Goal: Information Seeking & Learning: Learn about a topic

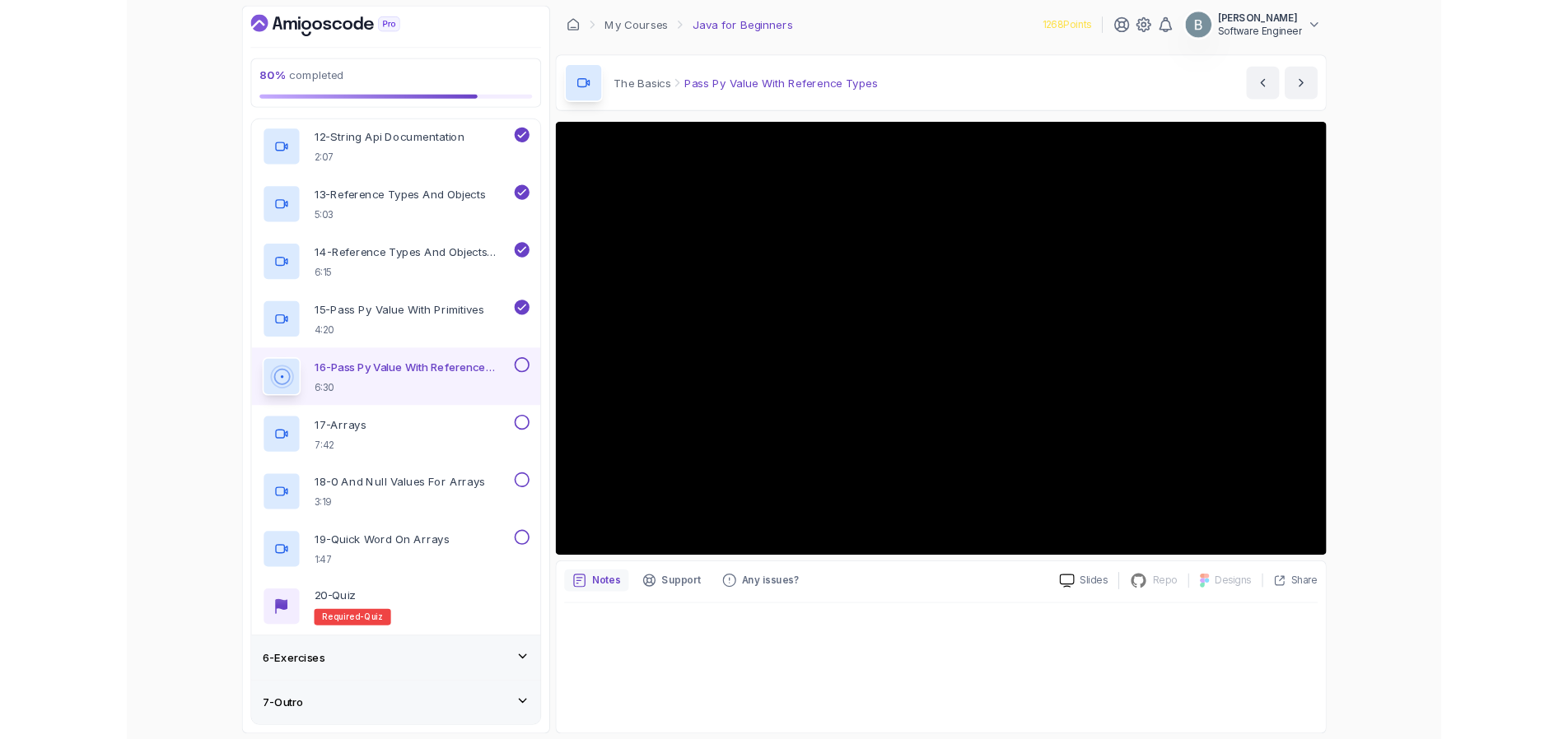
scroll to position [1169, 0]
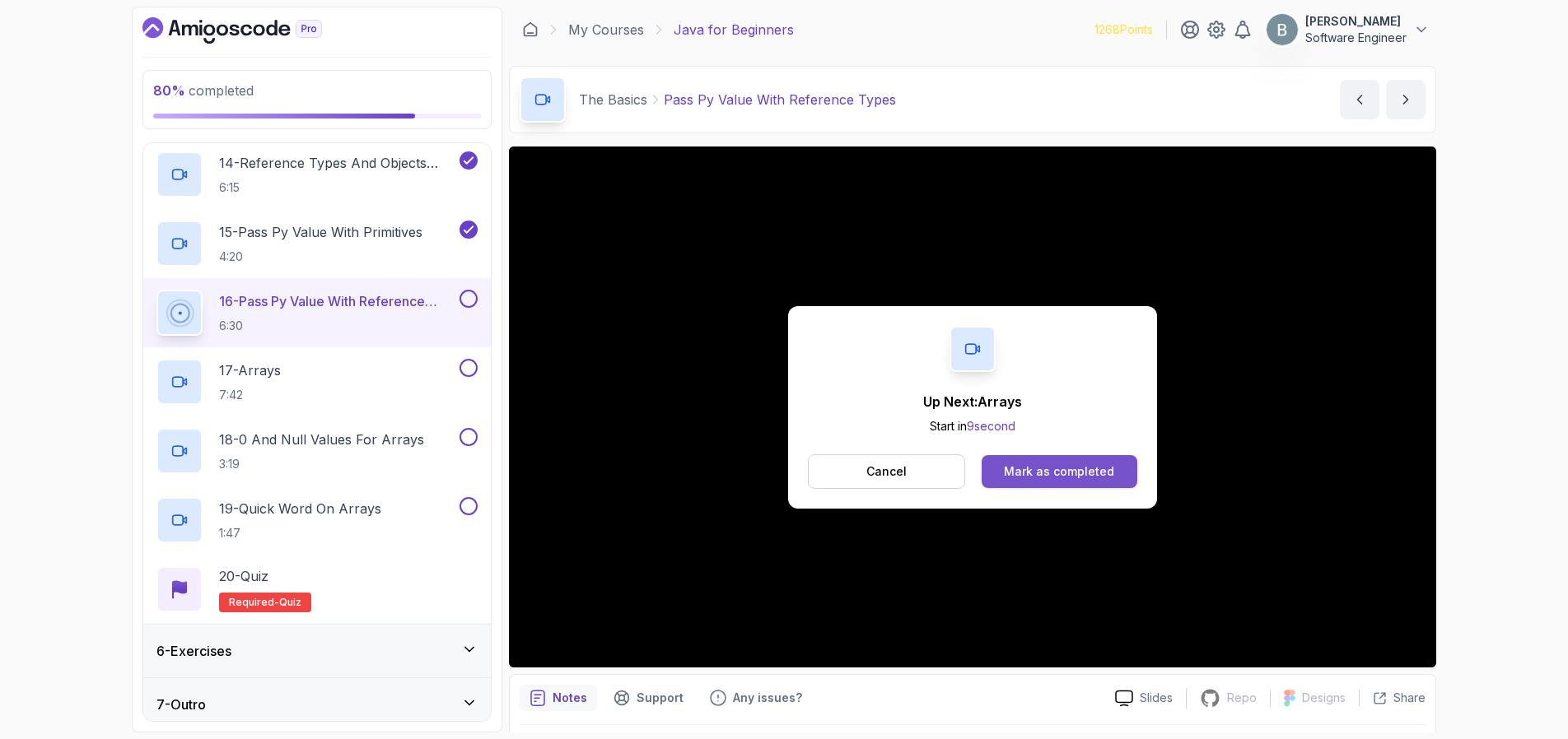
click at [1038, 473] on div "Mark as completed" at bounding box center [1058, 471] width 110 height 16
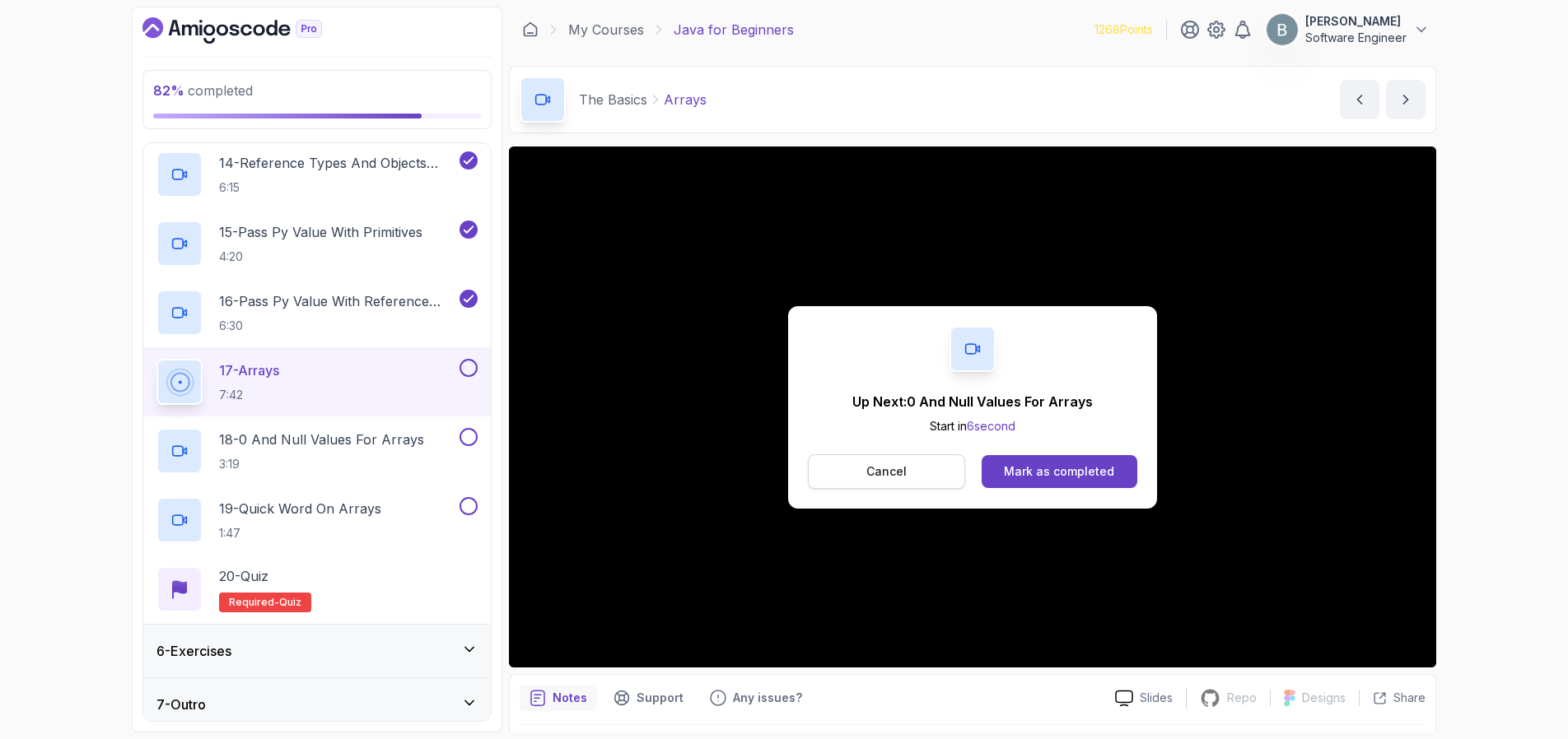
click at [938, 480] on button "Cancel" at bounding box center [887, 472] width 157 height 34
click at [1059, 463] on div "Mark as completed" at bounding box center [1058, 471] width 110 height 16
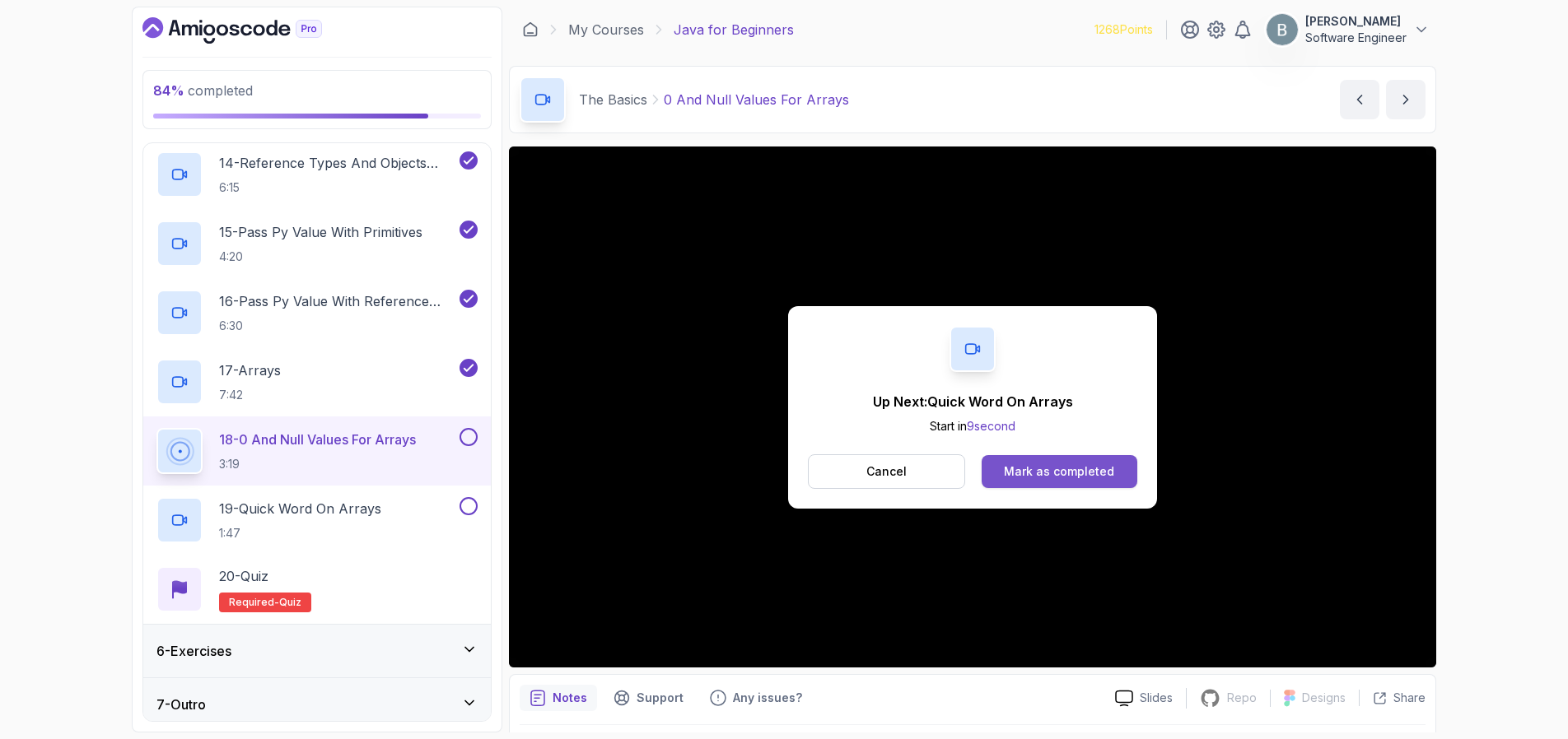
click at [1114, 468] on button "Mark as completed" at bounding box center [1059, 472] width 156 height 33
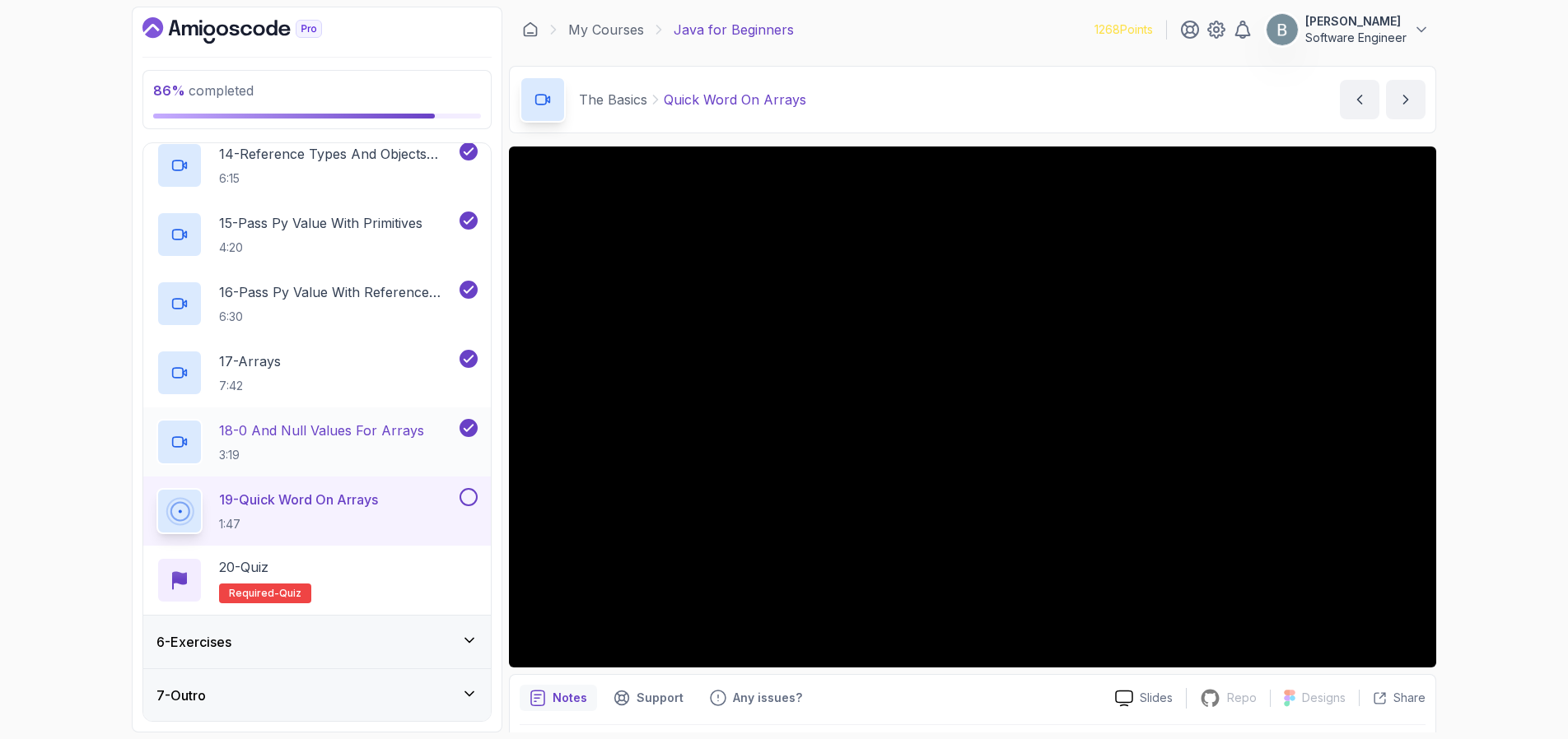
scroll to position [1179, 0]
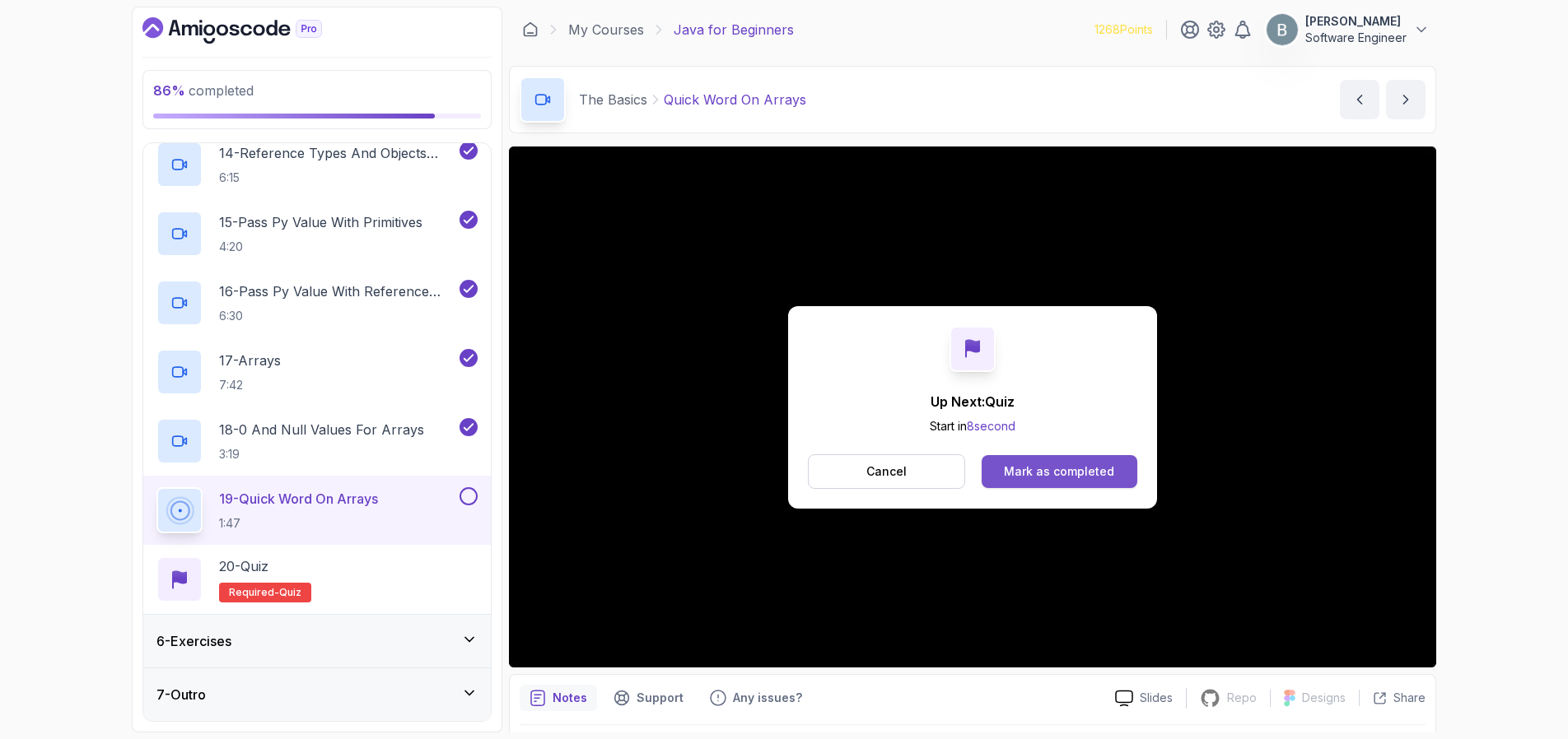
click at [1062, 469] on div "Mark as completed" at bounding box center [1058, 471] width 110 height 16
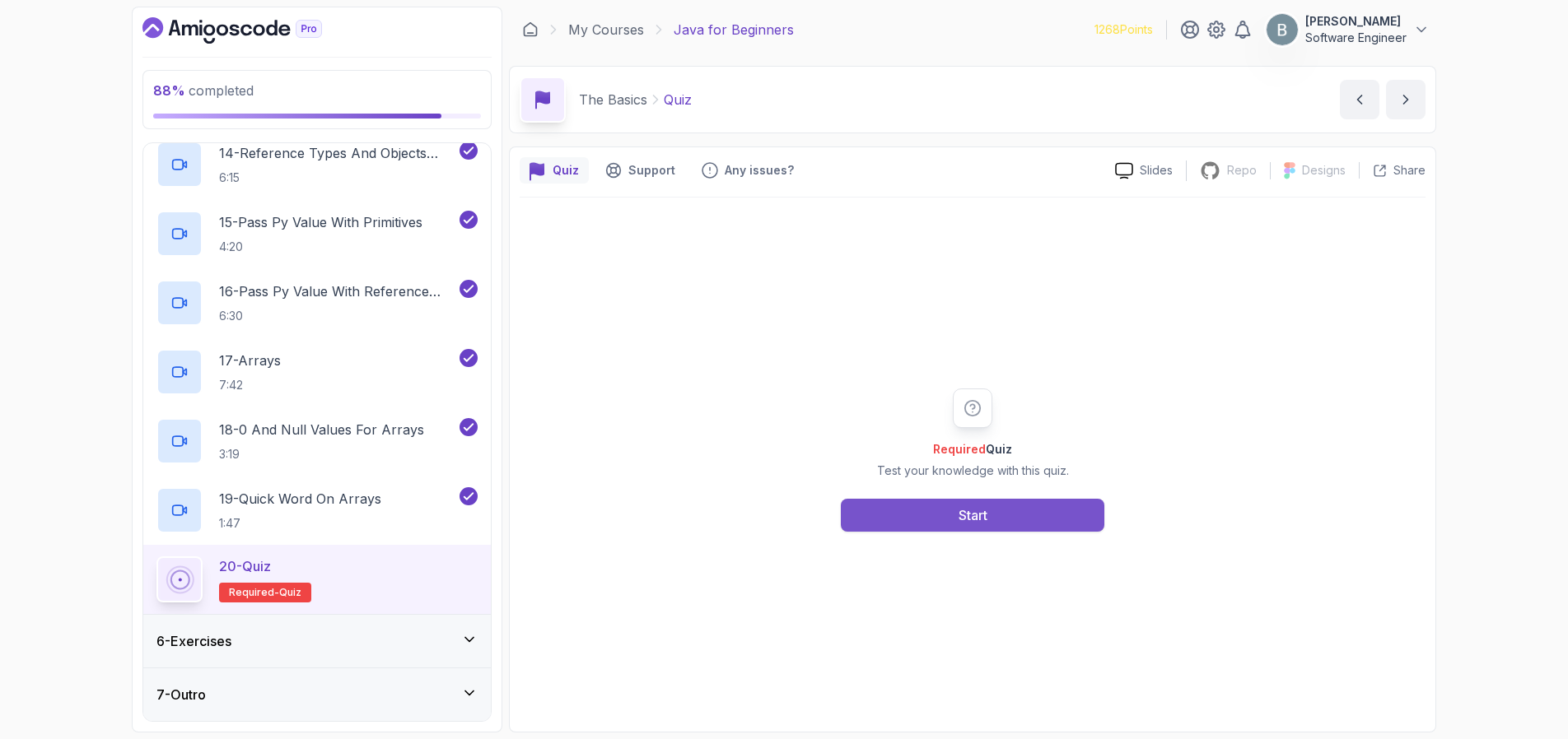
click at [919, 520] on button "Start" at bounding box center [972, 515] width 263 height 33
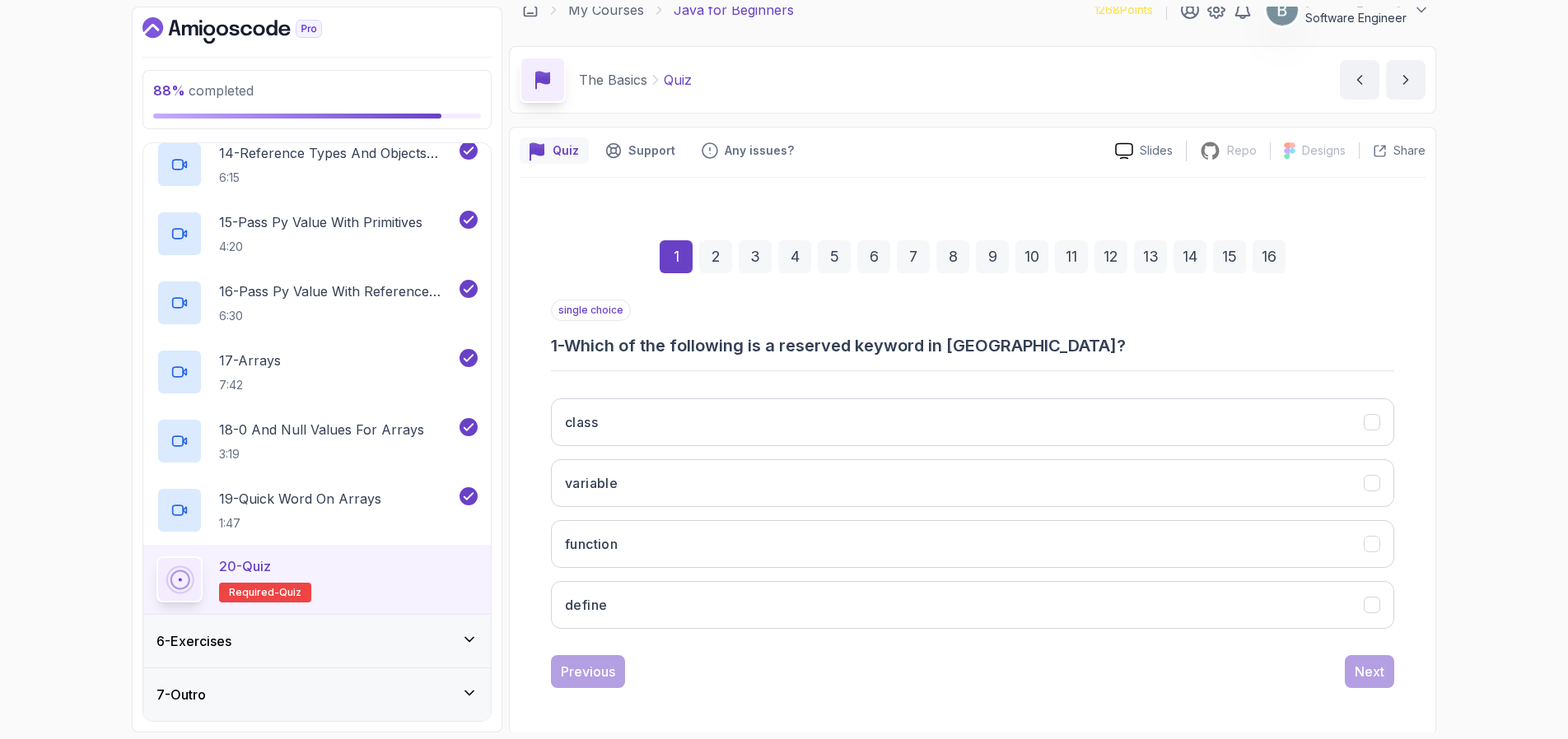
scroll to position [22, 0]
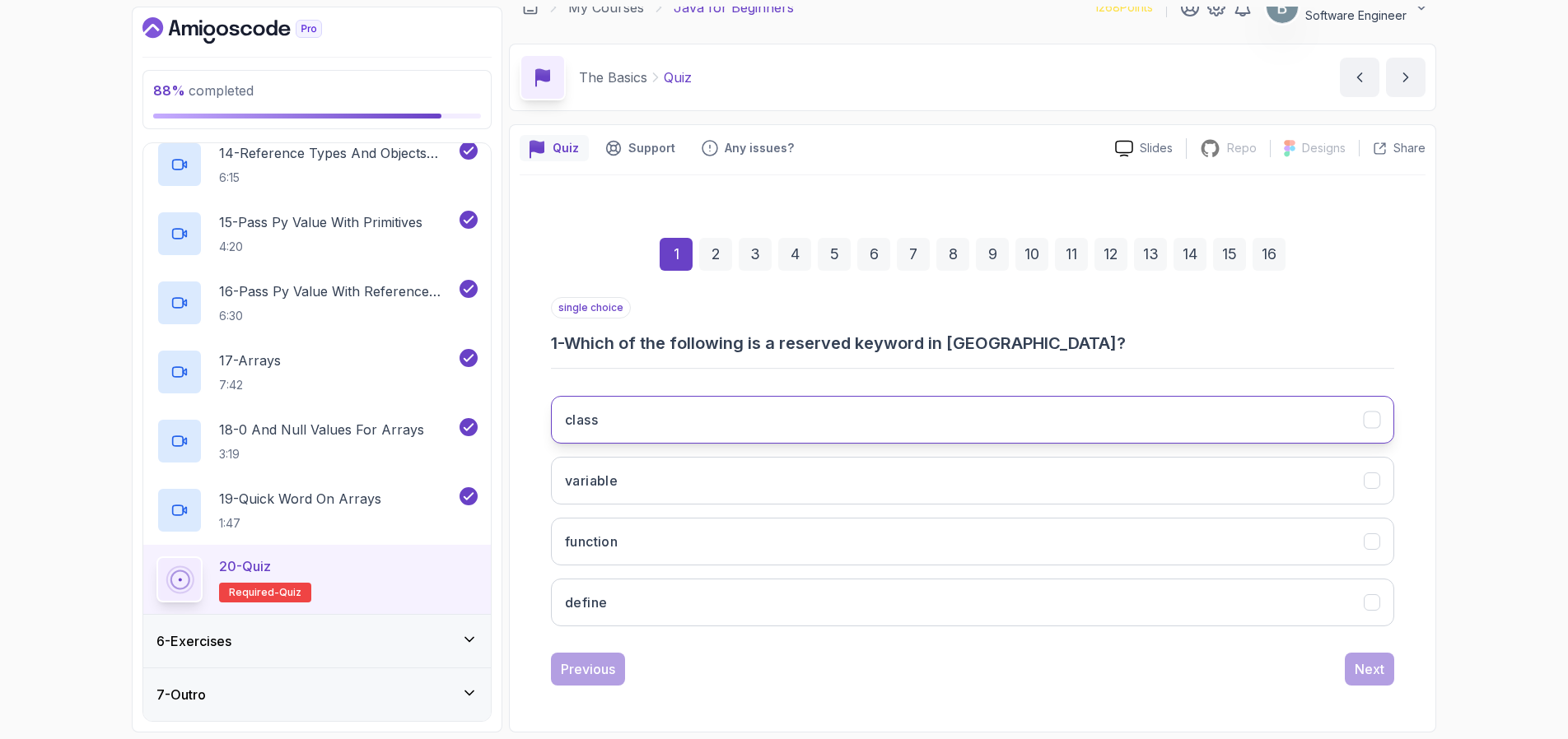
click at [609, 423] on button "class" at bounding box center [972, 420] width 844 height 48
click at [1366, 669] on div "Next" at bounding box center [1370, 669] width 30 height 20
click at [571, 426] on h3 "camelCase" at bounding box center [602, 419] width 74 height 20
click at [1365, 675] on div "Next" at bounding box center [1370, 669] width 30 height 20
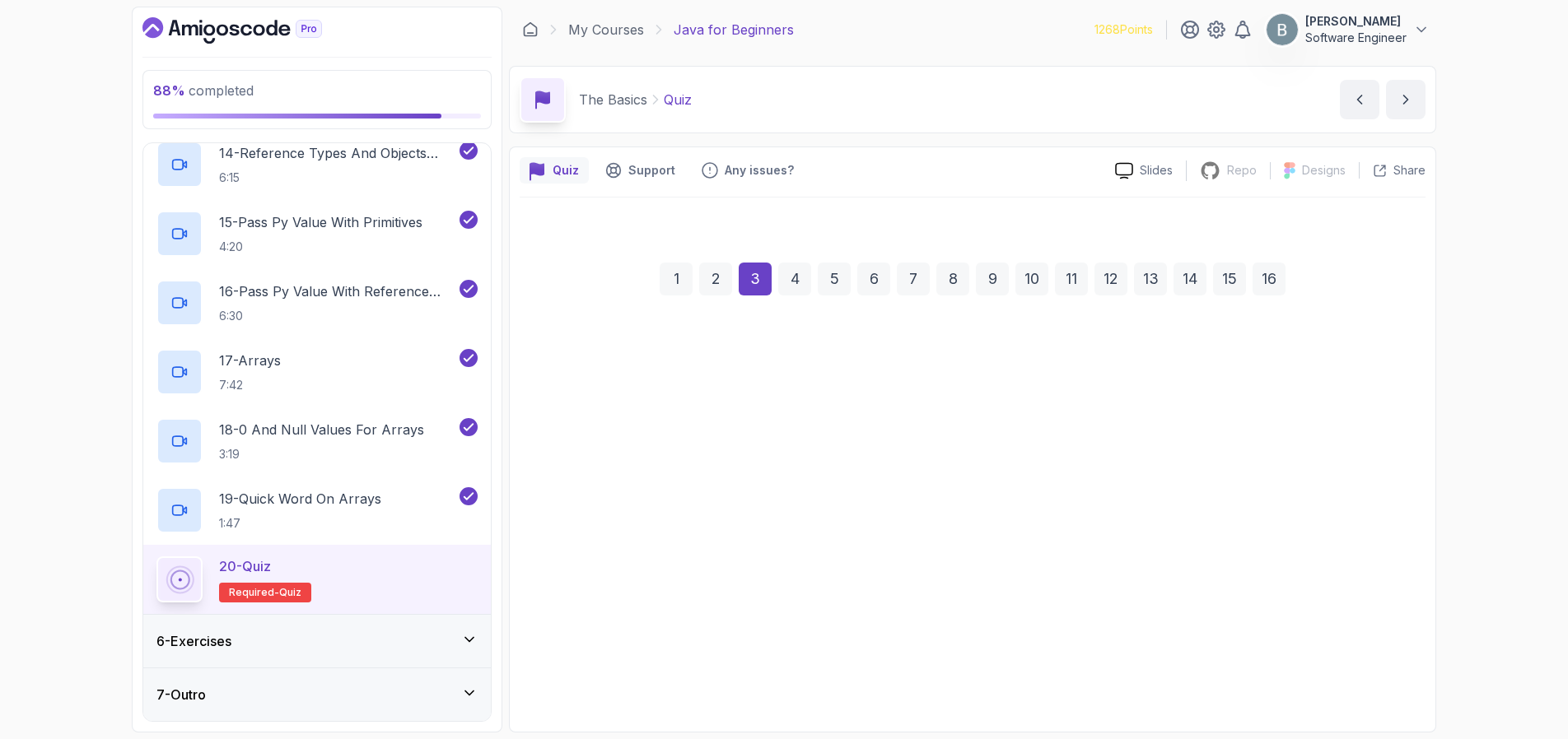
scroll to position [0, 0]
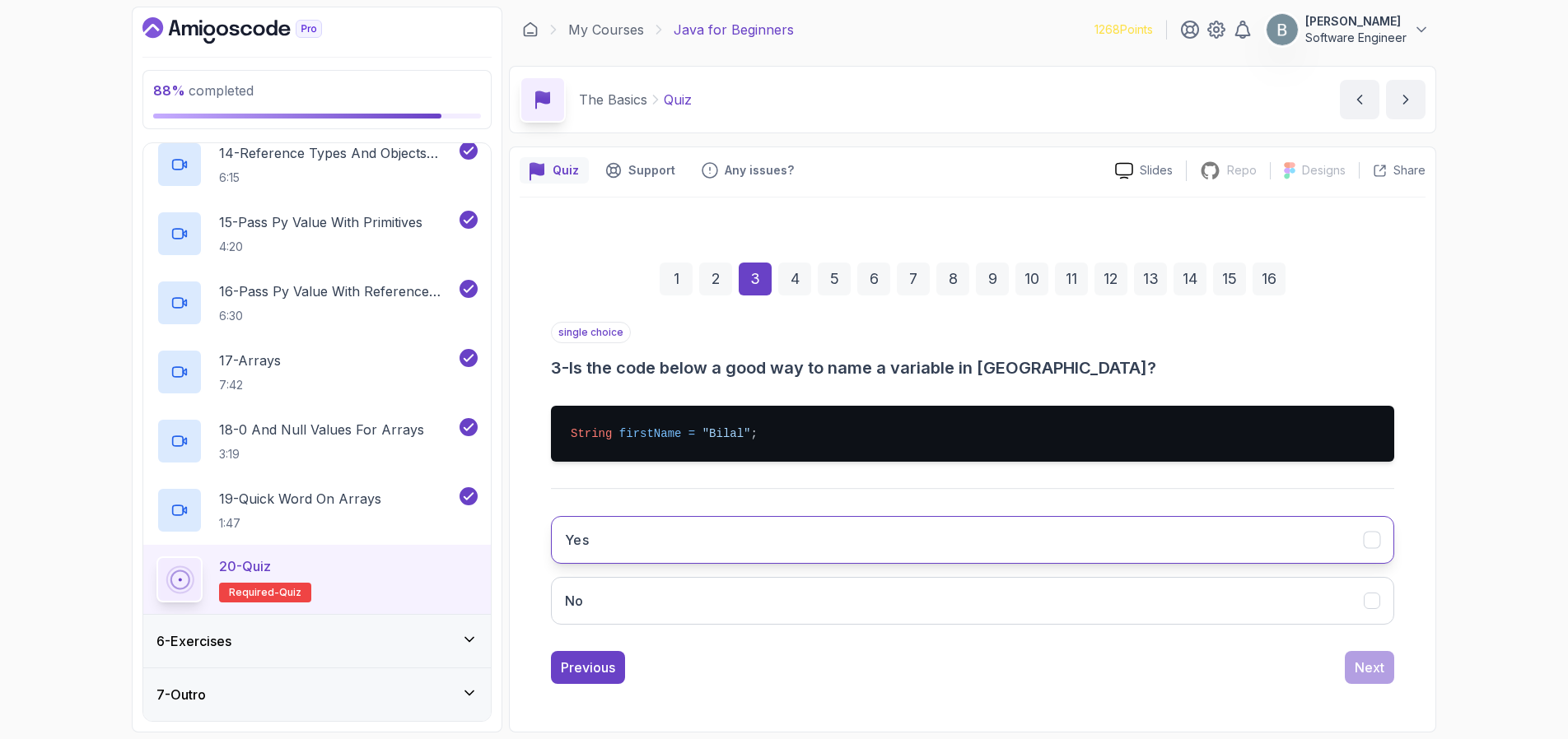
click at [603, 546] on button "Yes" at bounding box center [972, 540] width 844 height 48
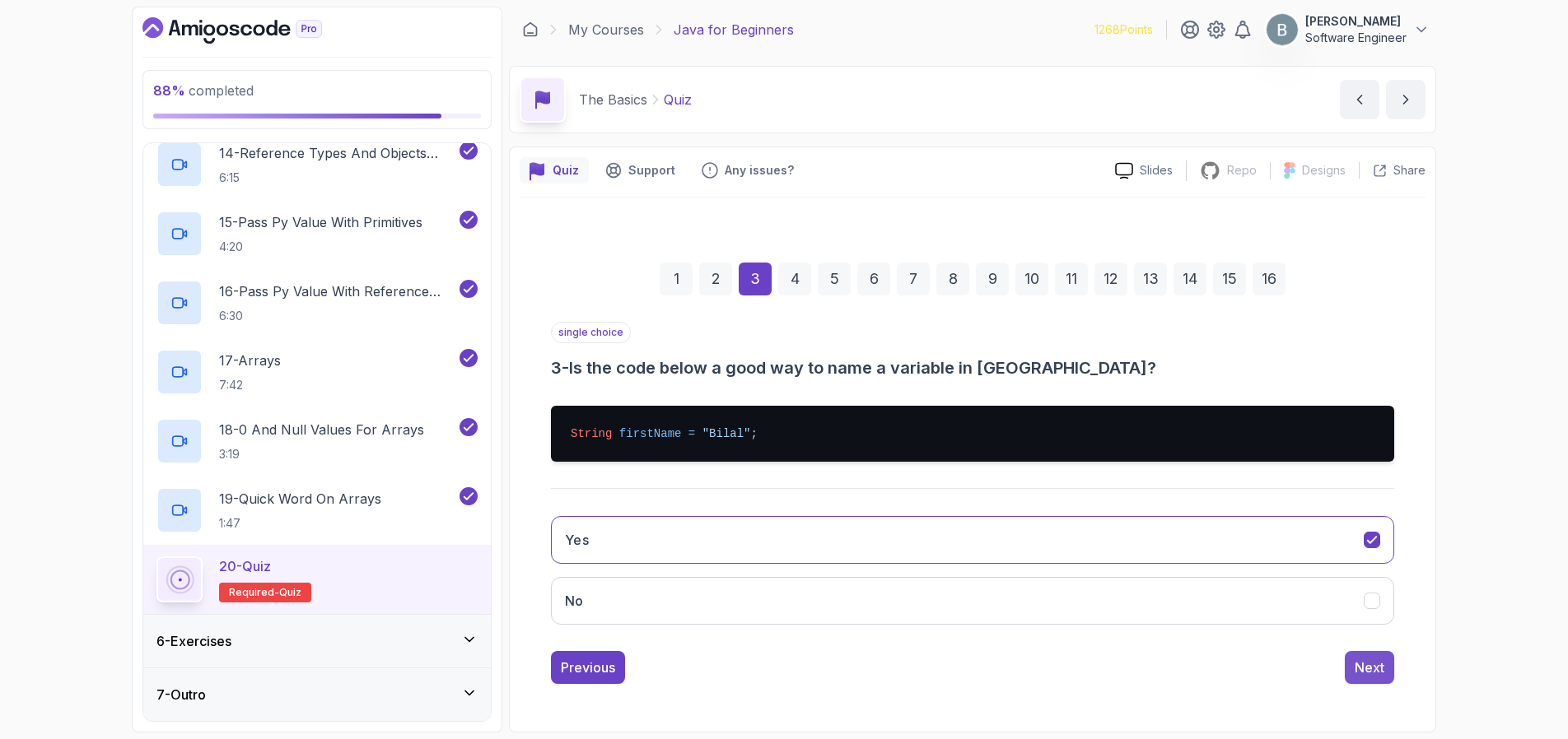
click at [1352, 666] on button "Next" at bounding box center [1370, 667] width 50 height 33
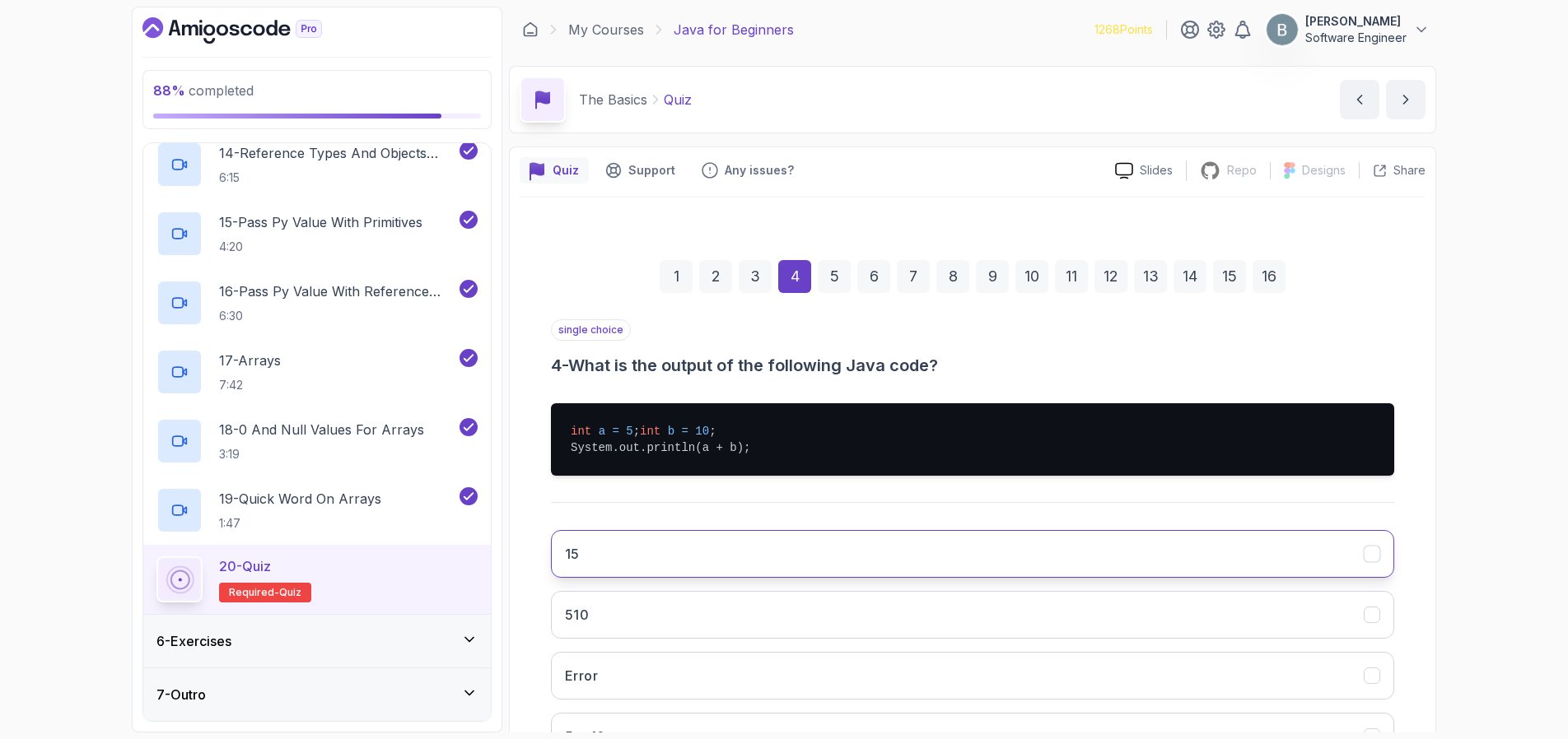
click at [684, 569] on button "15" at bounding box center [972, 554] width 844 height 48
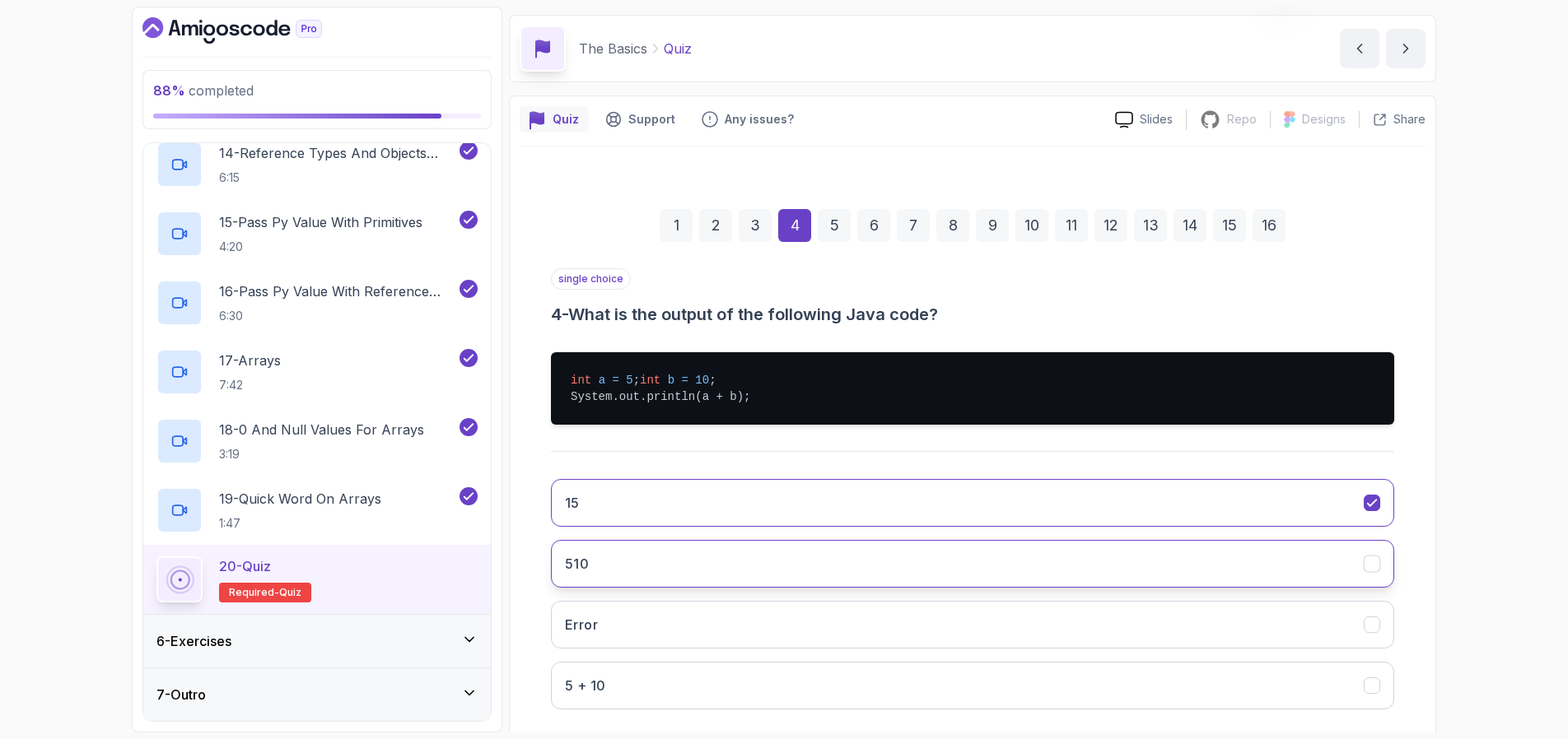
scroll to position [150, 0]
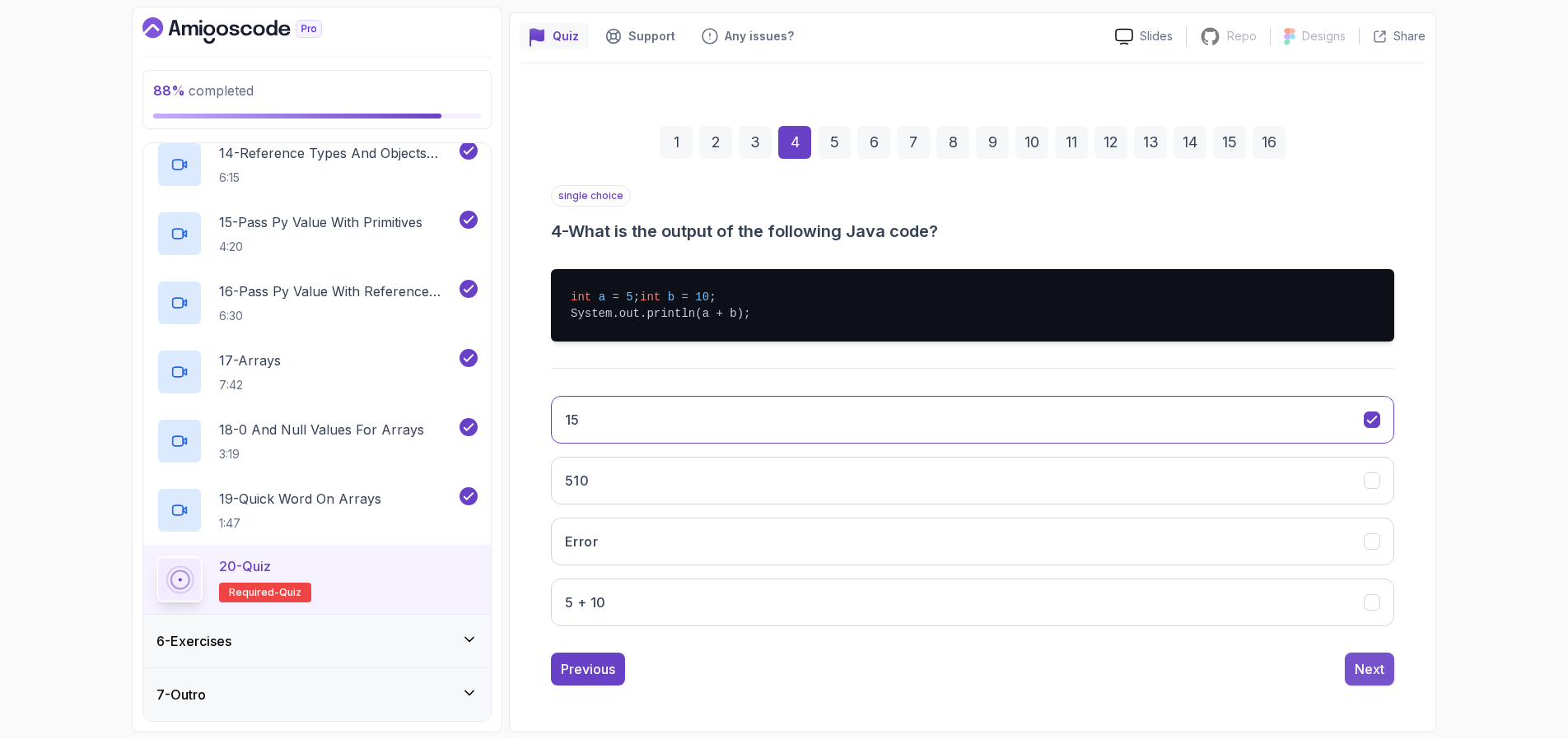
click at [1362, 676] on div "Next" at bounding box center [1370, 669] width 30 height 20
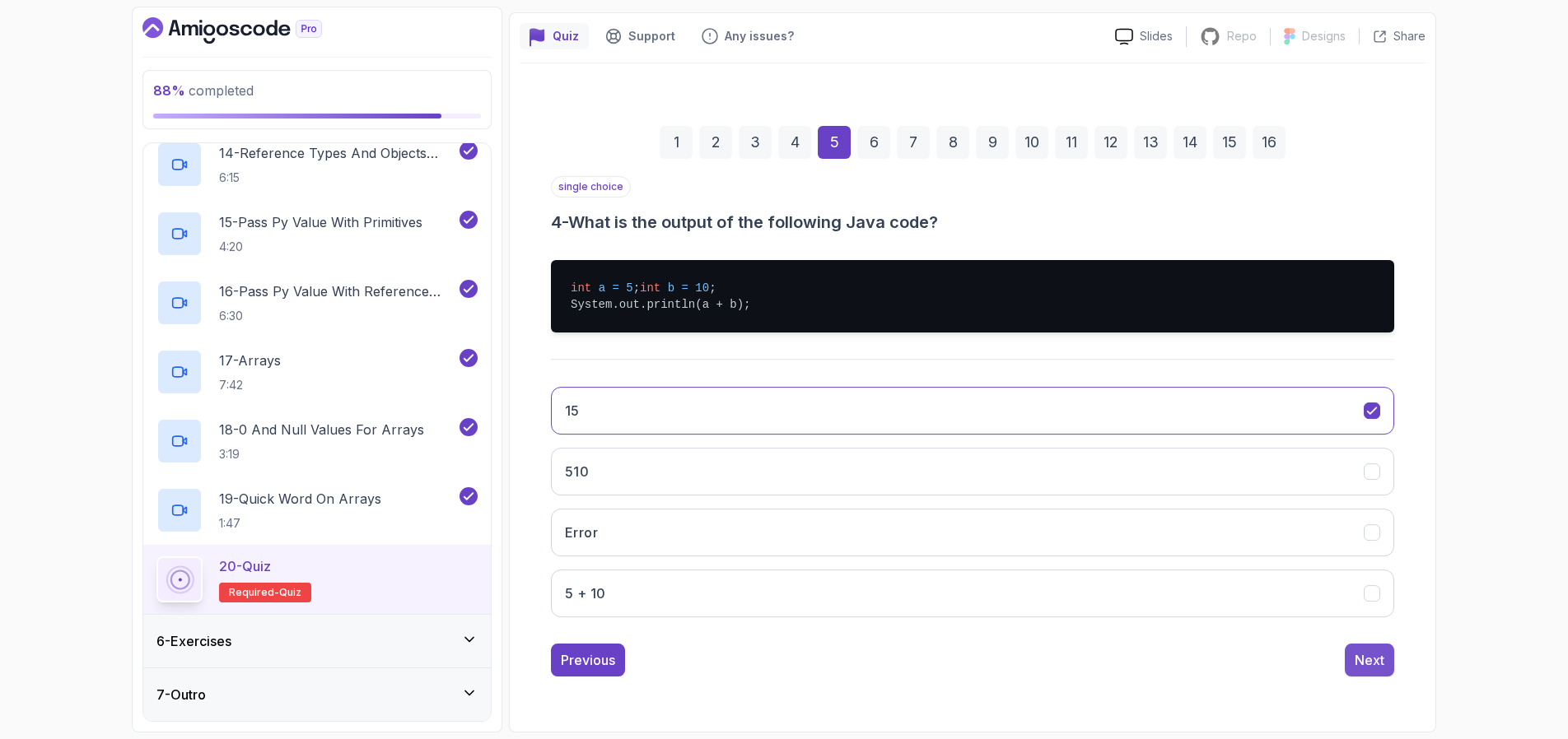
scroll to position [22, 0]
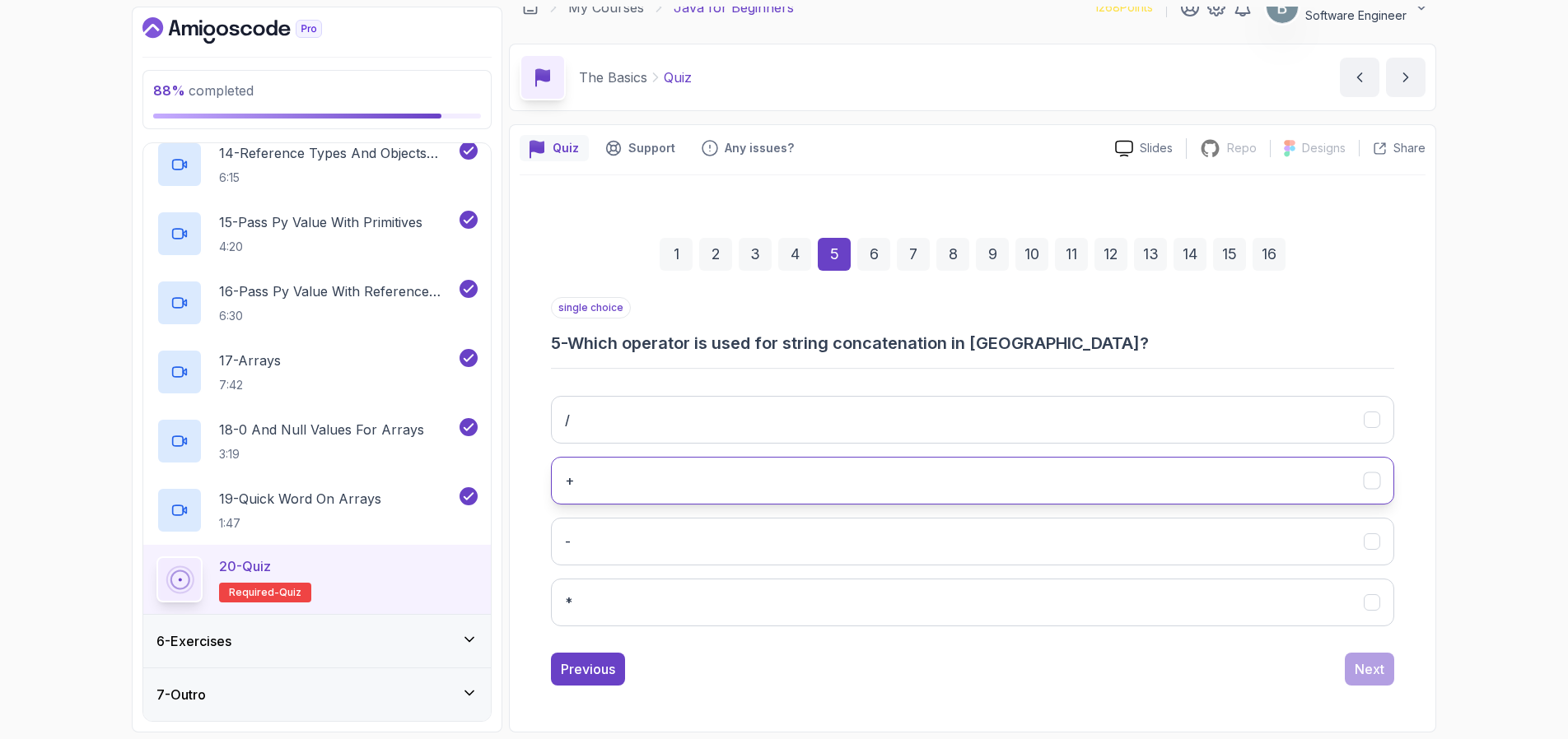
click at [679, 496] on button "+" at bounding box center [972, 481] width 844 height 48
click at [1349, 679] on button "Next" at bounding box center [1370, 669] width 50 height 33
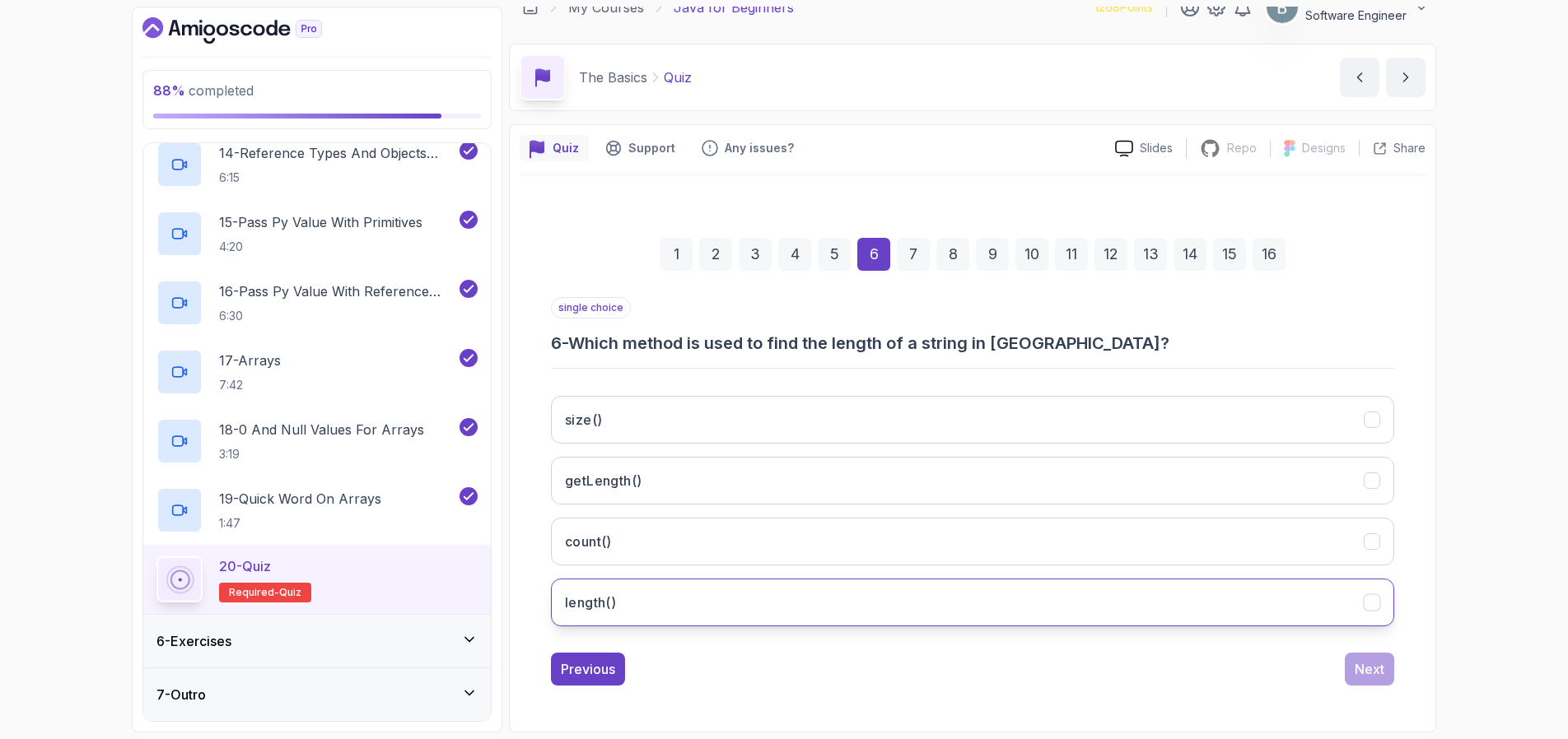
click at [602, 609] on h3 "length()" at bounding box center [590, 602] width 51 height 20
click at [1356, 675] on div "Next" at bounding box center [1370, 669] width 30 height 20
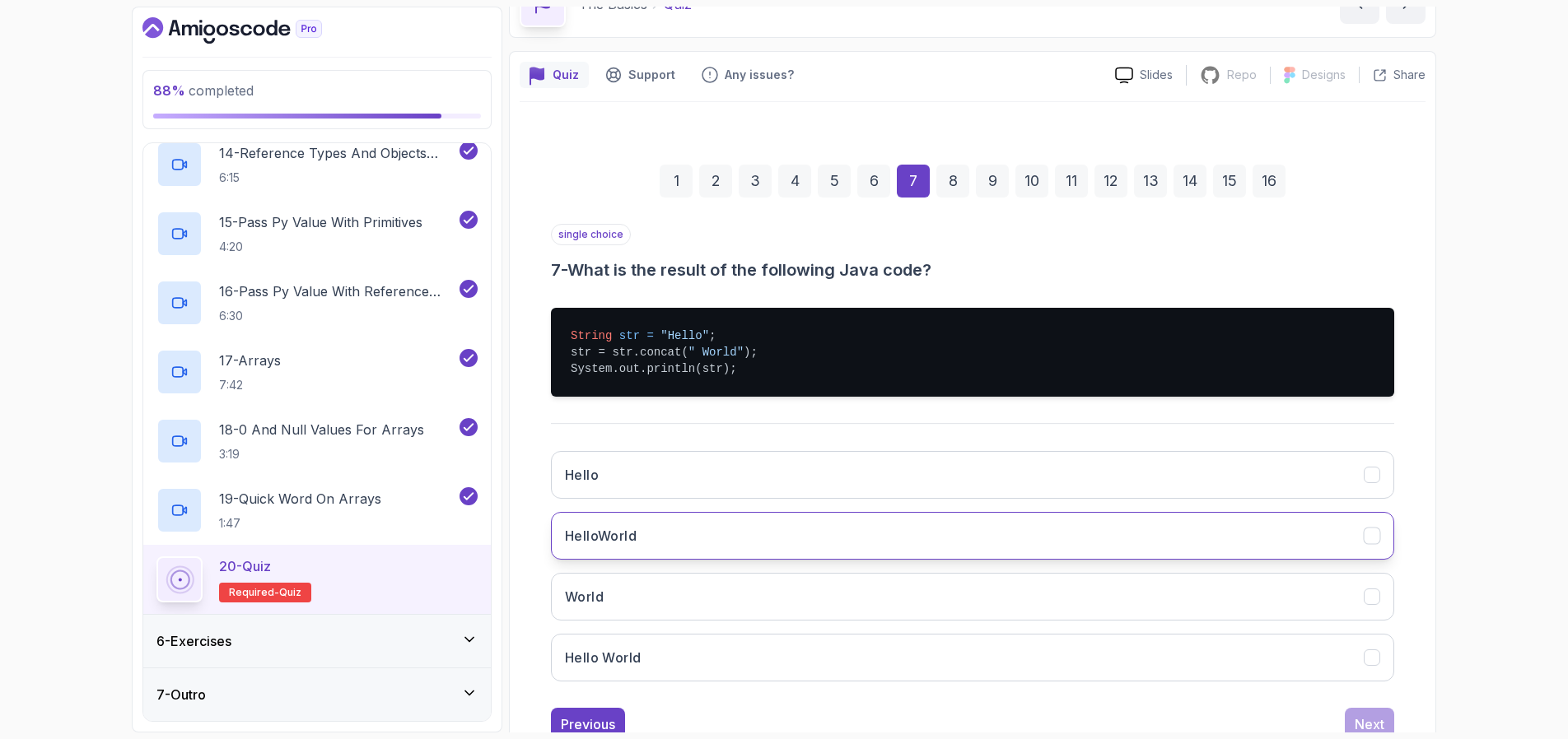
scroll to position [98, 0]
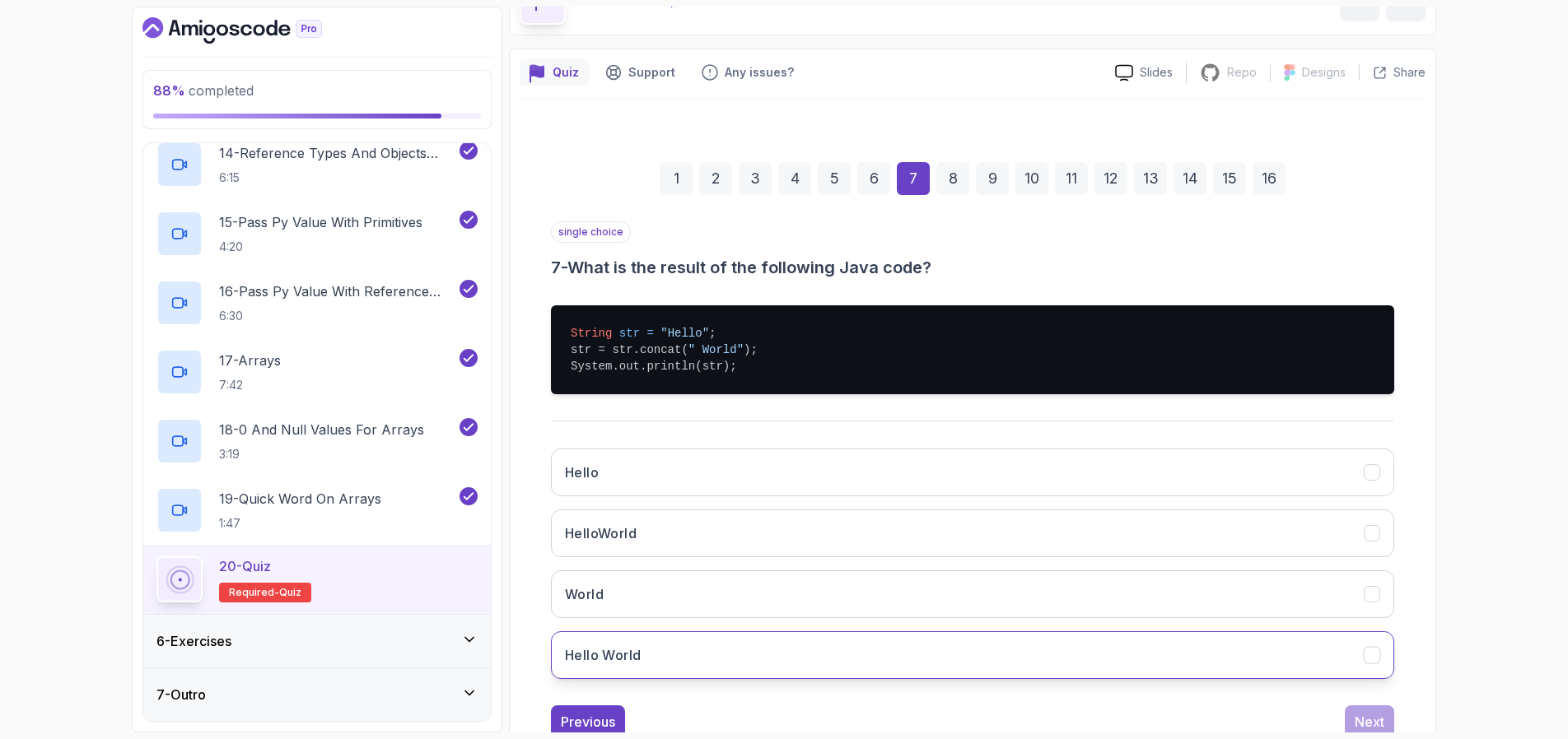
click at [620, 657] on h3 "Hello World" at bounding box center [602, 655] width 76 height 20
click at [1363, 727] on div "Next" at bounding box center [1370, 722] width 30 height 20
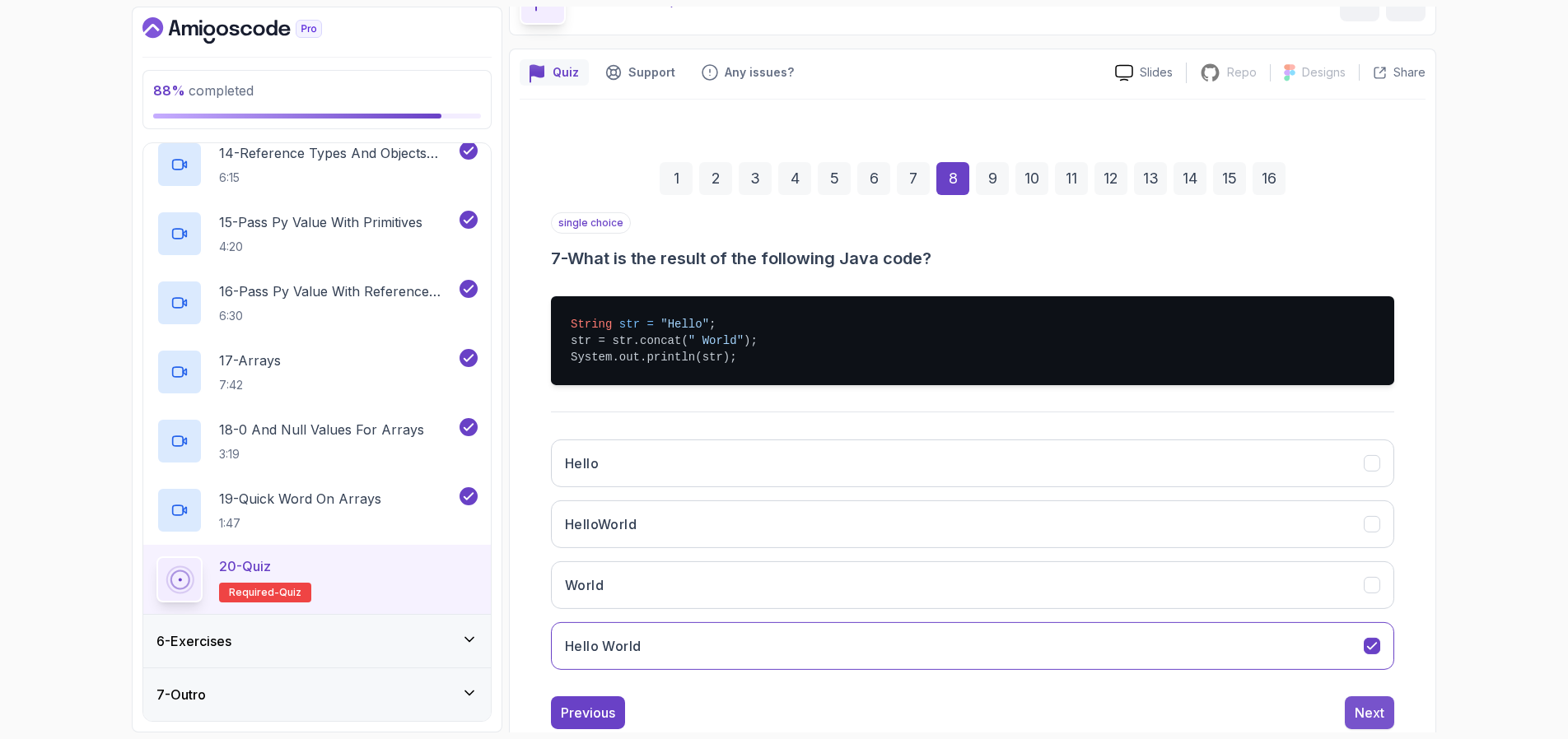
scroll to position [22, 0]
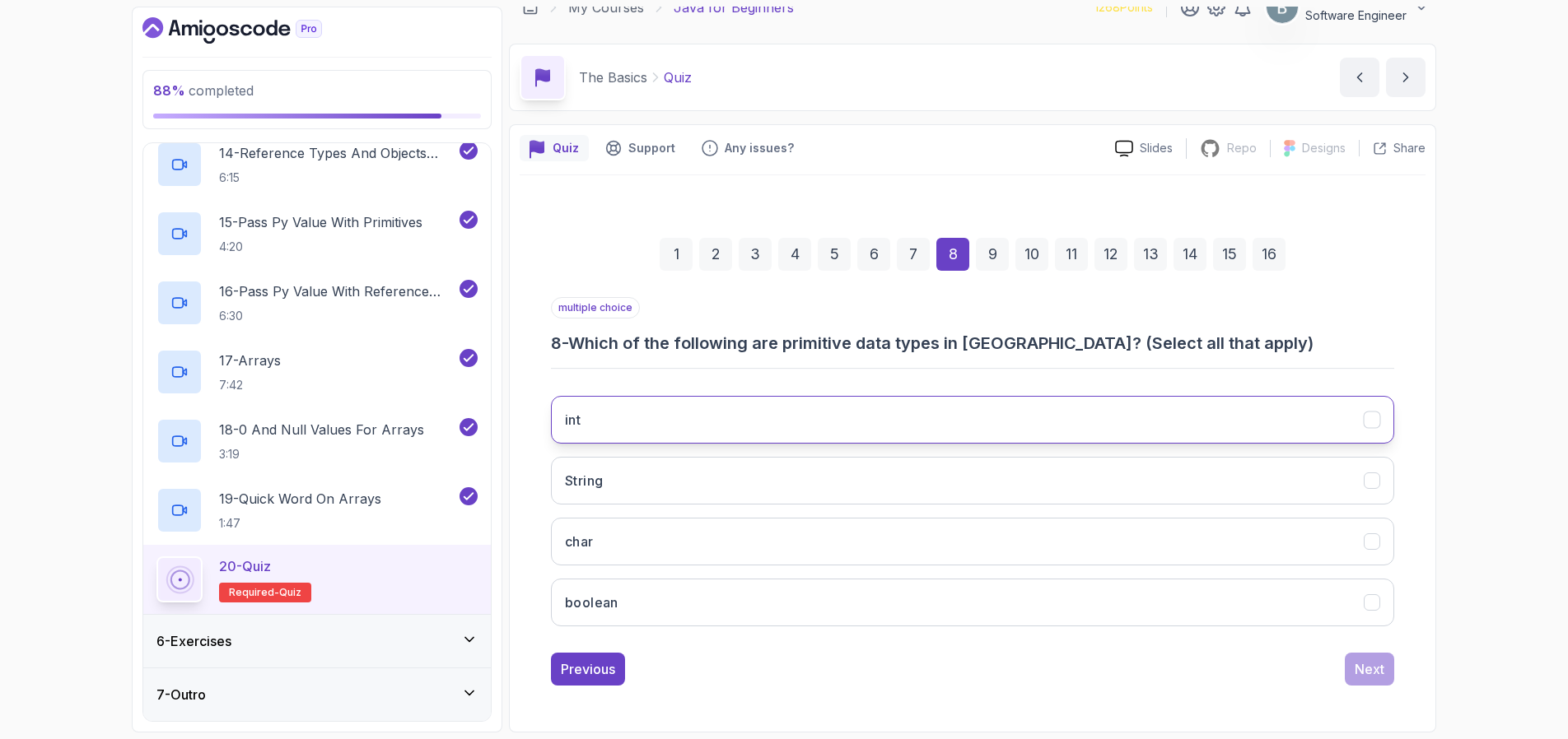
click at [665, 416] on button "int" at bounding box center [972, 420] width 844 height 48
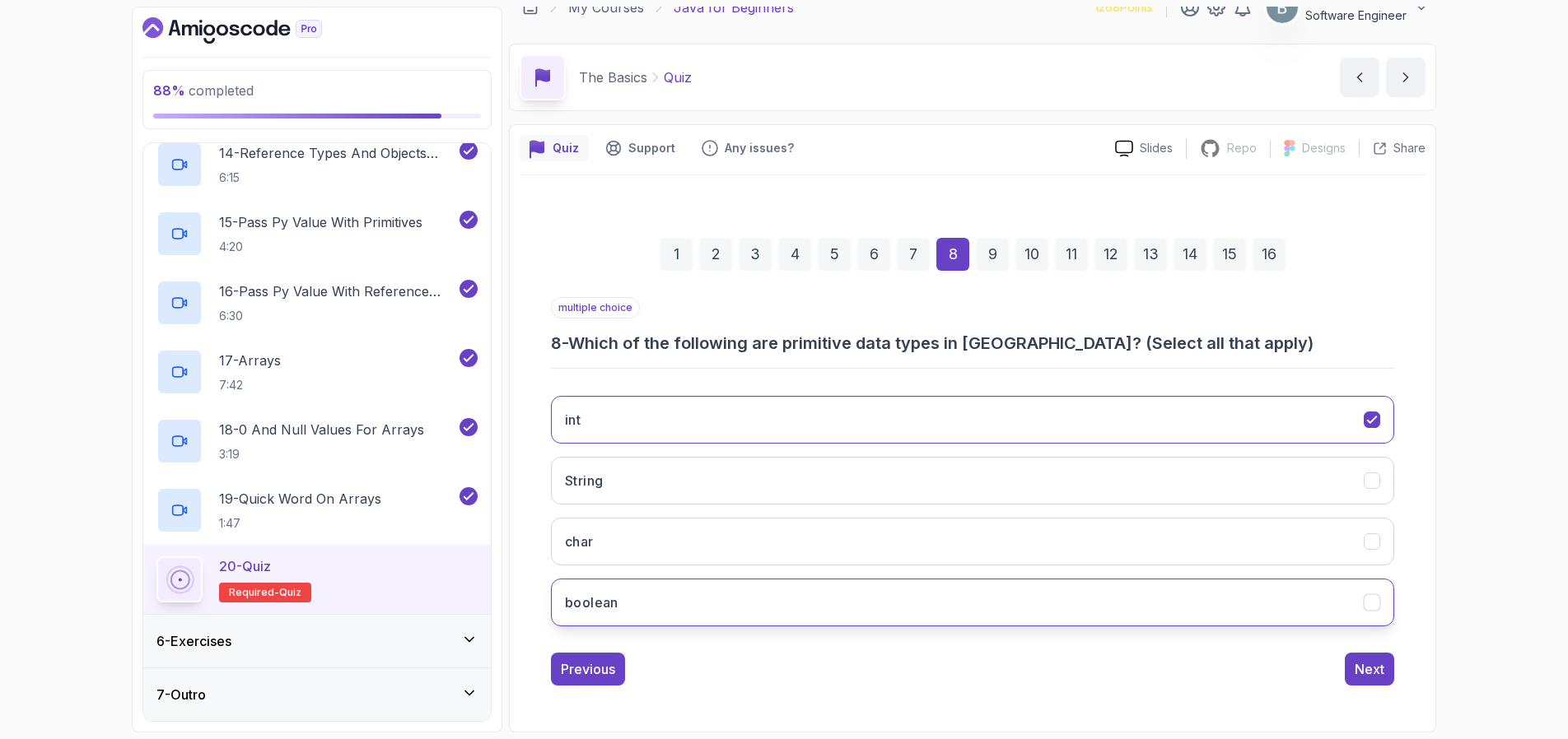
click at [623, 605] on button "boolean" at bounding box center [972, 603] width 844 height 48
click at [650, 541] on button "char" at bounding box center [972, 542] width 844 height 48
click at [1373, 663] on div "Next" at bounding box center [1370, 669] width 30 height 20
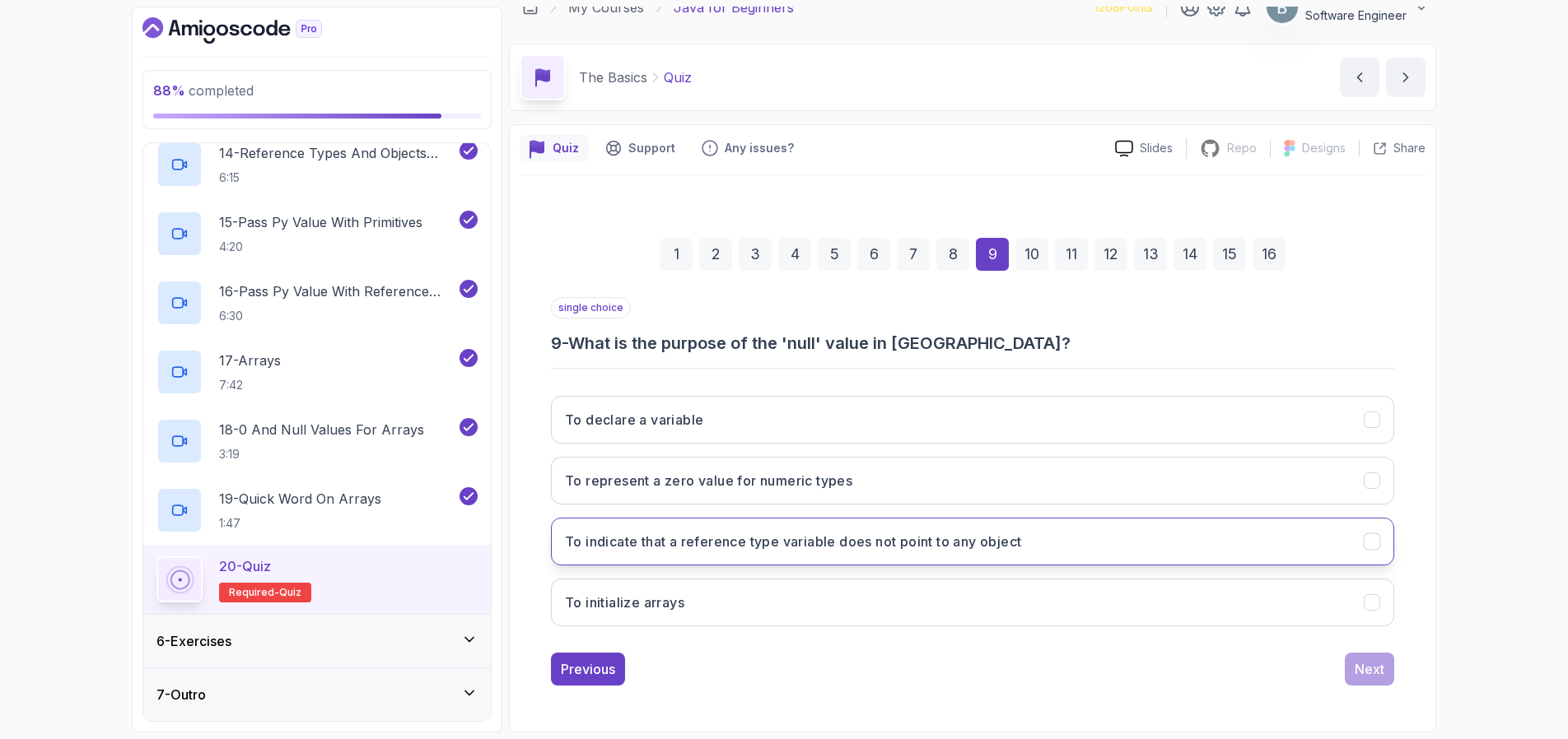
click at [728, 547] on h3 "To indicate that a reference type variable does not point to any object" at bounding box center [793, 542] width 456 height 20
click at [1365, 672] on div "Next" at bounding box center [1370, 669] width 30 height 20
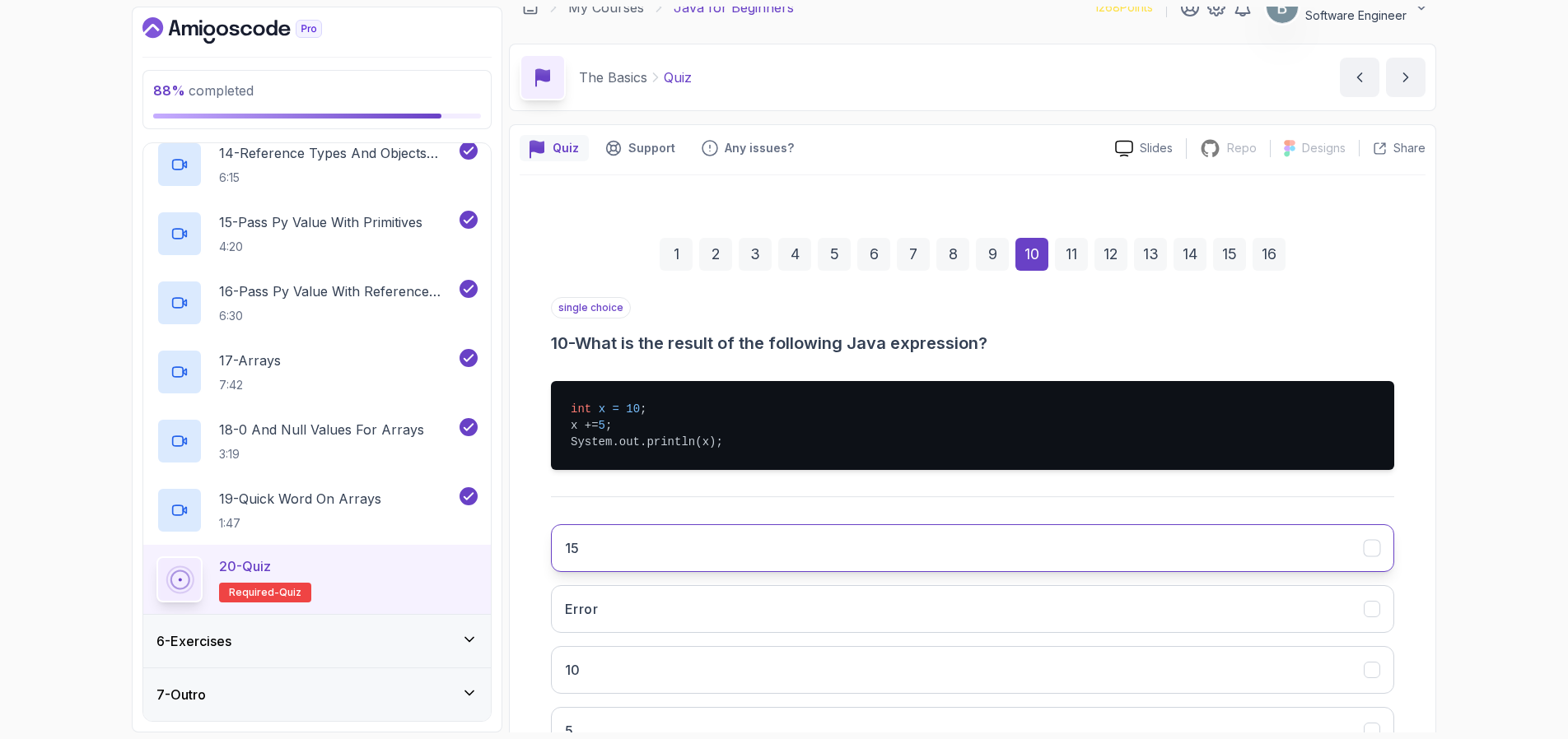
click at [675, 554] on button "15" at bounding box center [972, 549] width 844 height 48
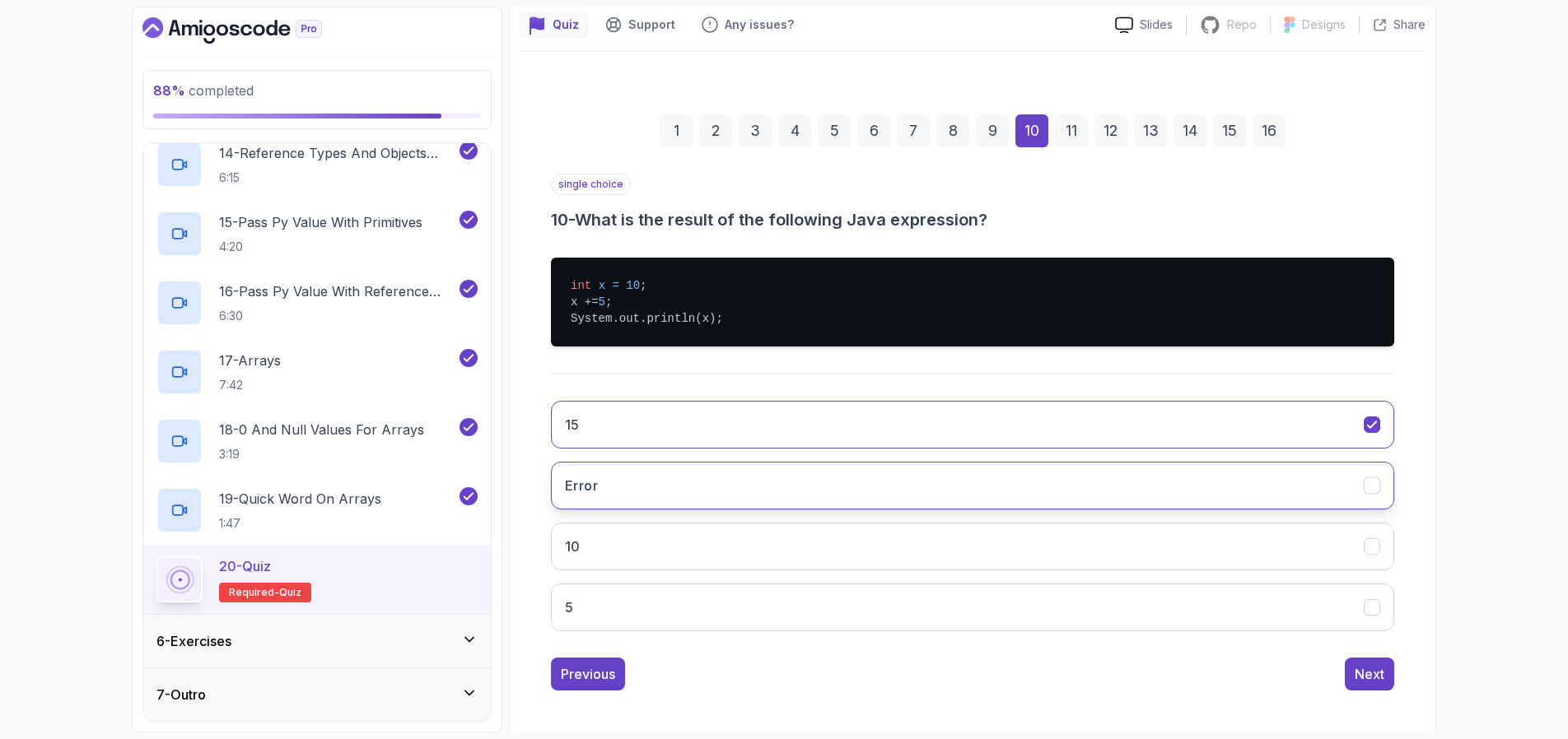
scroll to position [150, 0]
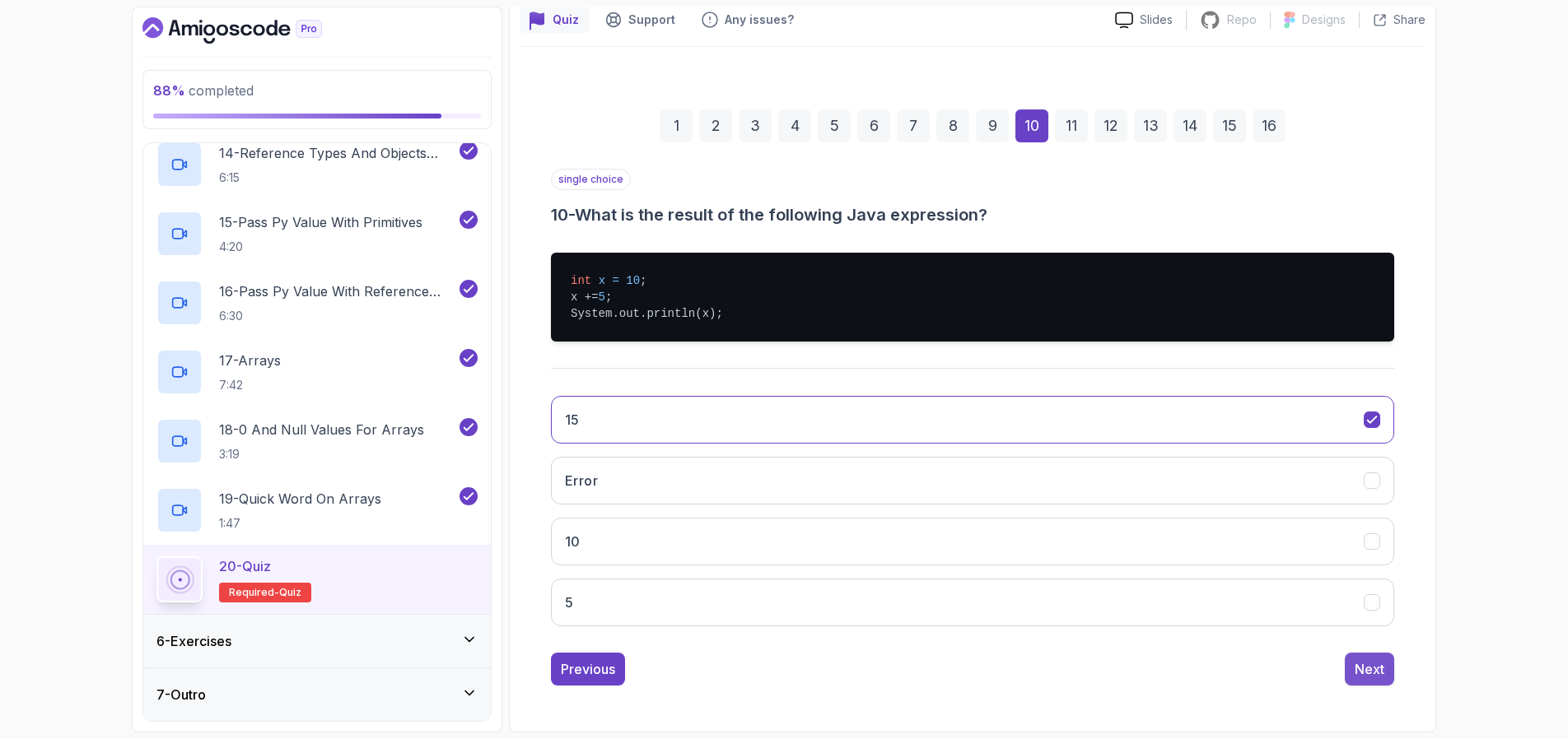
click at [1356, 671] on div "Next" at bounding box center [1370, 669] width 30 height 20
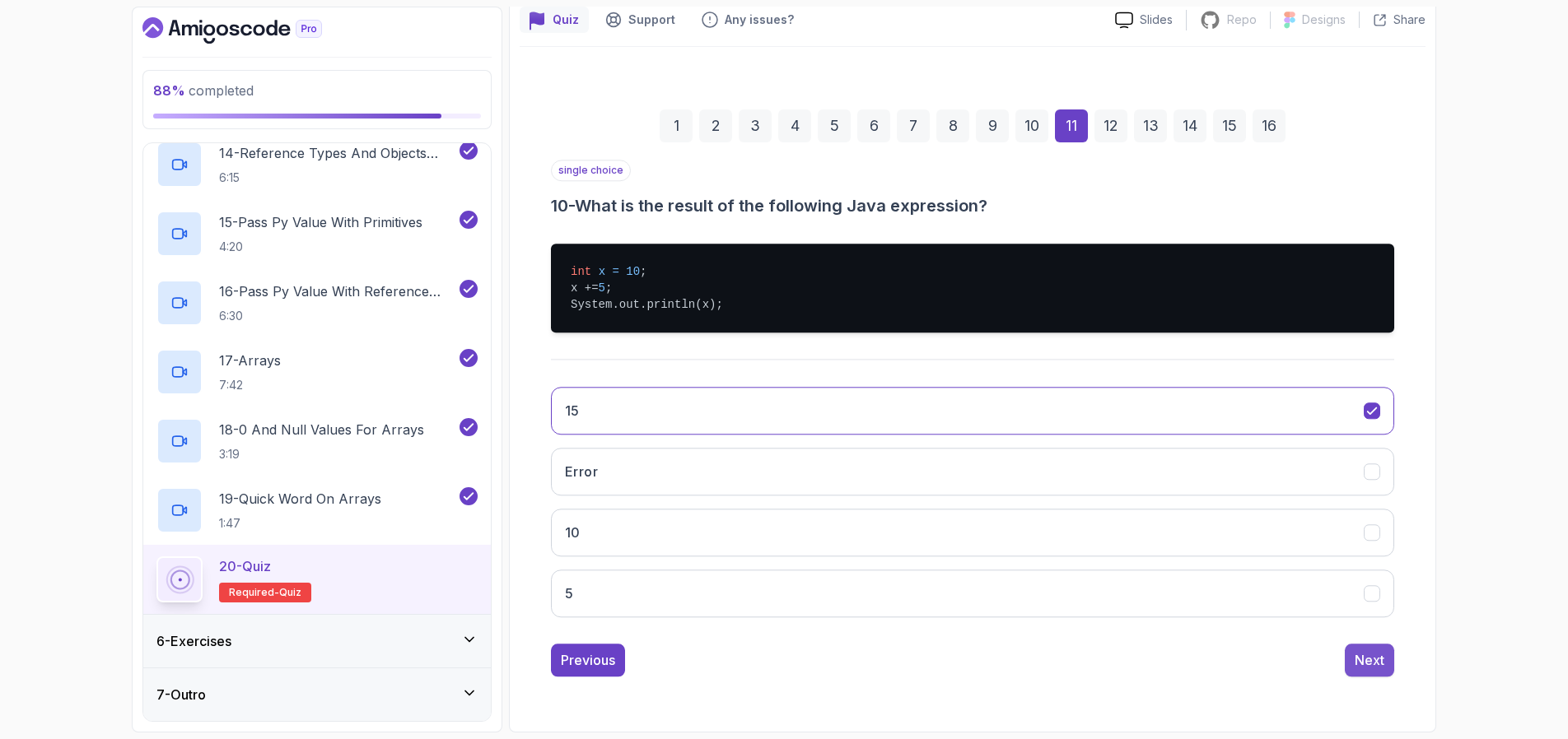
scroll to position [83, 0]
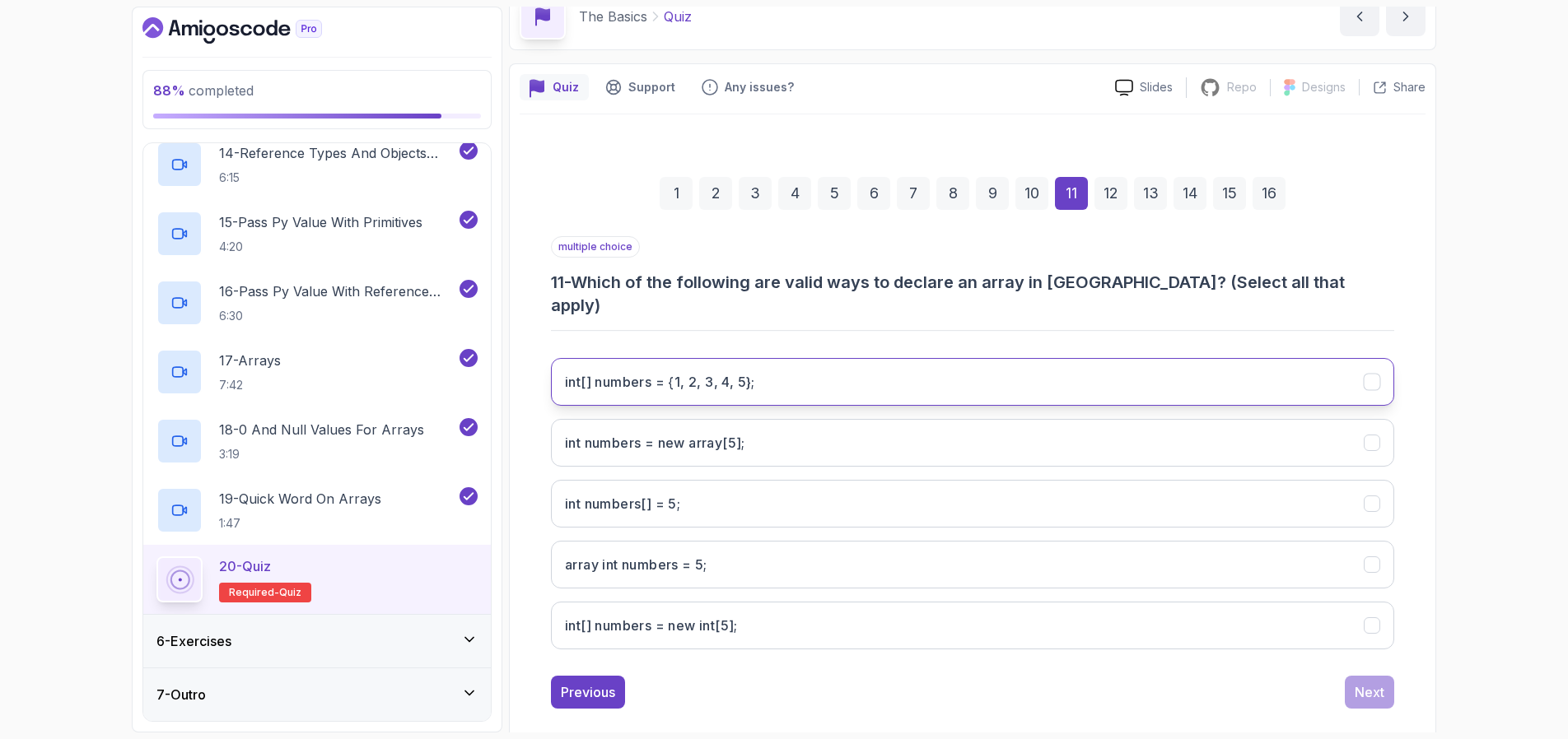
click at [615, 372] on h3 "int[] numbers = {1, 2, 3, 4, 5};" at bounding box center [660, 382] width 191 height 20
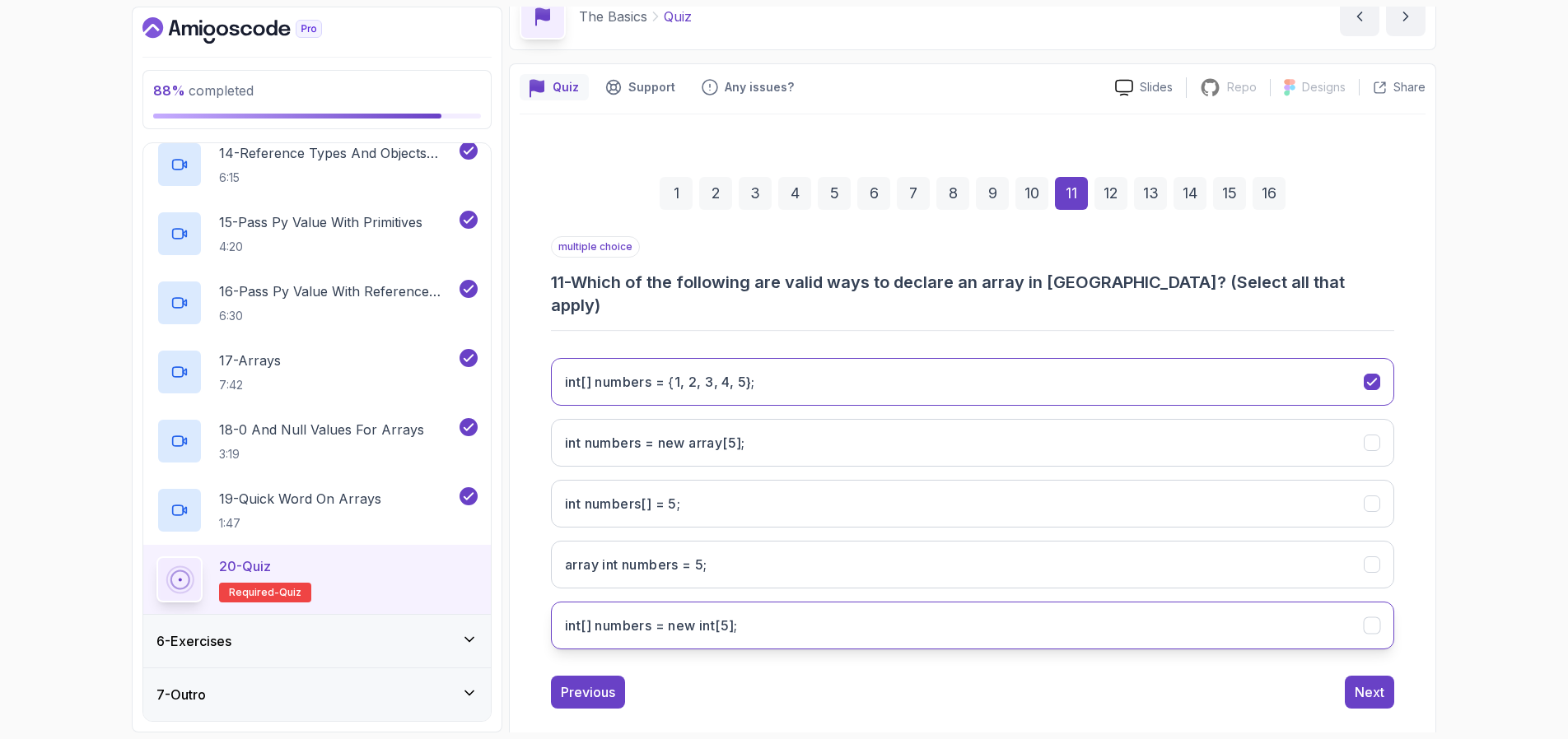
click at [631, 616] on h3 "int[] numbers = new int[5];" at bounding box center [651, 625] width 173 height 20
click at [1375, 683] on div "Next" at bounding box center [1370, 692] width 30 height 20
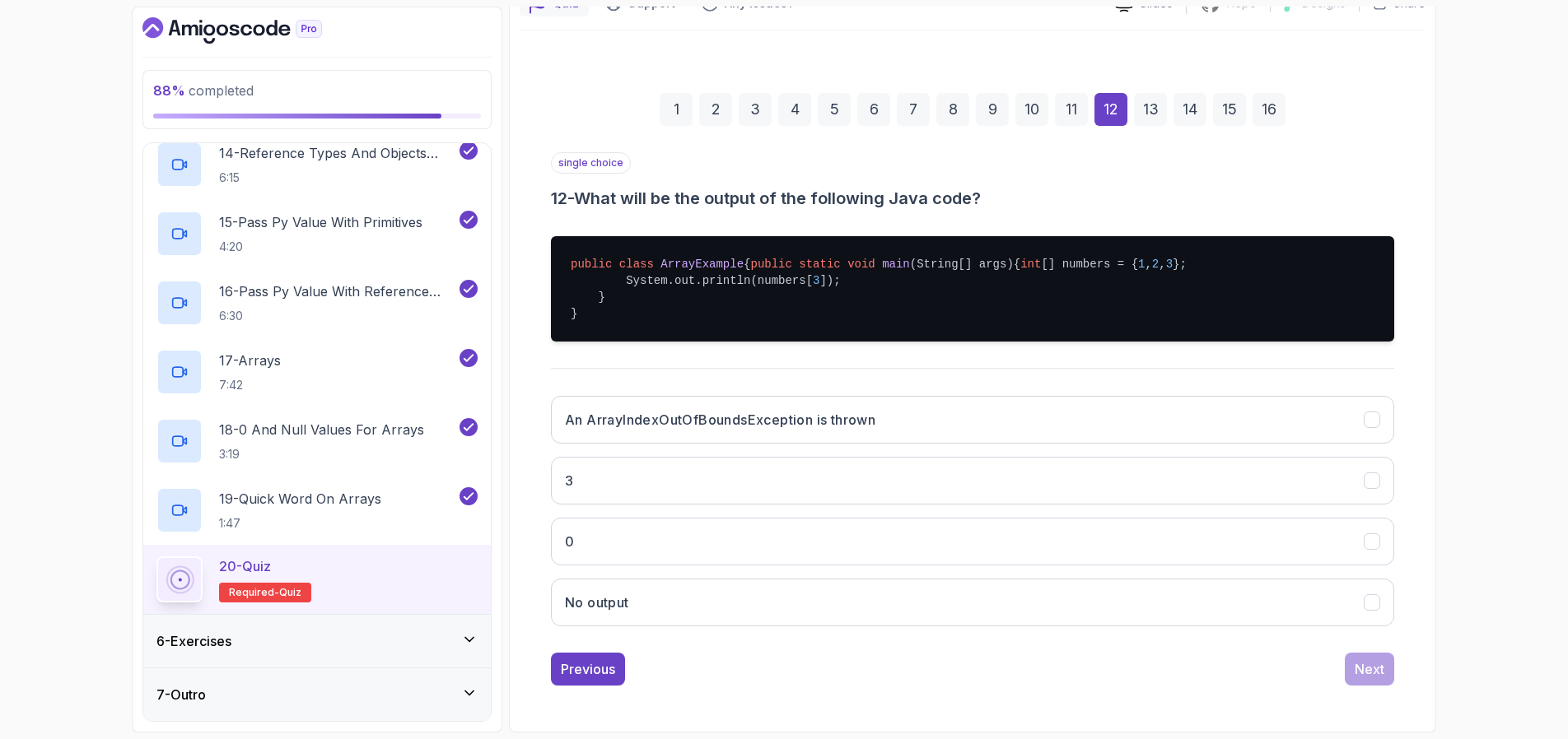
scroll to position [200, 0]
click at [765, 421] on h3 "An ArrayIndexOutOfBoundsException is thrown" at bounding box center [720, 419] width 310 height 20
click at [1368, 675] on div "Next" at bounding box center [1370, 669] width 30 height 20
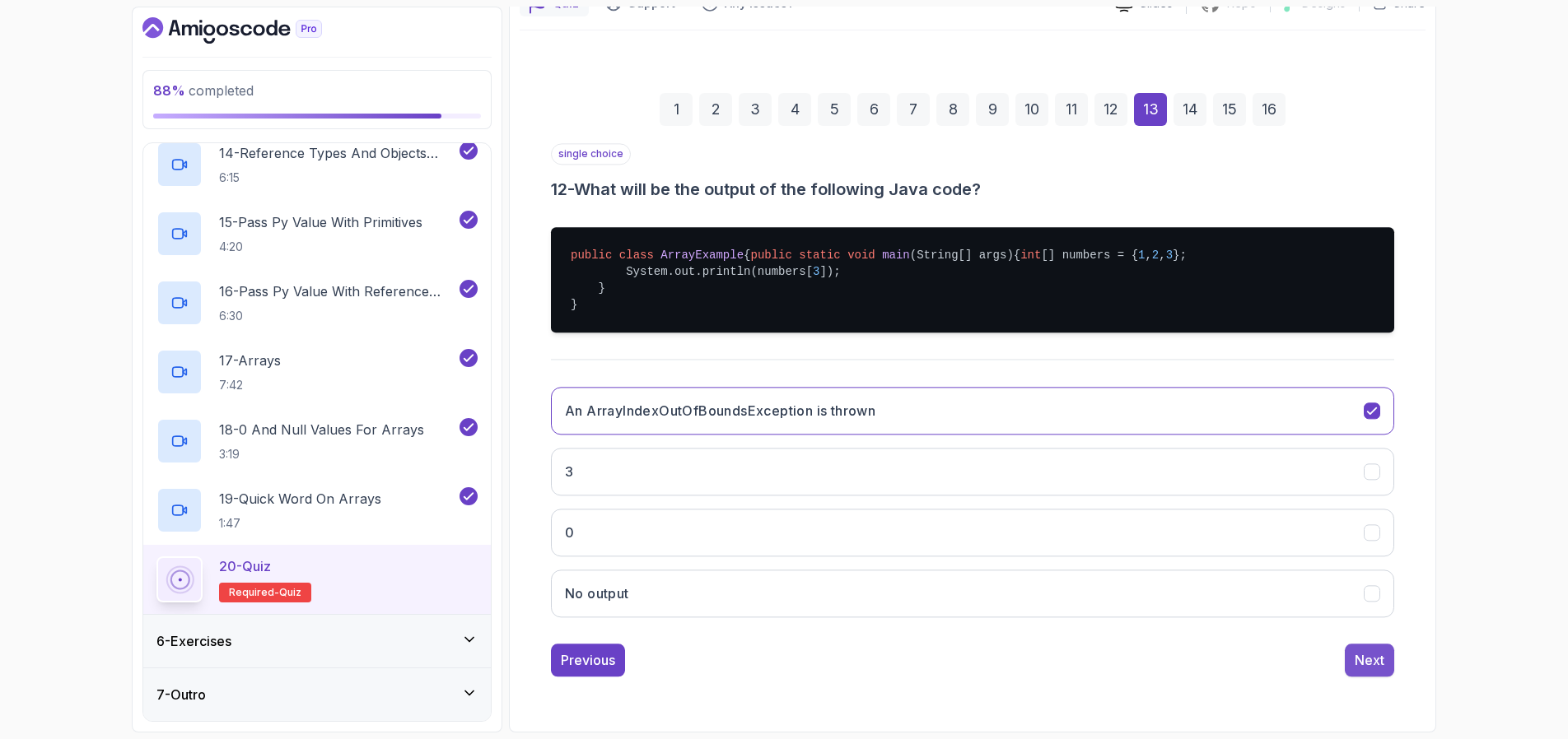
scroll to position [22, 0]
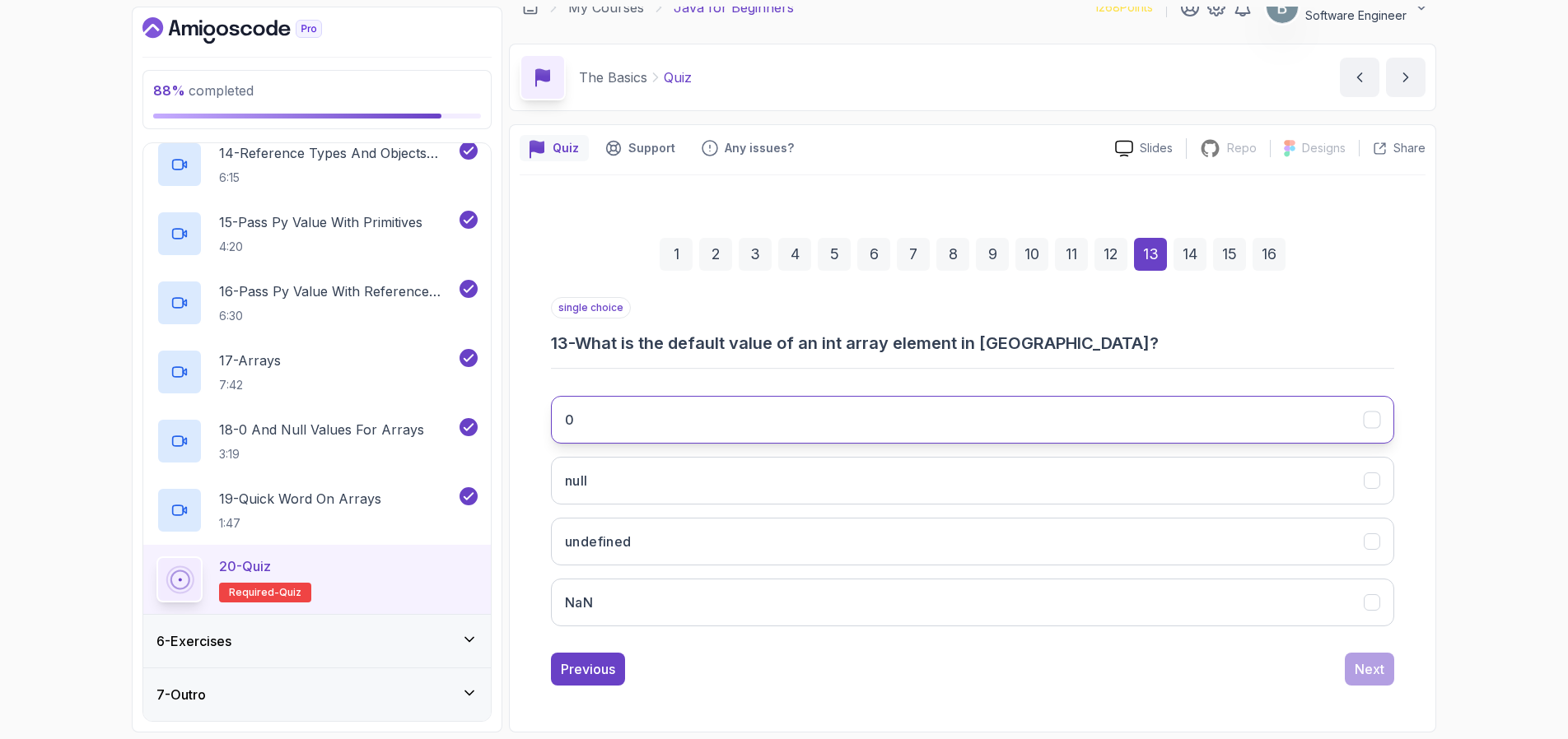
click at [790, 431] on button "0" at bounding box center [972, 420] width 844 height 48
click at [1366, 674] on div "Next" at bounding box center [1370, 669] width 30 height 20
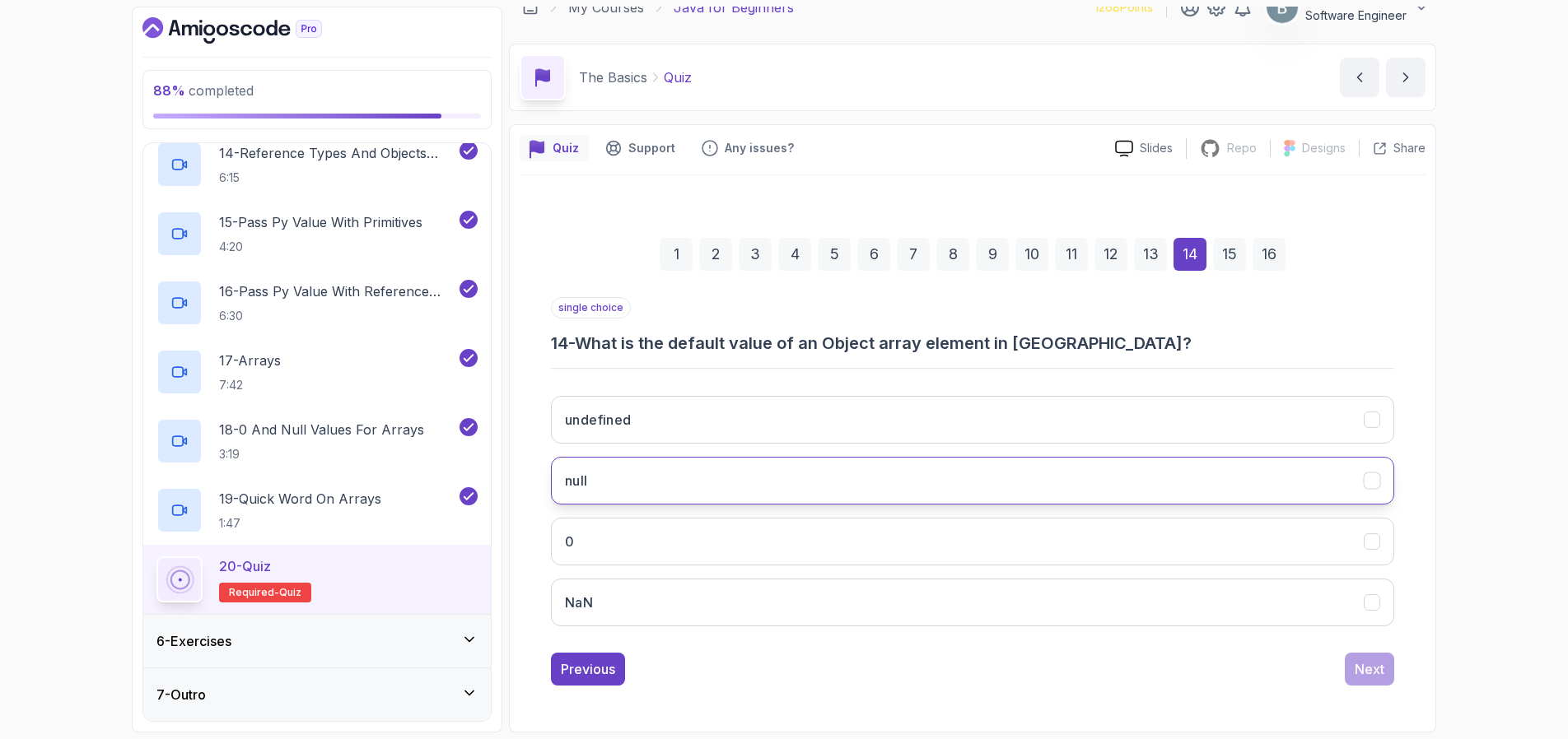
click at [630, 480] on button "null" at bounding box center [972, 481] width 844 height 48
click at [1366, 673] on div "Next" at bounding box center [1370, 669] width 30 height 20
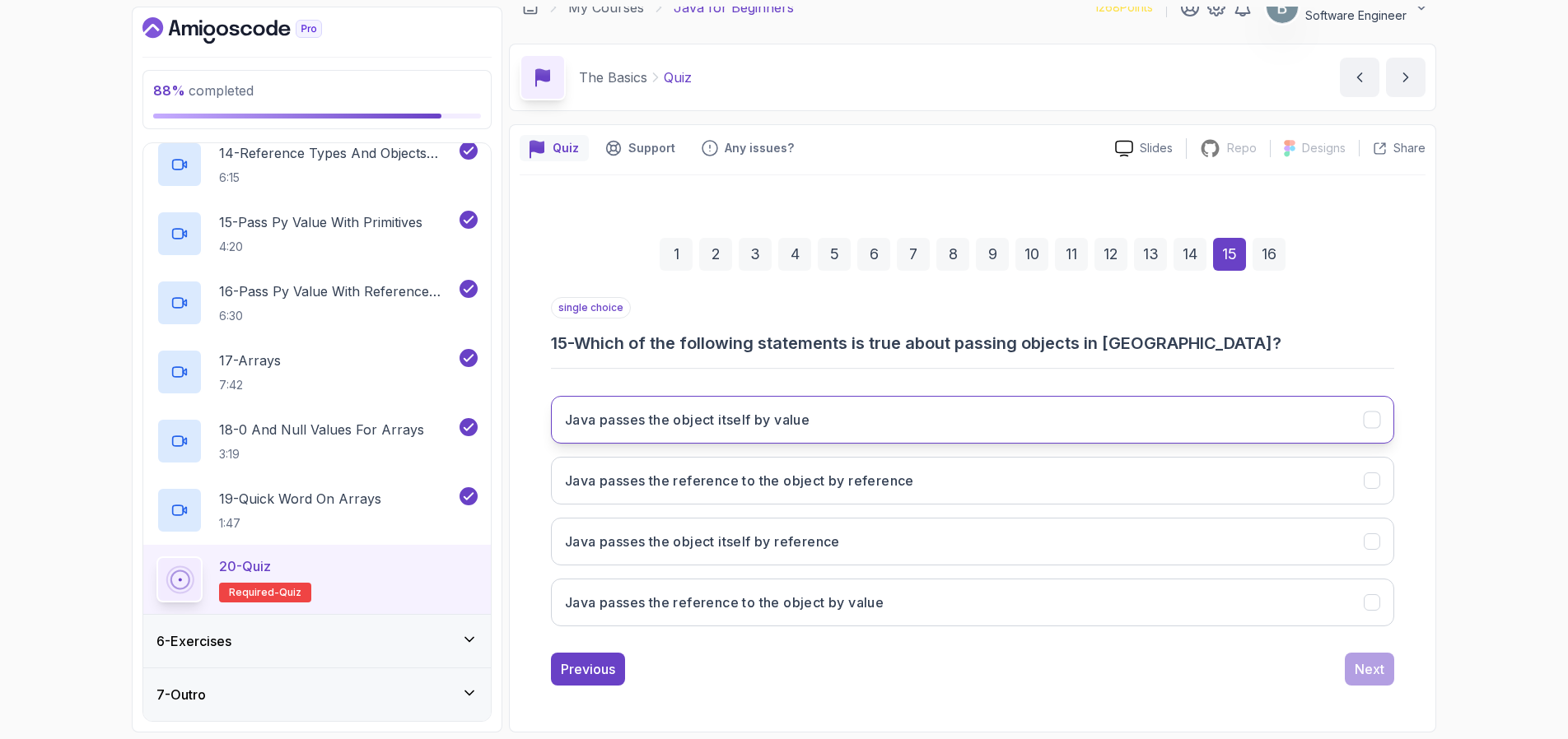
click at [824, 413] on button "Java passes the object itself by value" at bounding box center [972, 420] width 844 height 48
click at [1358, 673] on div "Next" at bounding box center [1370, 669] width 30 height 20
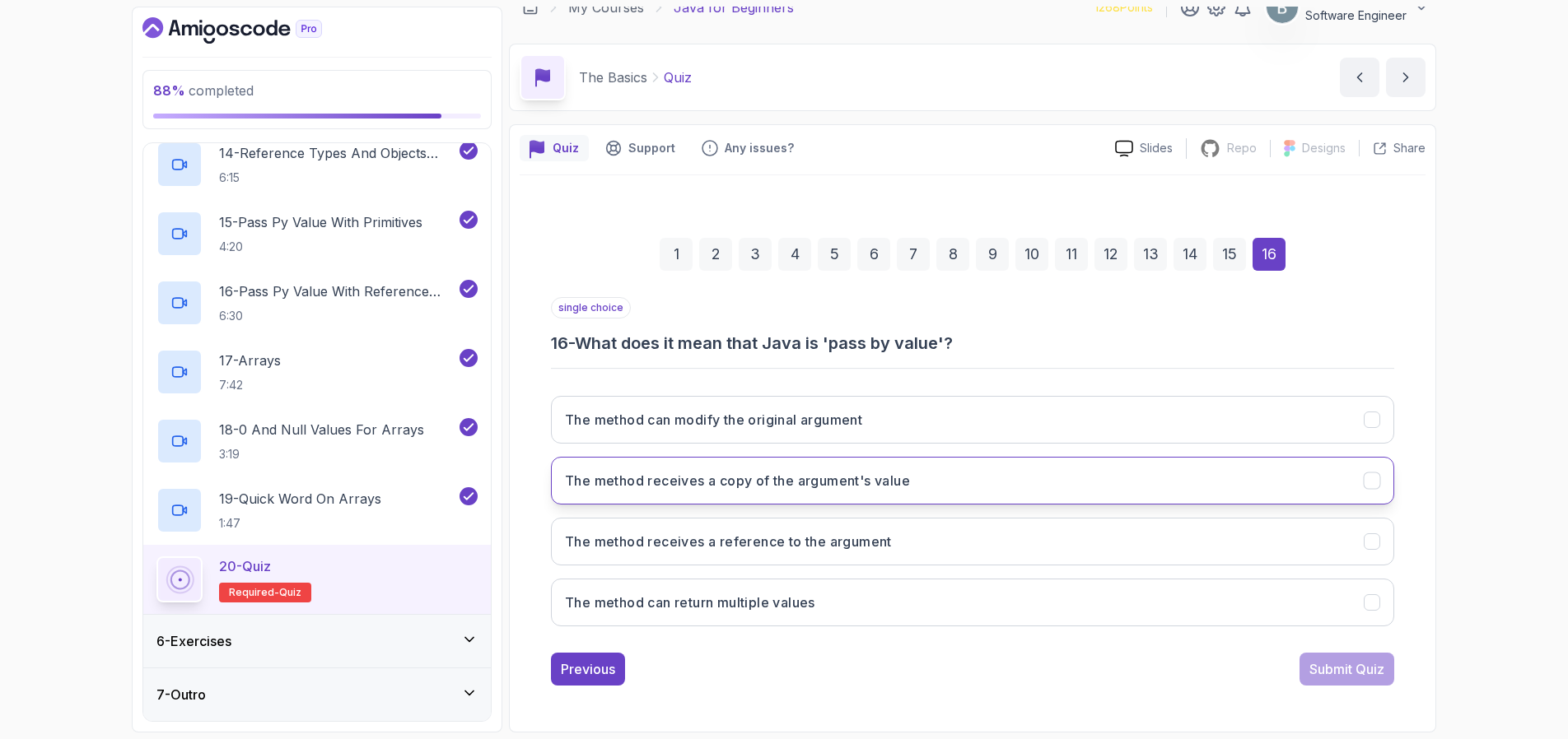
click at [636, 485] on h3 "The method receives a copy of the argument's value" at bounding box center [738, 481] width 345 height 20
click at [1328, 672] on div "Submit Quiz" at bounding box center [1347, 669] width 75 height 20
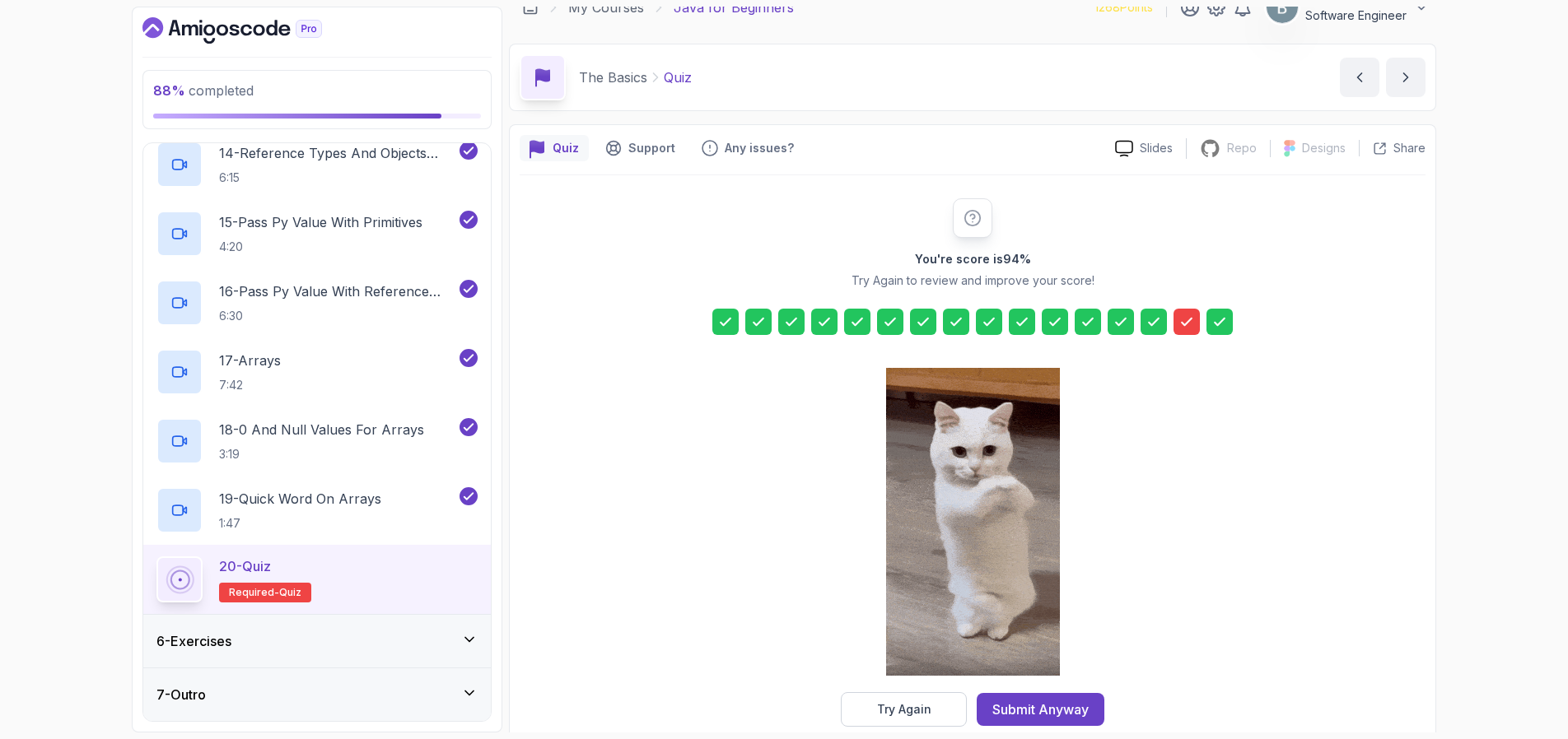
click at [1182, 321] on icon at bounding box center [1187, 322] width 16 height 16
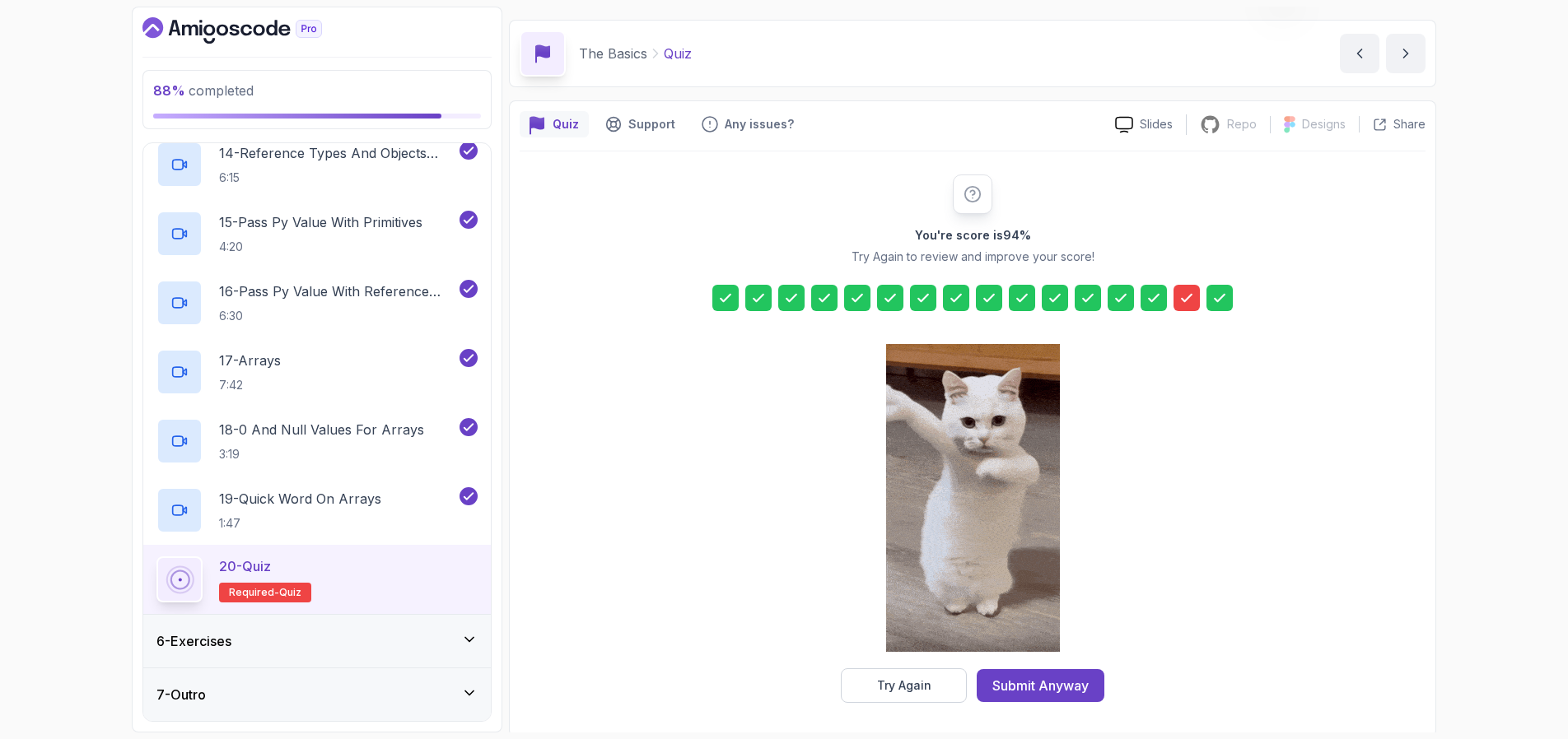
scroll to position [50, 0]
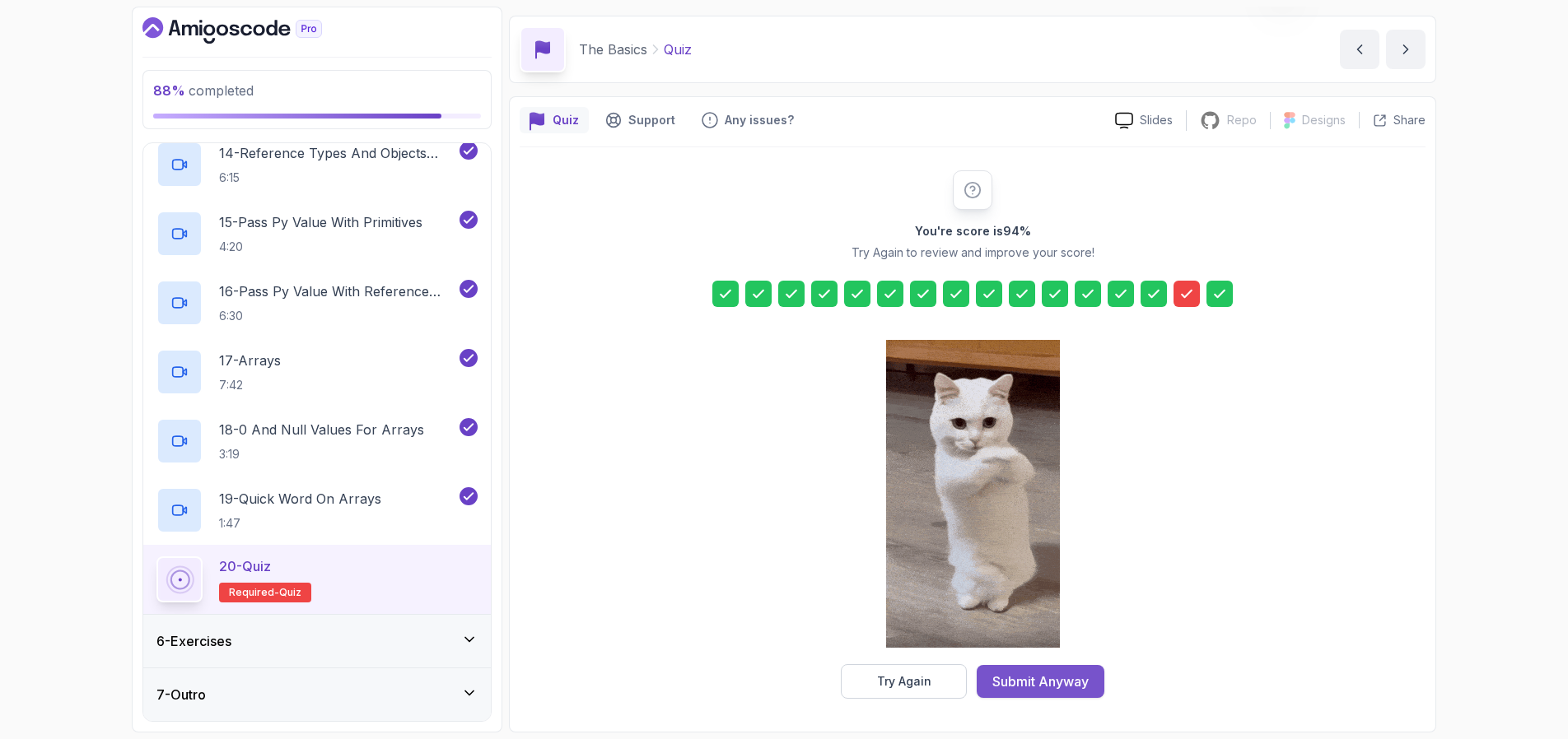
click at [1011, 683] on div "Submit Anyway" at bounding box center [1040, 682] width 97 height 20
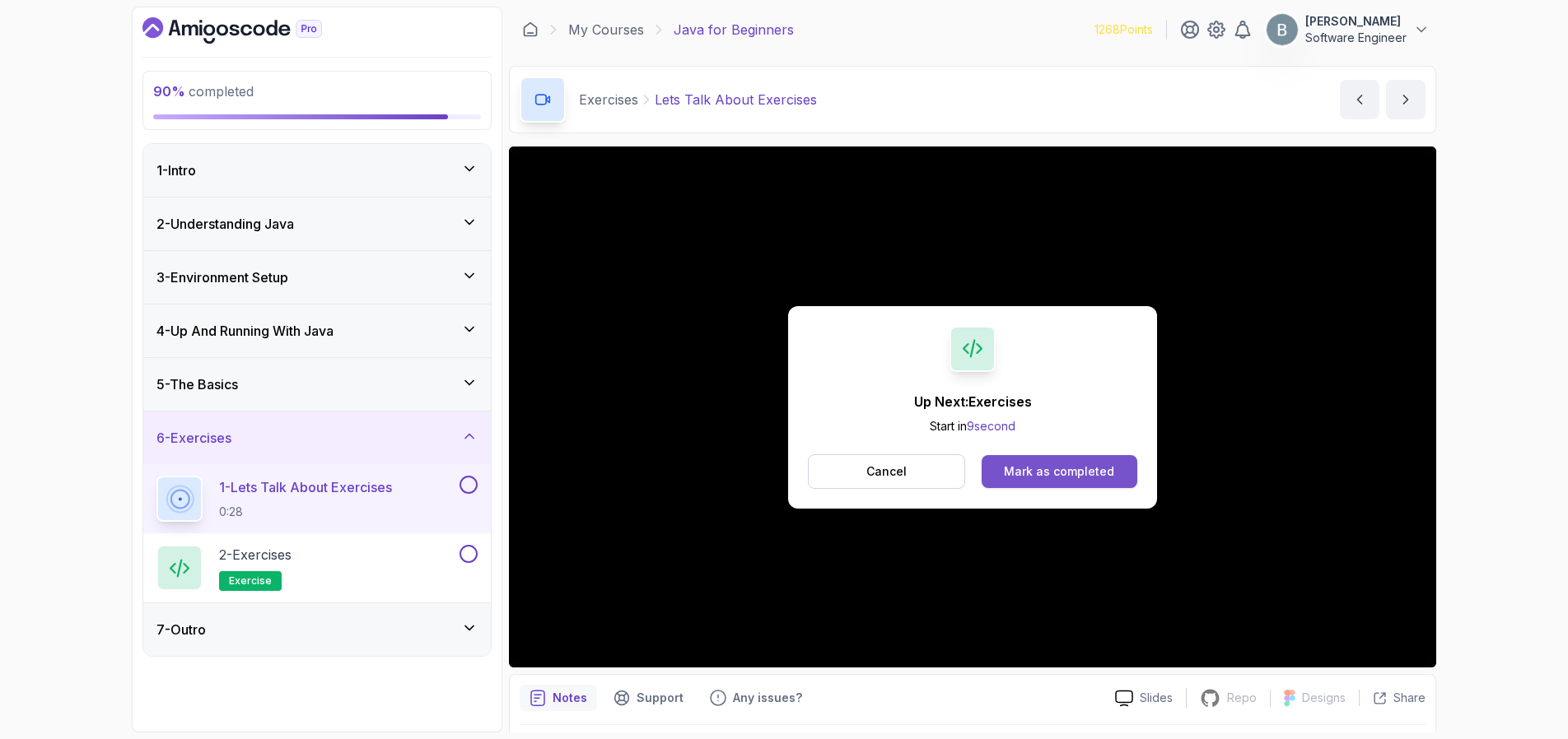
click at [1090, 477] on div "Mark as completed" at bounding box center [1058, 471] width 110 height 16
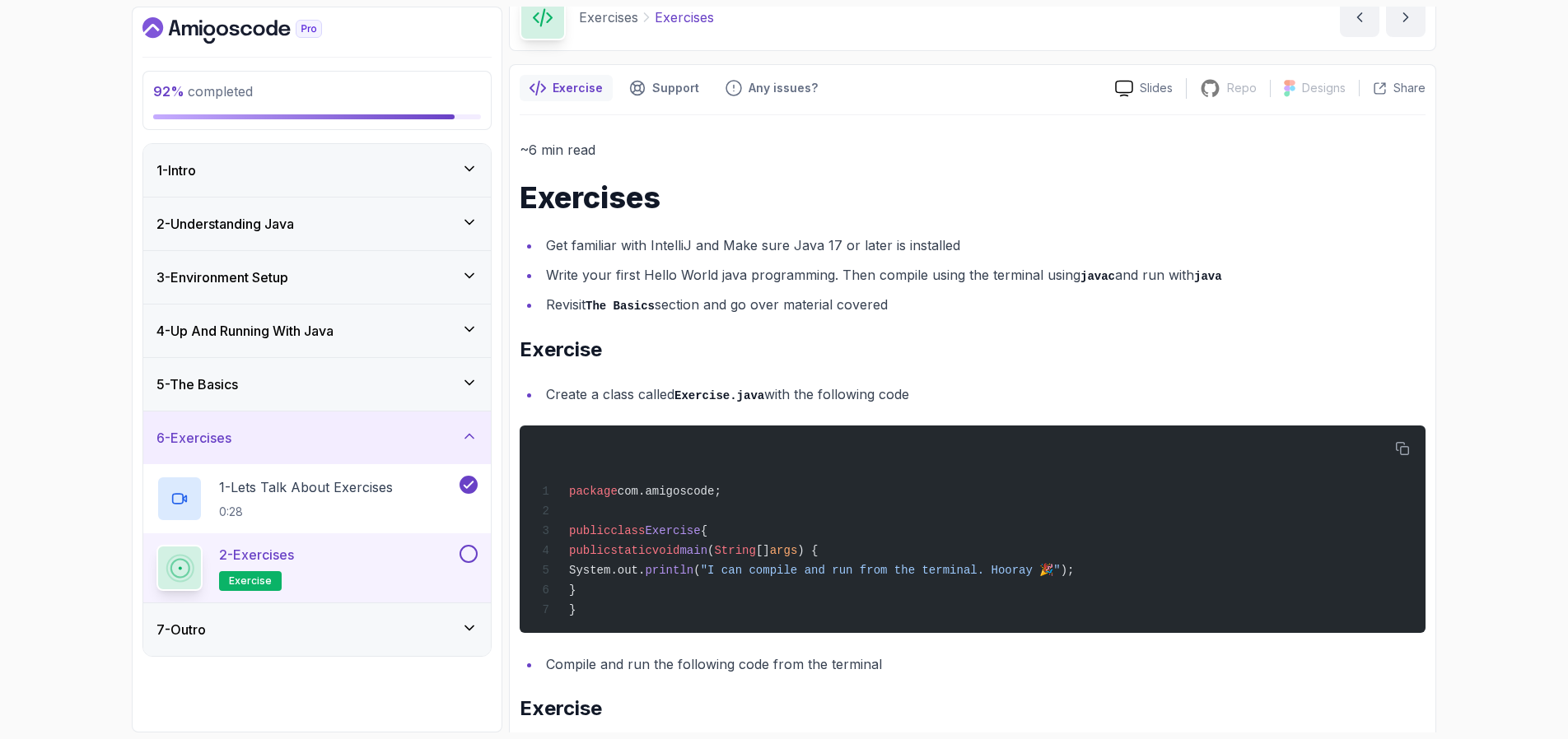
scroll to position [102, 0]
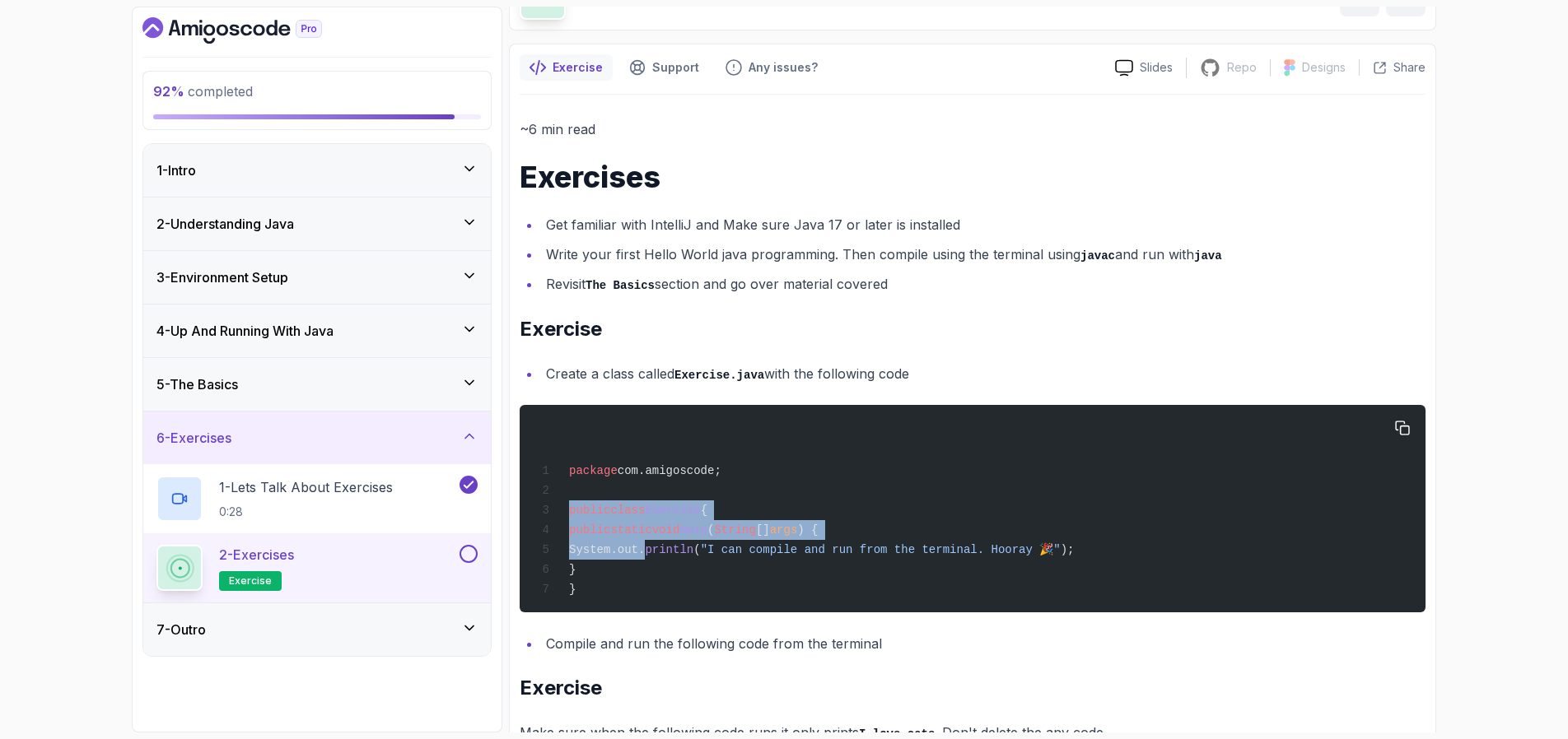
drag, startPoint x: 569, startPoint y: 512, endPoint x: 645, endPoint y: 549, distance: 84.5
click at [645, 549] on code "package com.amigoscode; public class Exercise { public static void main ( Strin…" at bounding box center [806, 530] width 538 height 132
click at [807, 500] on div "package com.amigoscode; public class Exercise { public static void main ( Strin…" at bounding box center [972, 508] width 879 height 188
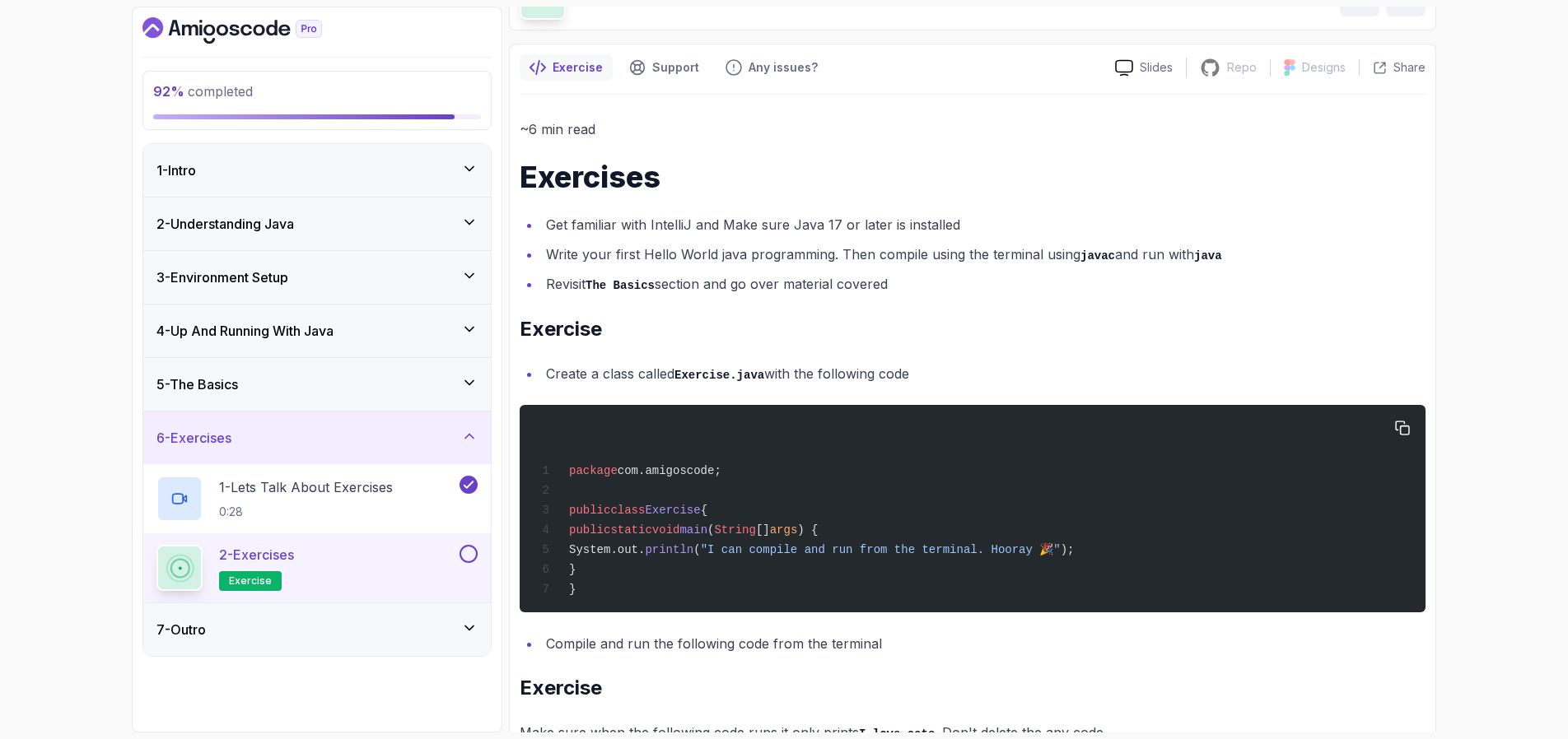
drag, startPoint x: 595, startPoint y: 528, endPoint x: 665, endPoint y: 573, distance: 83.2
click at [665, 573] on div "package com.amigoscode; public class Exercise { public static void main ( Strin…" at bounding box center [972, 508] width 879 height 188
copy code "public static void main ( String [] args ) { System.out. println ( "I can compi…"
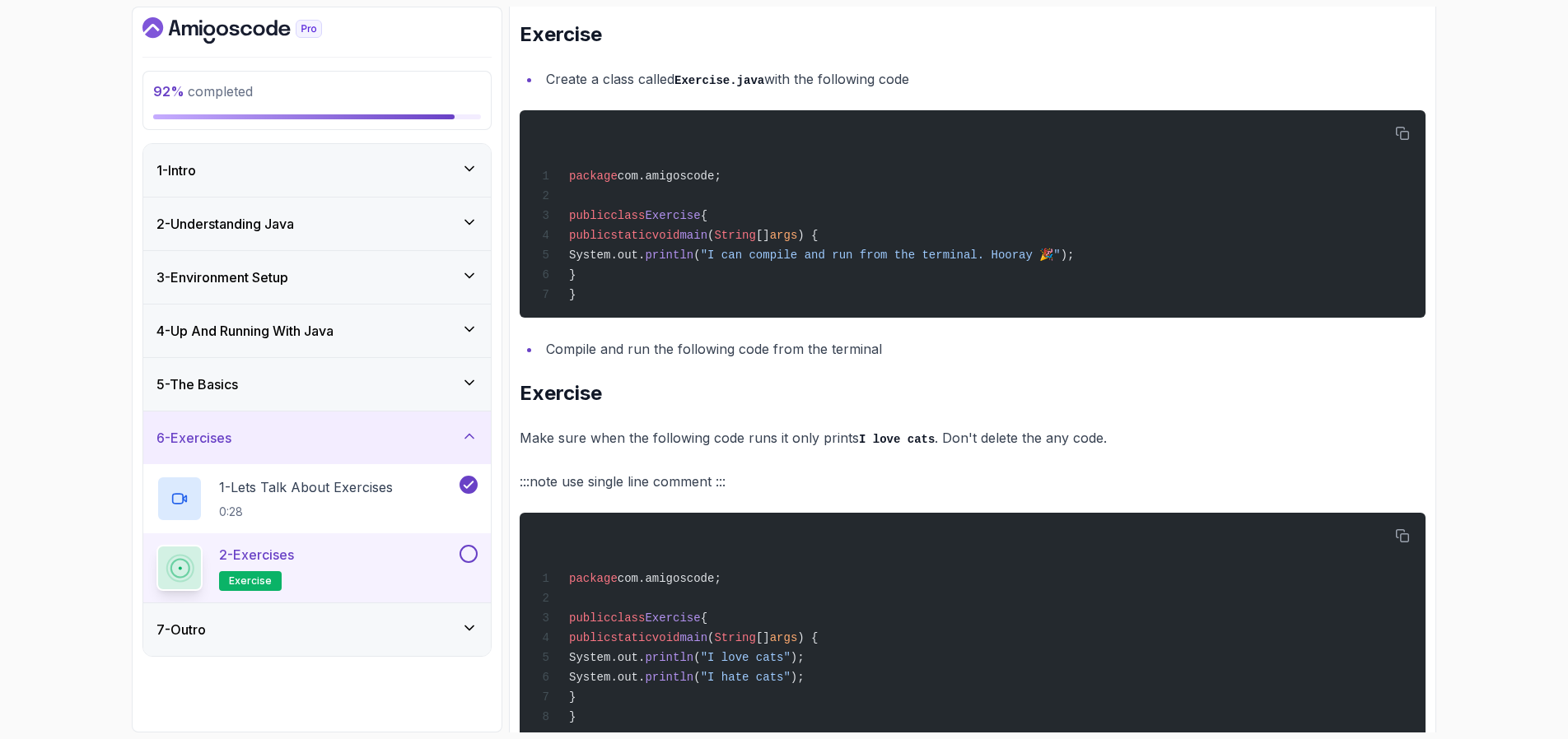
scroll to position [367, 0]
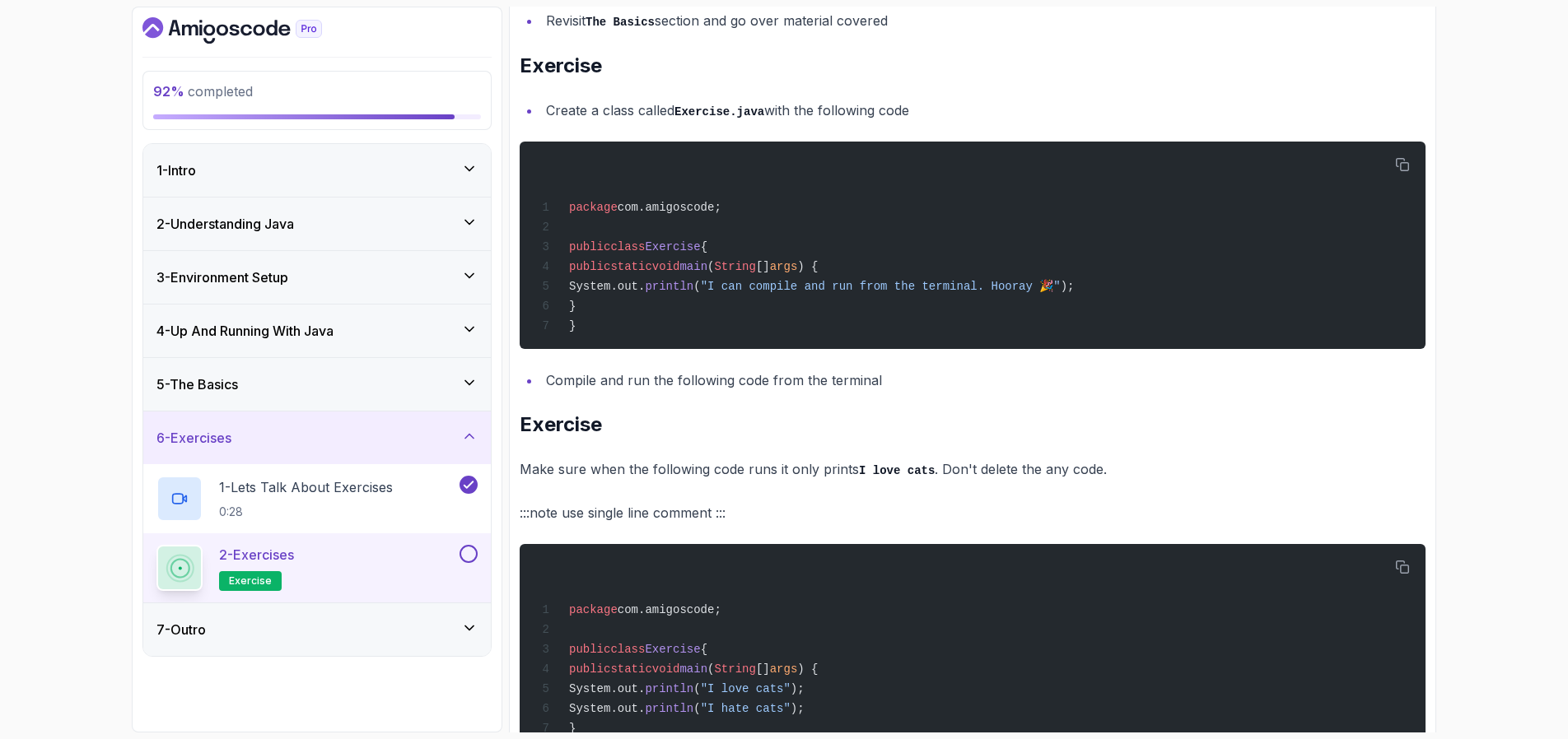
click at [344, 220] on div "2 - Understanding Java" at bounding box center [316, 224] width 321 height 20
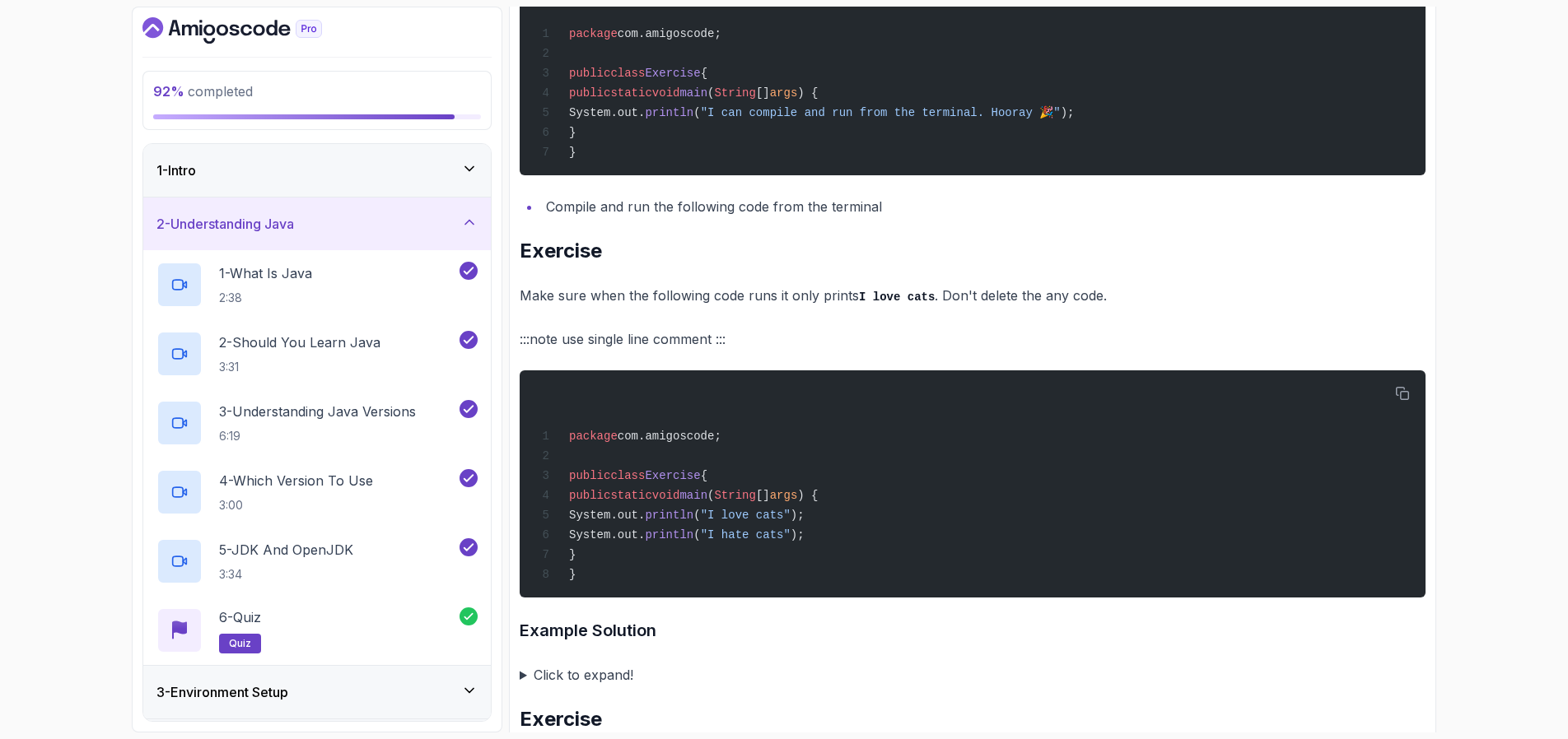
scroll to position [632, 0]
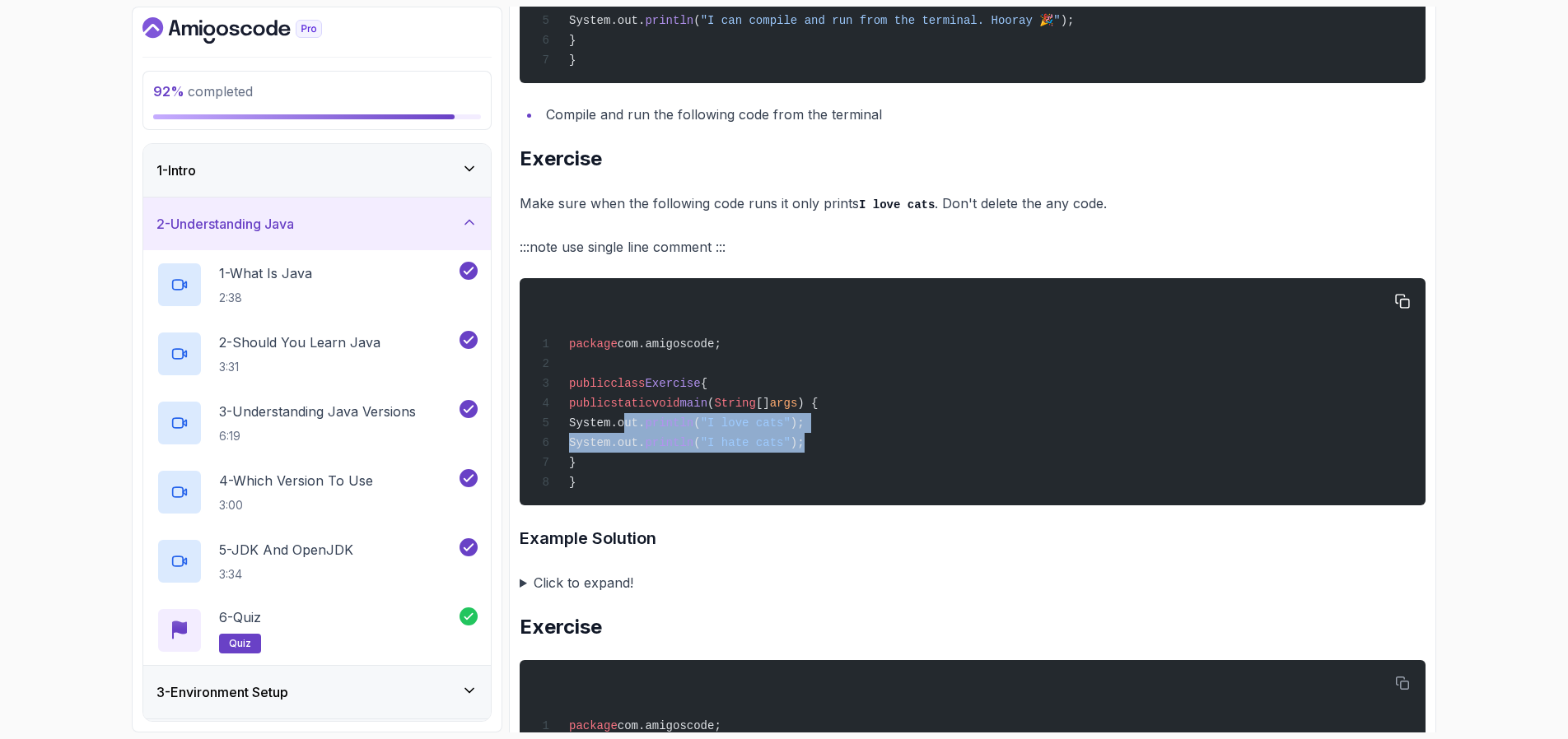
drag, startPoint x: 622, startPoint y: 422, endPoint x: 876, endPoint y: 439, distance: 254.6
click at [876, 439] on div "package com.amigoscode; public class Exercise { public static void main ( Strin…" at bounding box center [972, 392] width 879 height 208
click at [911, 360] on div "package com.amigoscode; public class Exercise { public static void main ( Strin…" at bounding box center [972, 392] width 879 height 208
drag, startPoint x: 626, startPoint y: 421, endPoint x: 861, endPoint y: 436, distance: 235.5
click at [861, 436] on div "package com.amigoscode; public class Exercise { public static void main ( Strin…" at bounding box center [972, 392] width 879 height 208
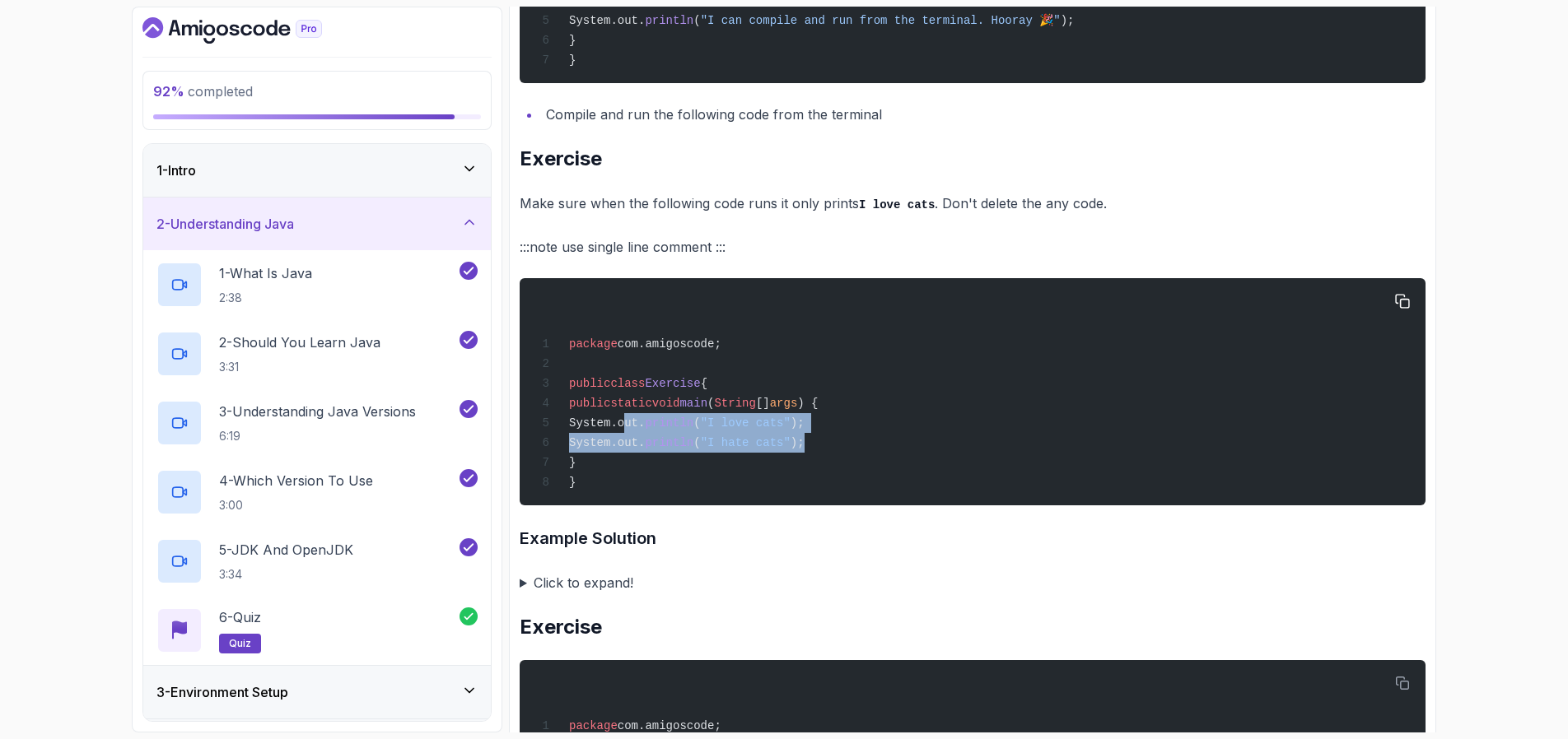
copy code "System.out. println ( "I love cats" ); System.out. println ( "I hate cats" );"
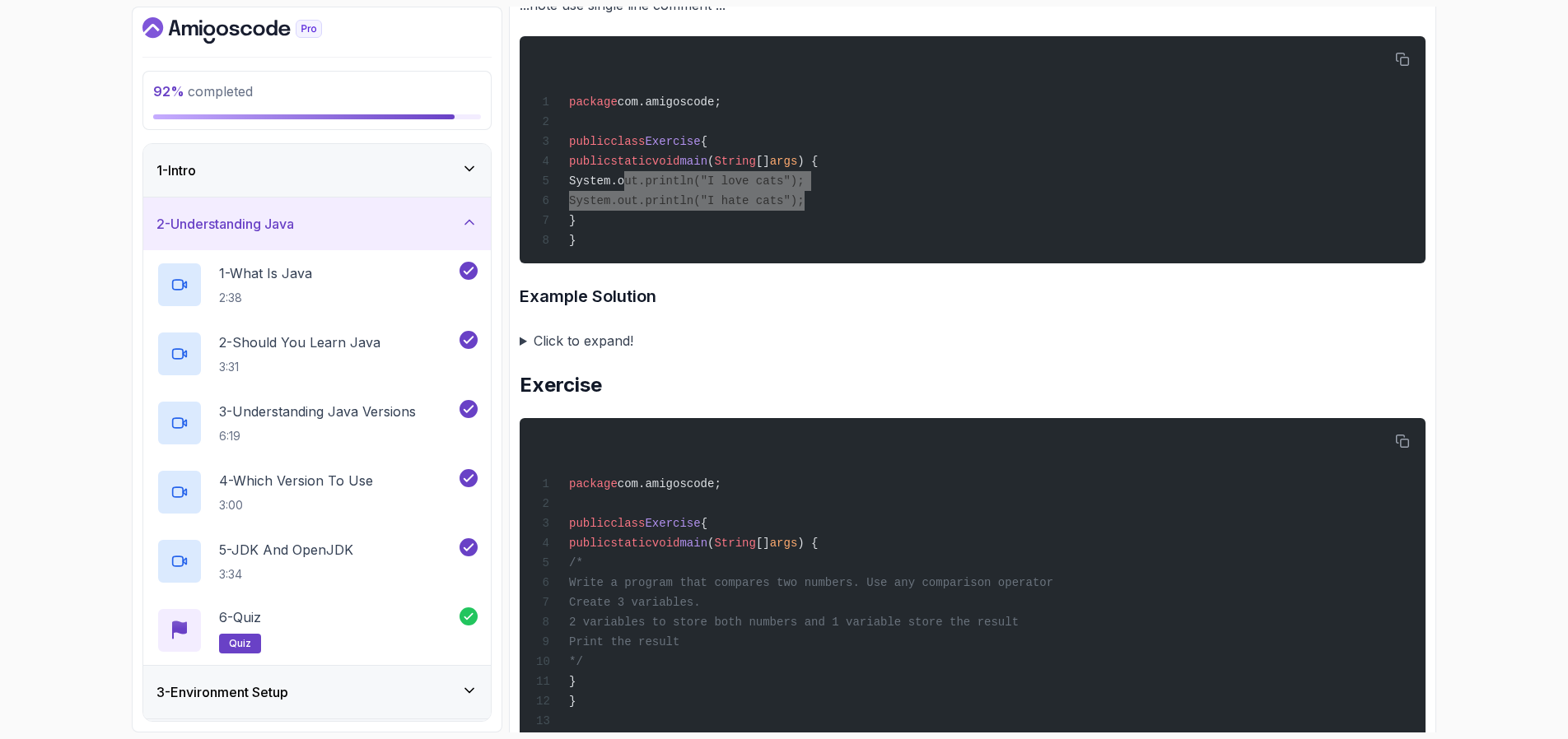
scroll to position [907, 0]
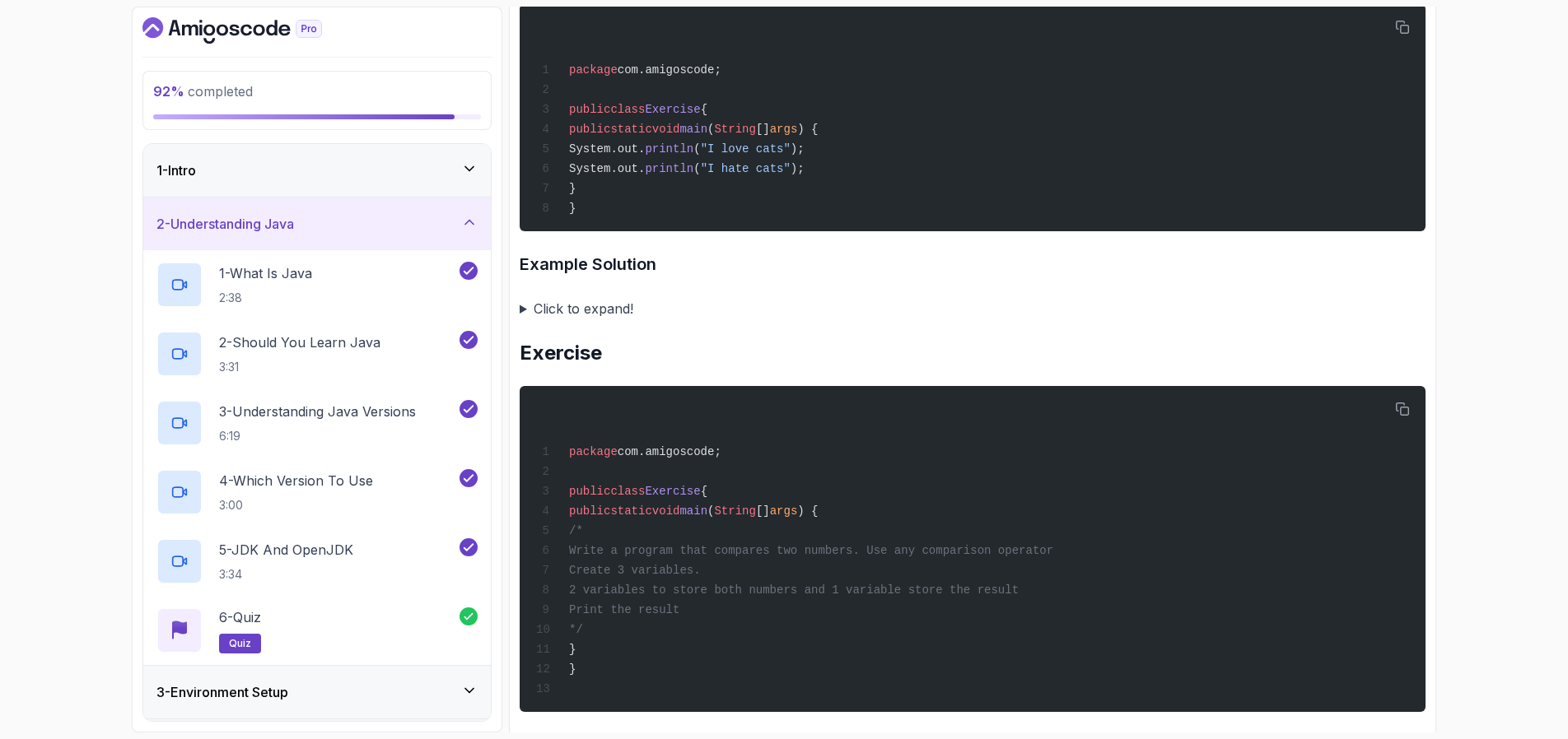
click at [523, 309] on summary "Click to expand!" at bounding box center [973, 308] width 906 height 23
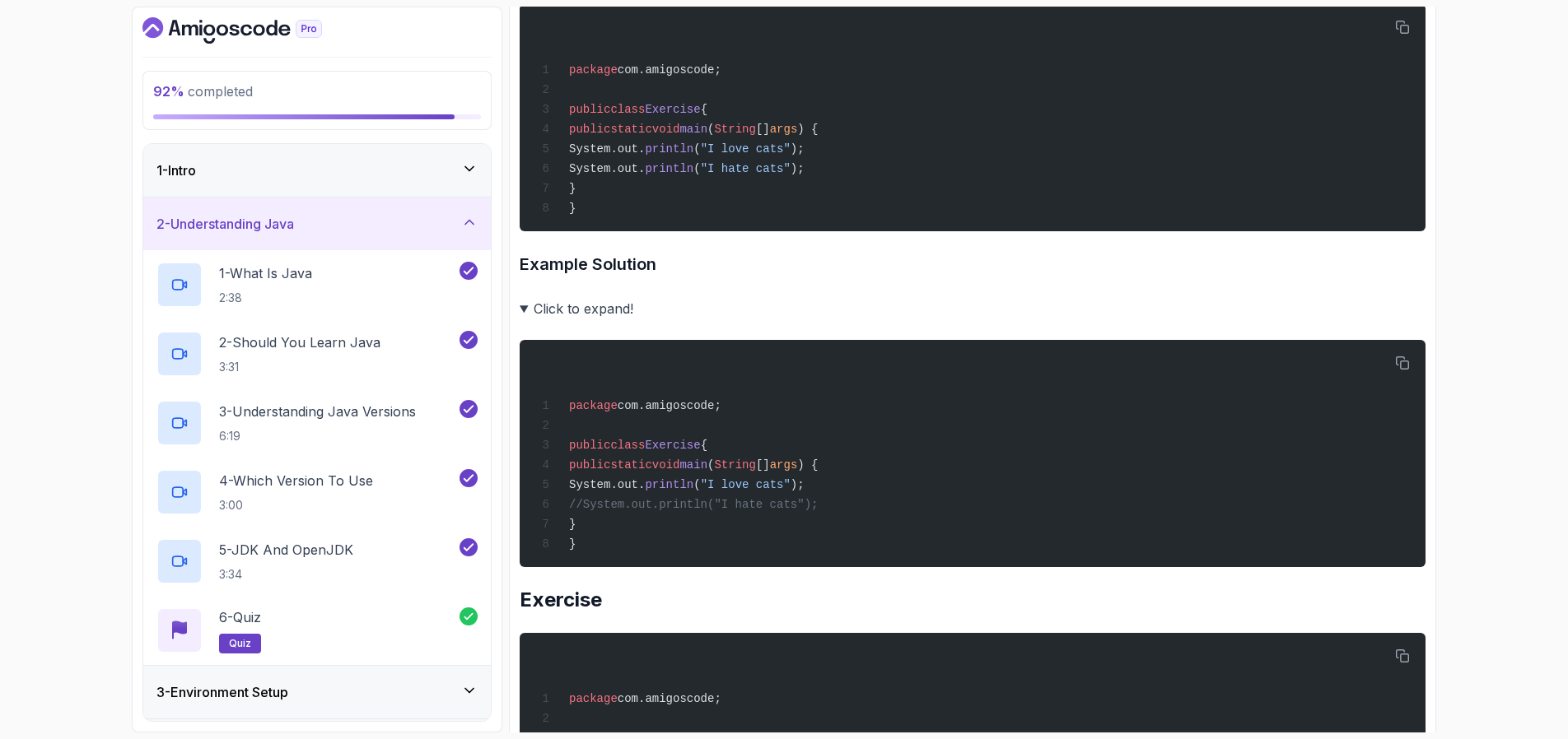
click at [523, 309] on summary "Click to expand!" at bounding box center [973, 308] width 906 height 23
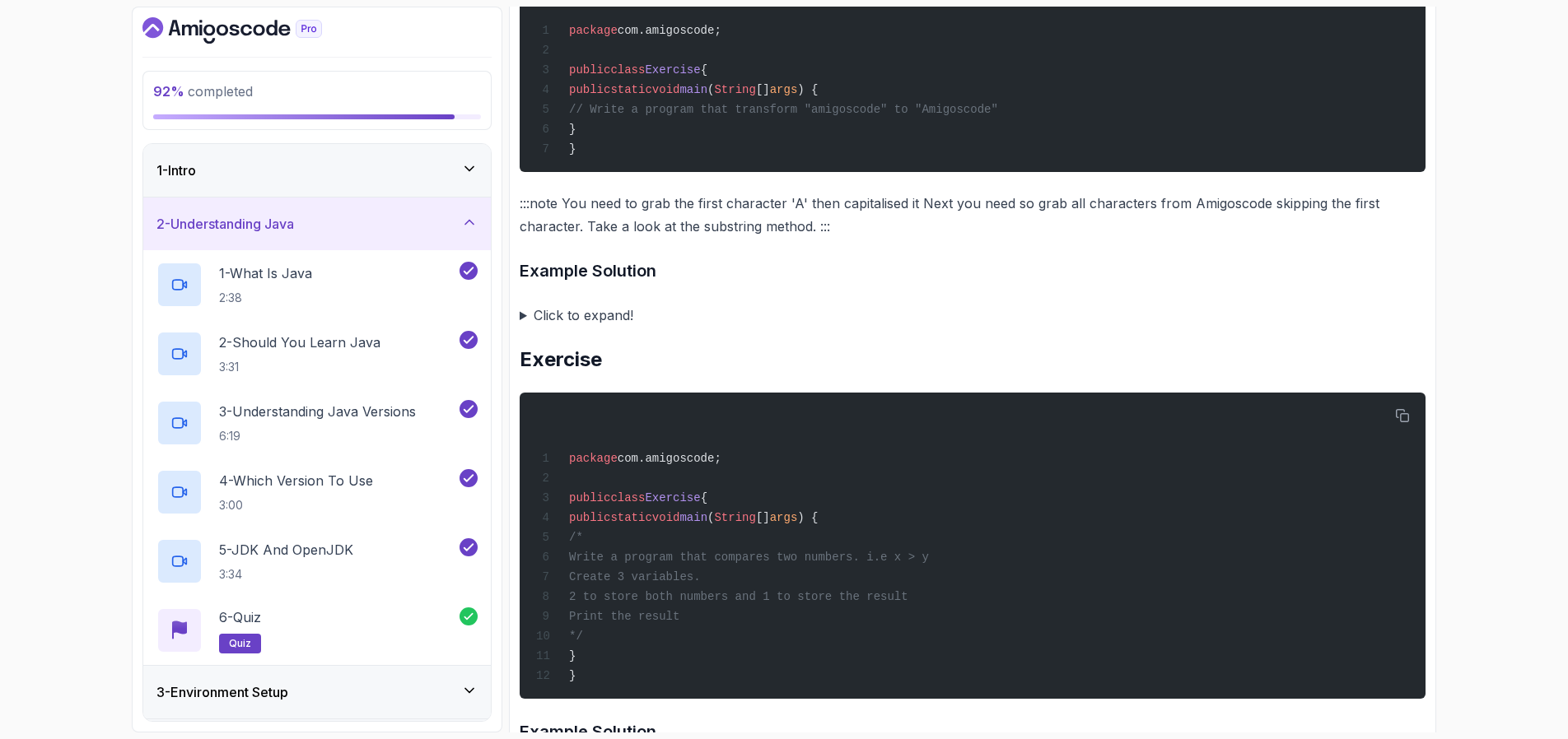
scroll to position [2681, 0]
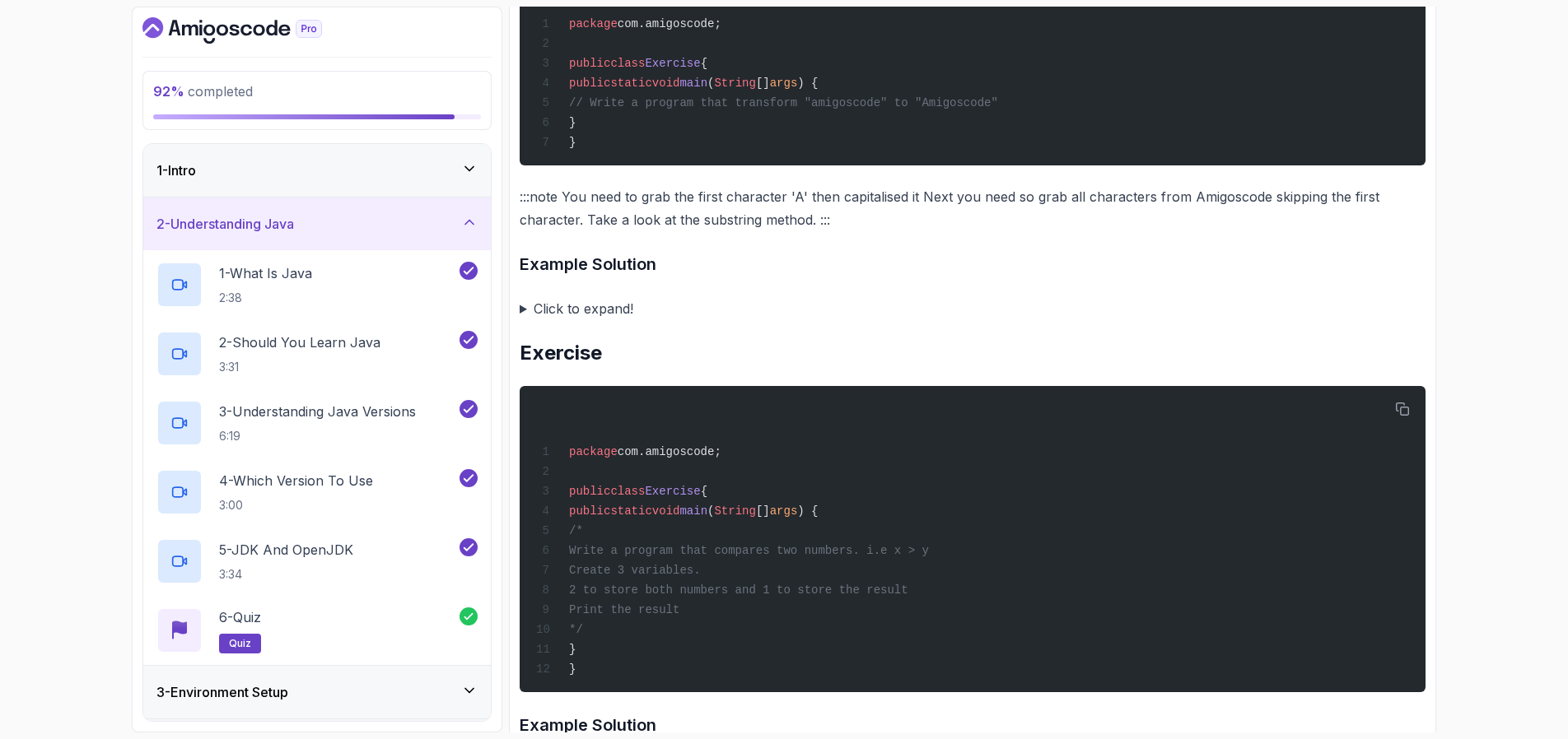
click at [522, 308] on summary "Click to expand!" at bounding box center [973, 308] width 906 height 23
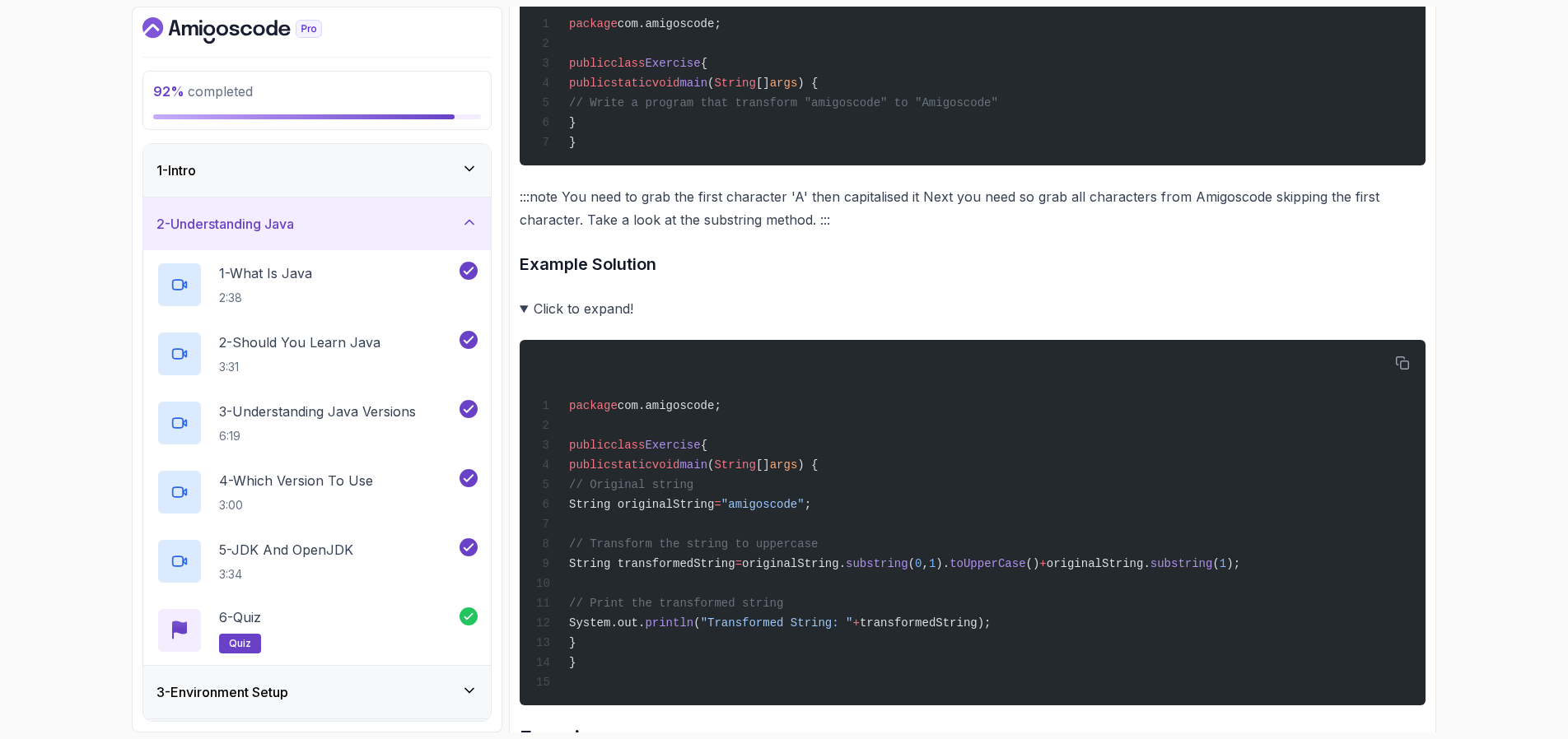
click at [522, 308] on summary "Click to expand!" at bounding box center [973, 308] width 906 height 23
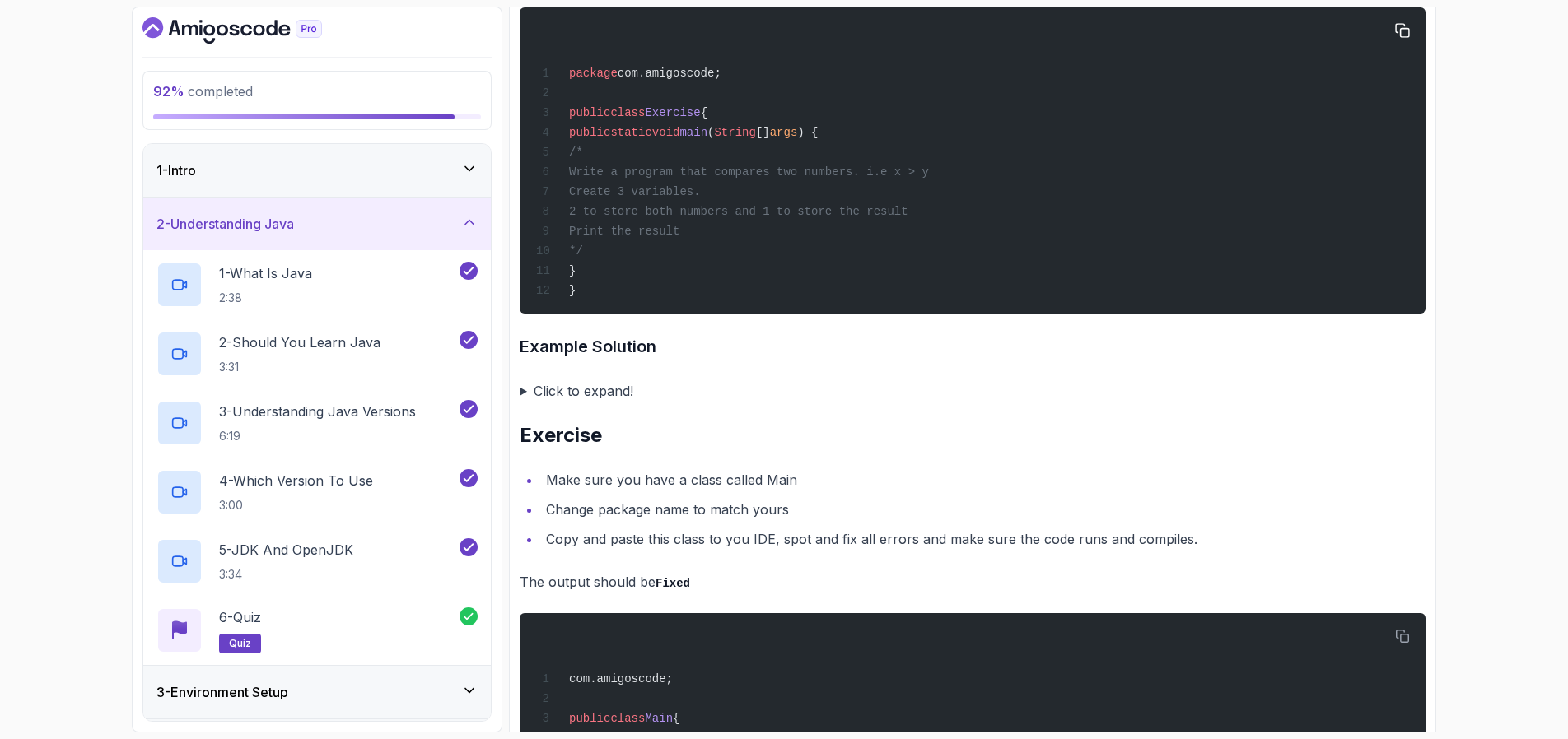
scroll to position [3083, 0]
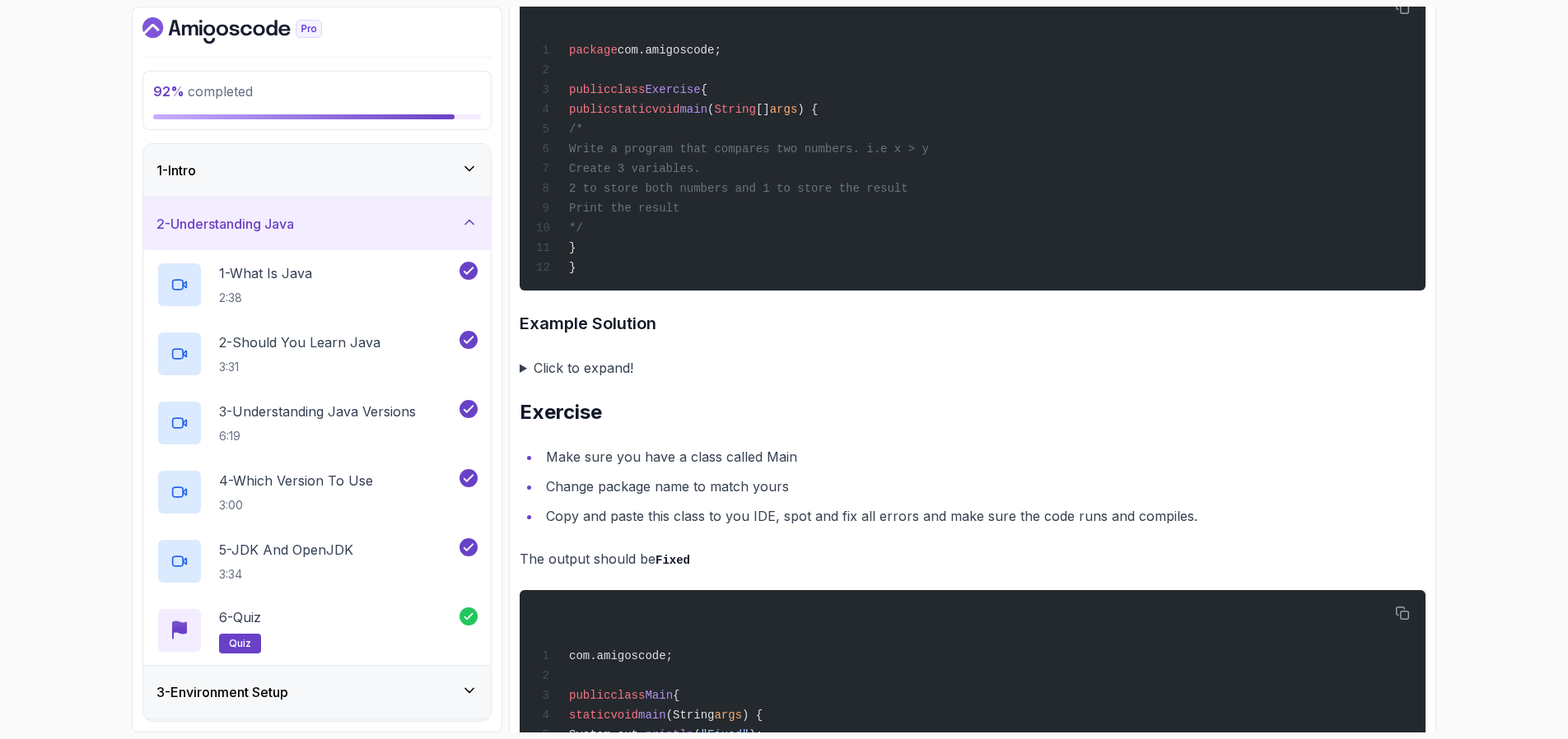
click at [521, 368] on summary "Click to expand!" at bounding box center [973, 368] width 906 height 23
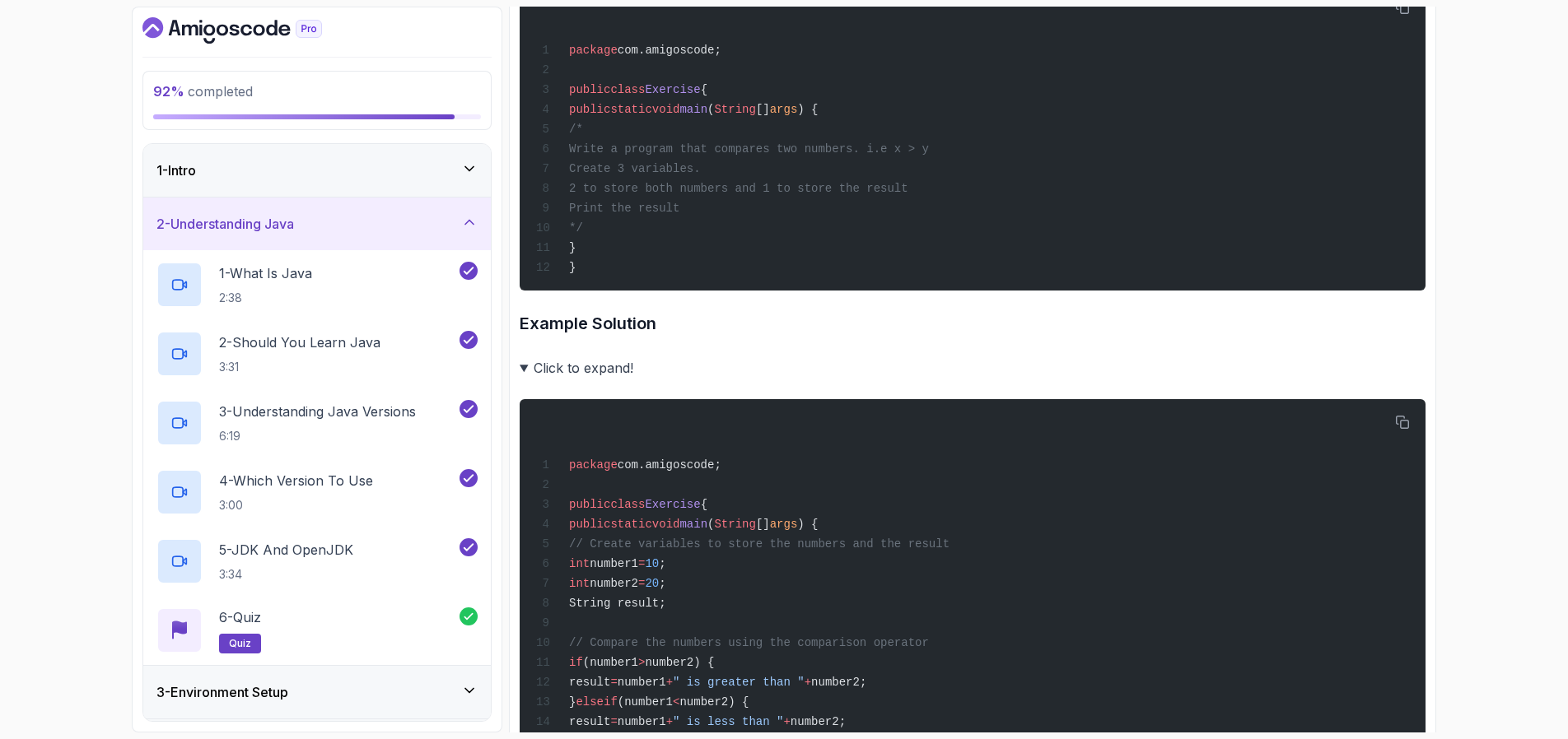
click at [521, 368] on summary "Click to expand!" at bounding box center [973, 368] width 906 height 23
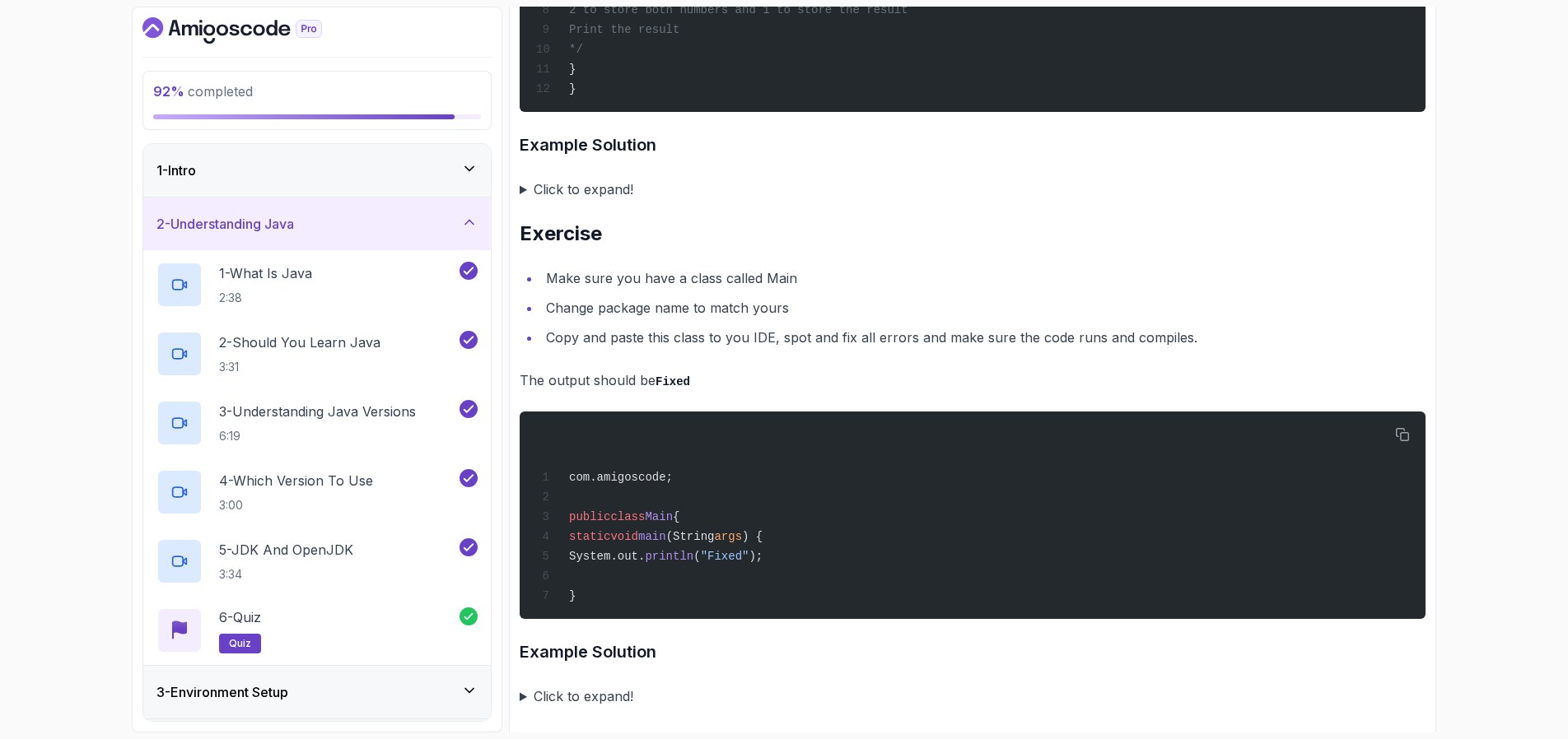
scroll to position [3269, 0]
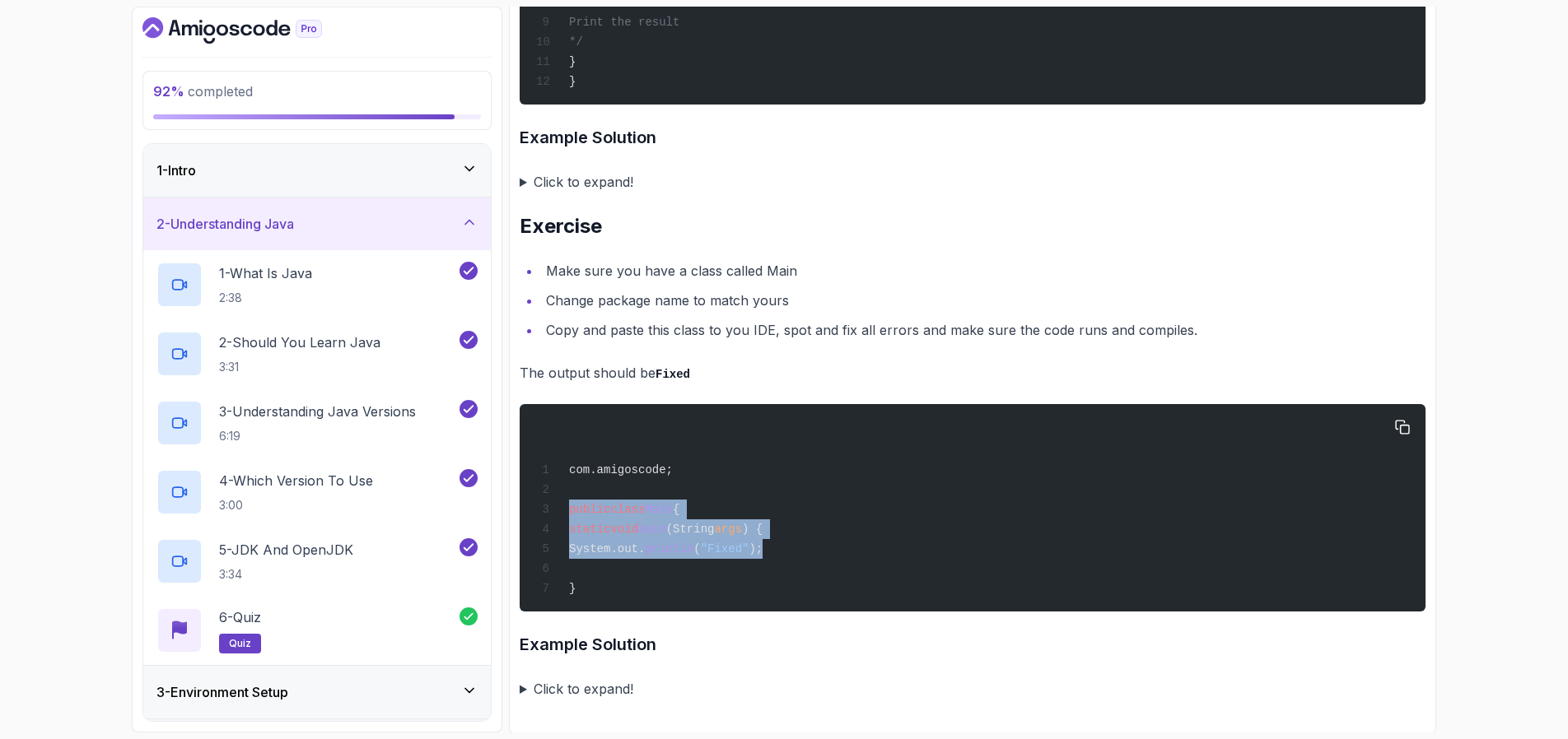
drag, startPoint x: 569, startPoint y: 508, endPoint x: 870, endPoint y: 549, distance: 303.8
click at [870, 549] on div "com.amigoscode; public class Main { static void main (String args ) { System.ou…" at bounding box center [972, 508] width 879 height 188
copy code "public class Main { static void main (String args ) { System.out. println ( "Fi…"
click at [523, 688] on summary "Click to expand!" at bounding box center [973, 689] width 906 height 23
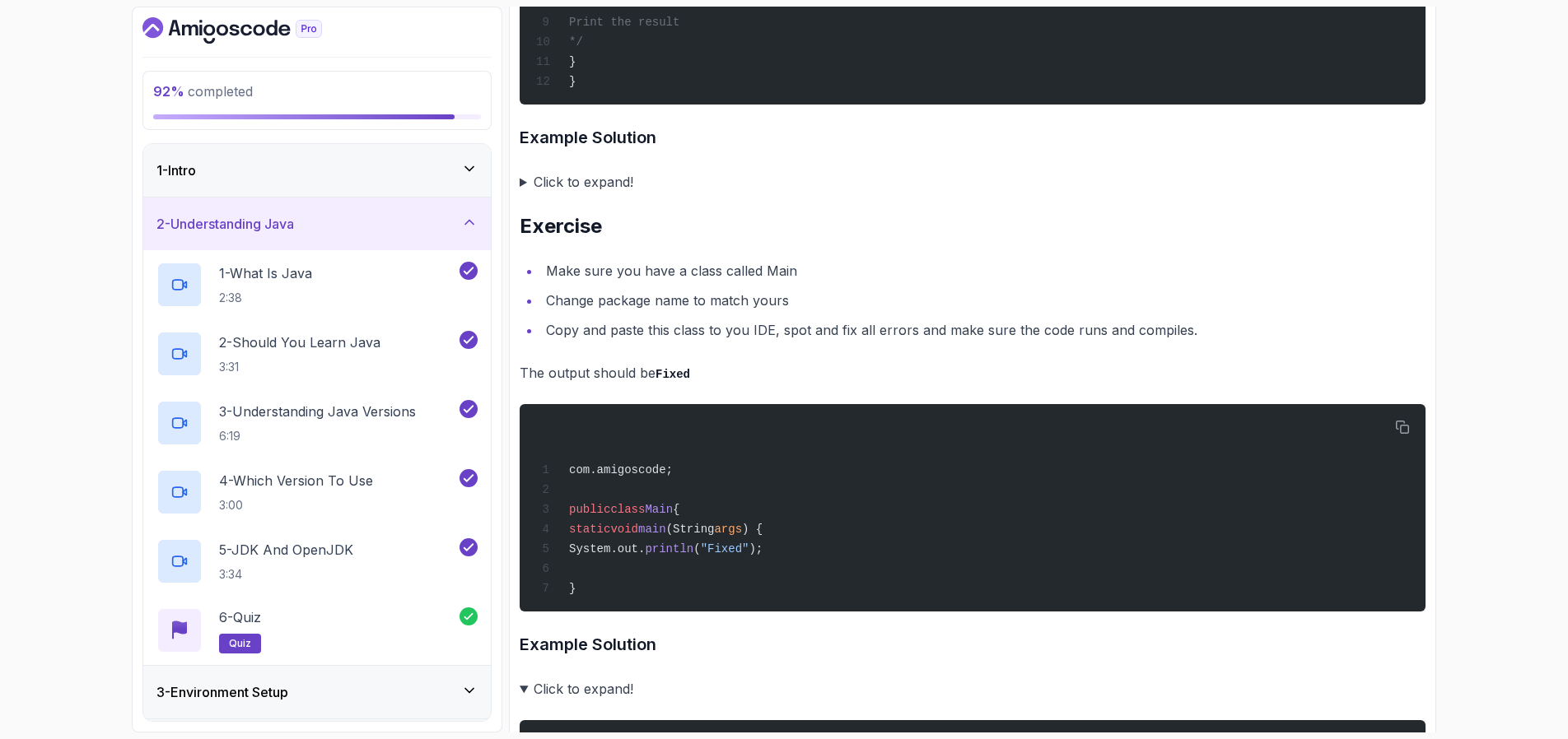
click at [523, 688] on summary "Click to expand!" at bounding box center [973, 689] width 906 height 23
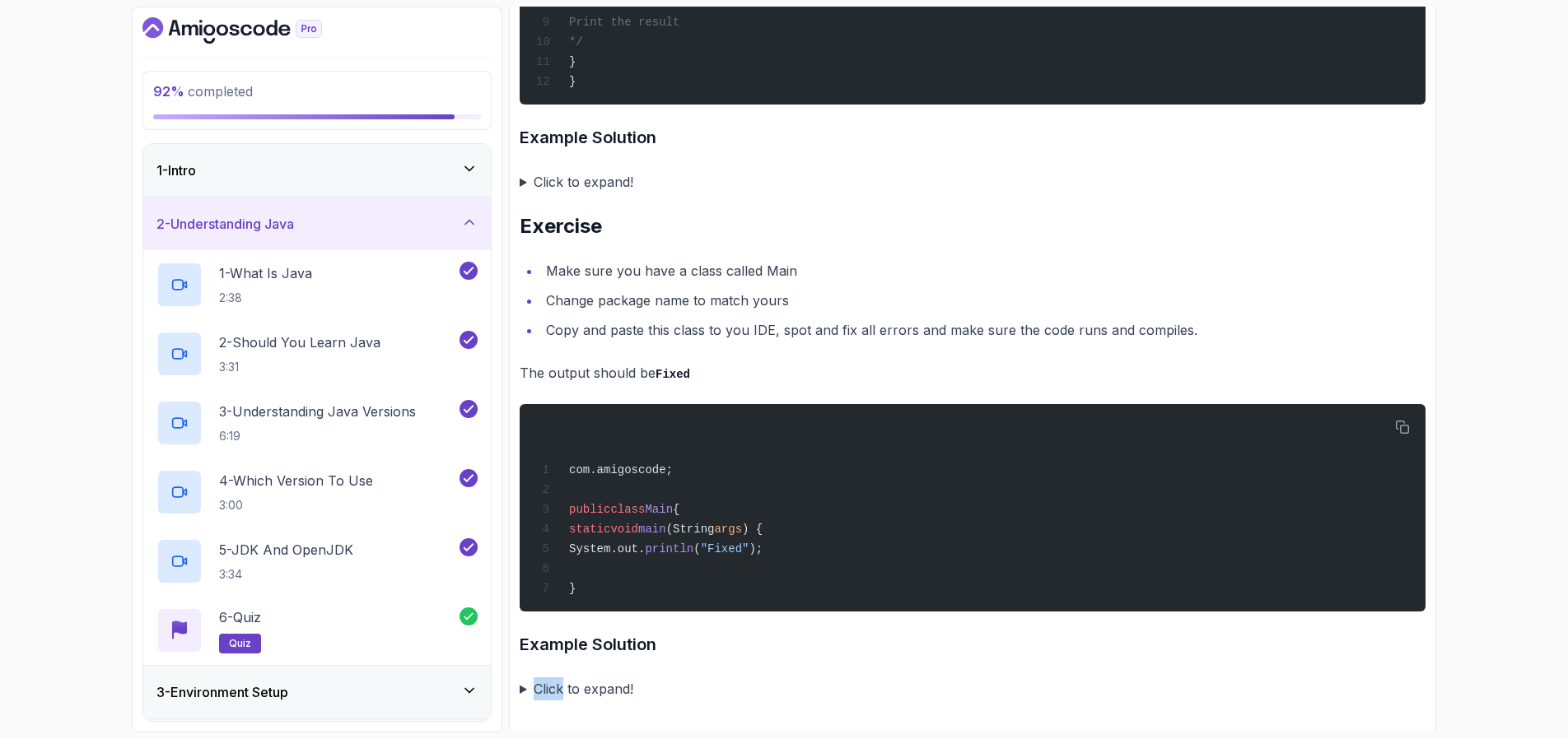
click at [523, 688] on summary "Click to expand!" at bounding box center [973, 689] width 906 height 23
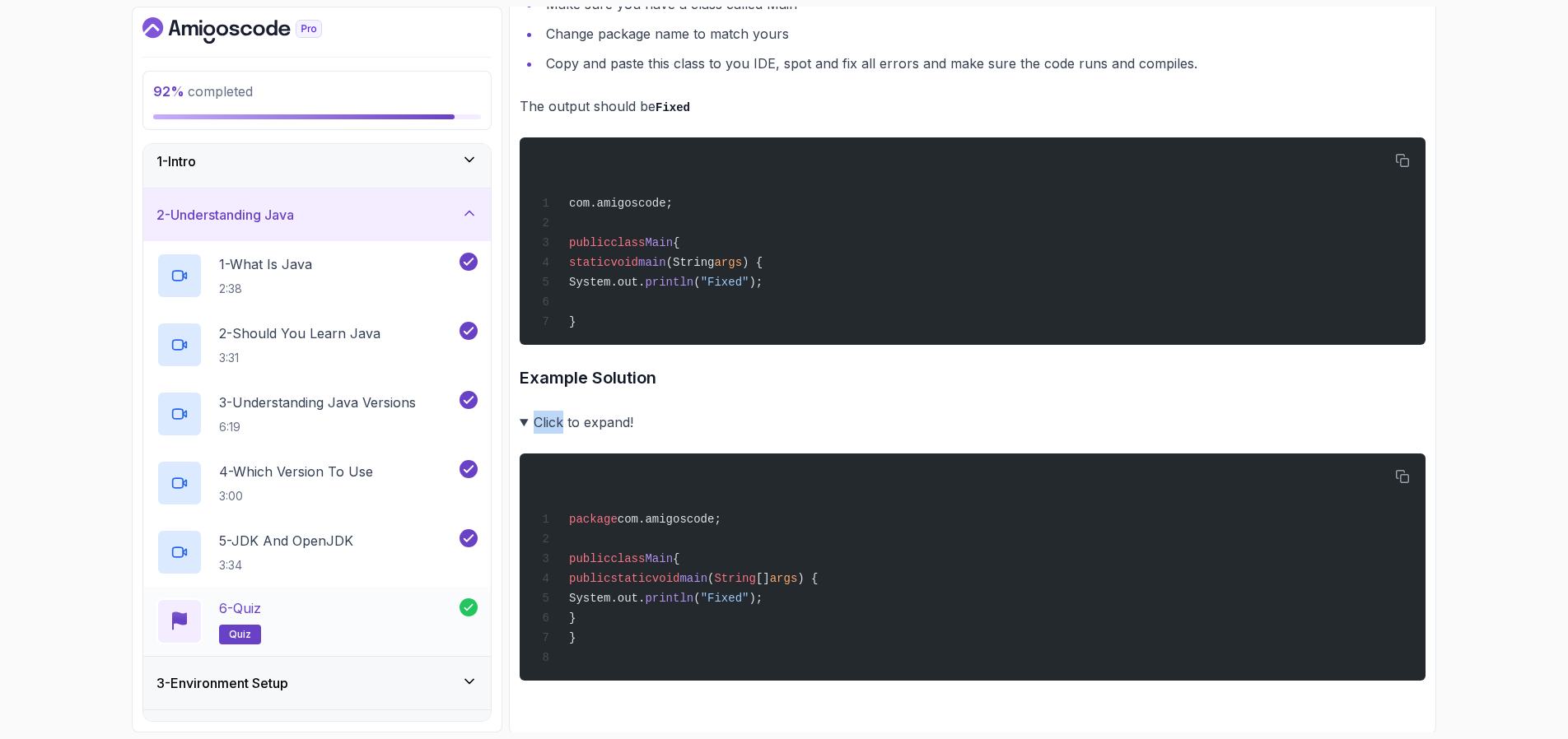
scroll to position [0, 0]
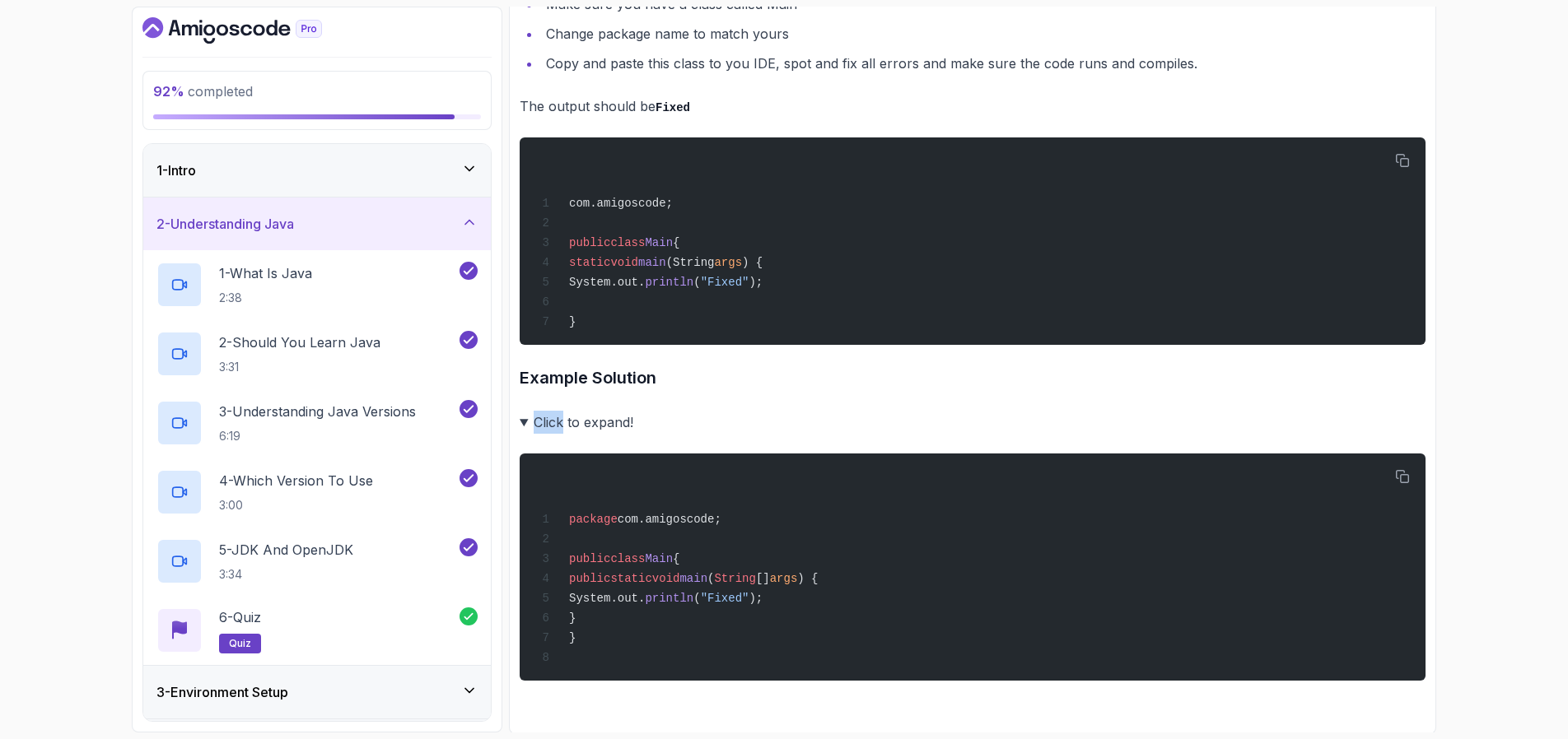
click at [466, 167] on icon at bounding box center [469, 168] width 16 height 16
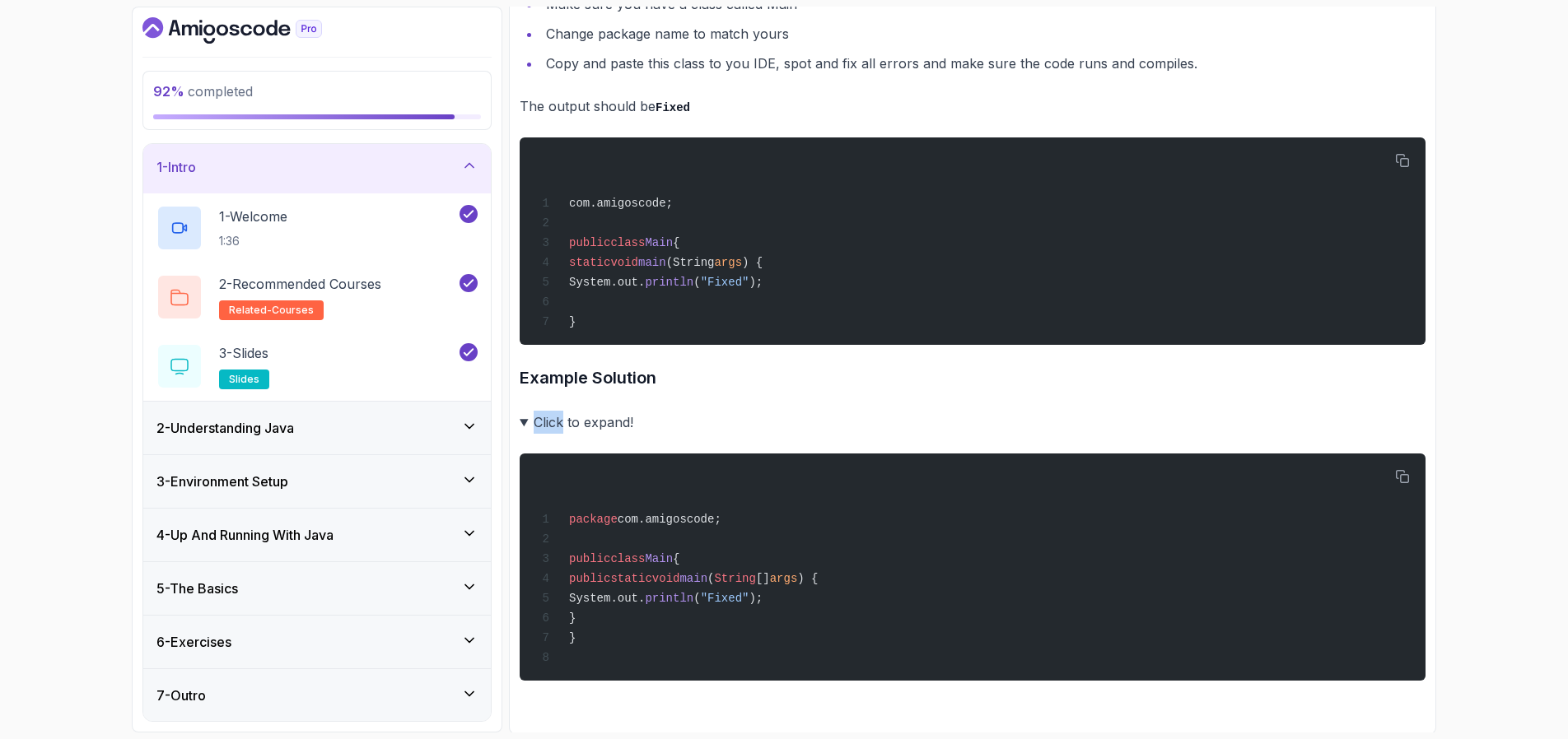
scroll to position [4, 0]
click at [262, 693] on div "7 - Outro" at bounding box center [316, 695] width 321 height 20
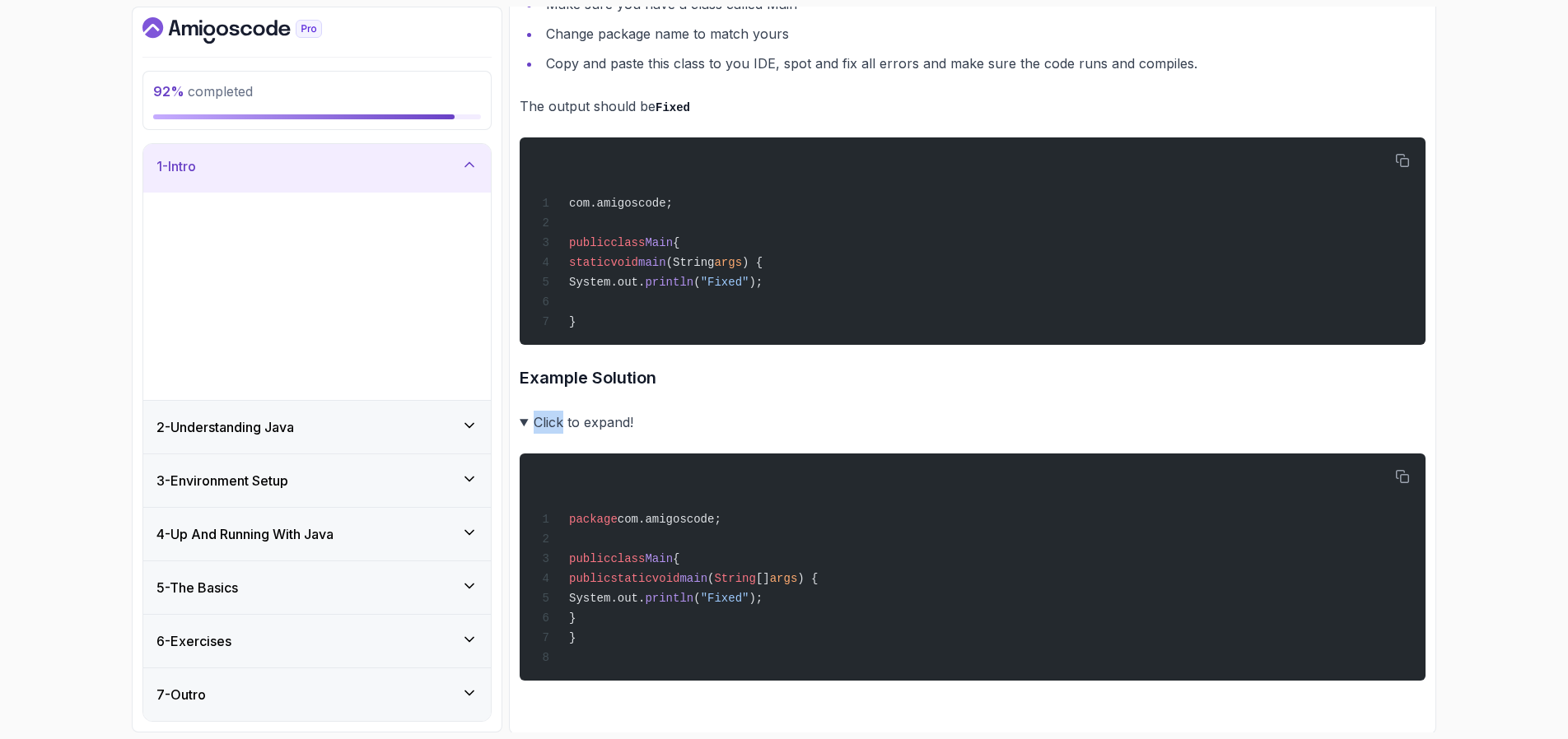
scroll to position [0, 0]
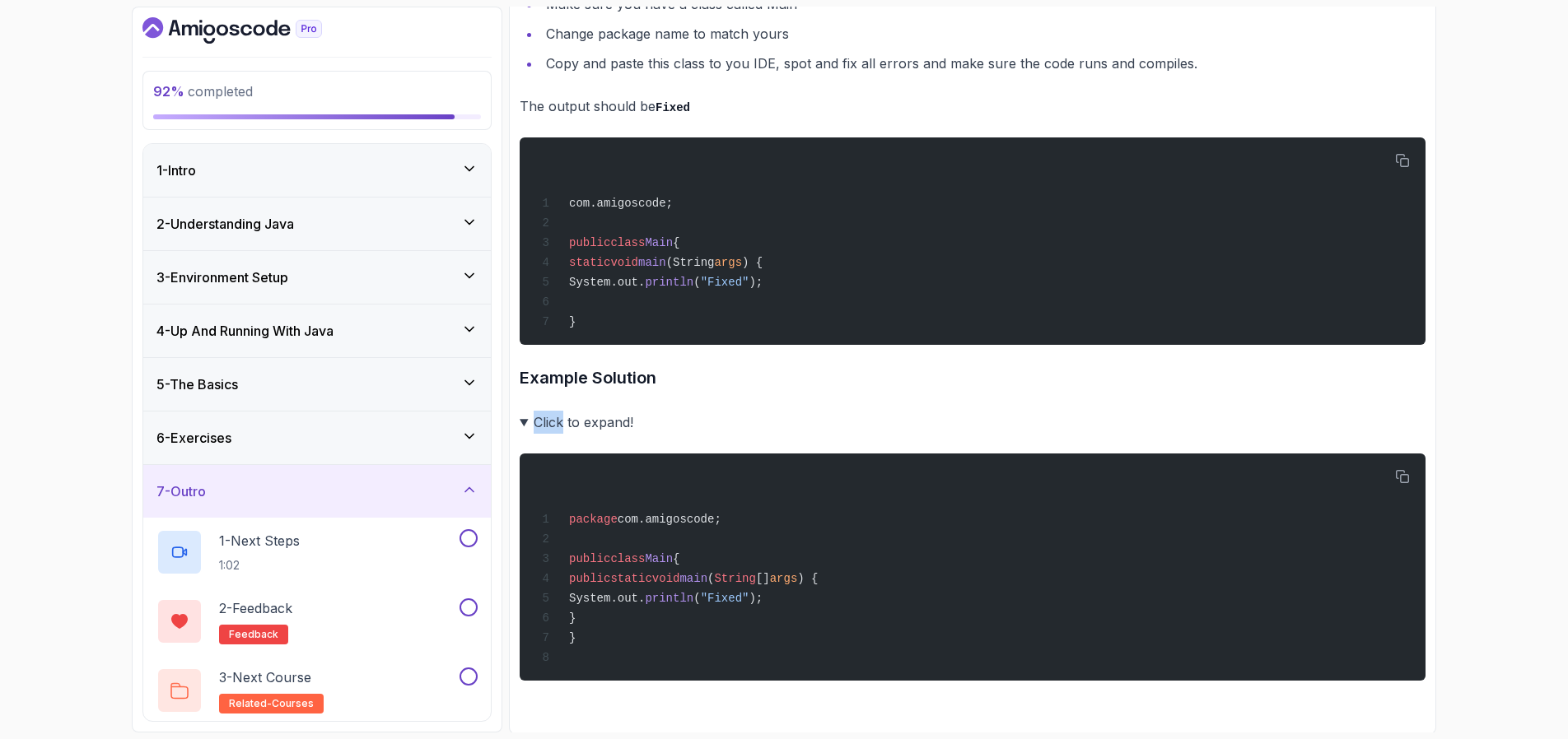
click at [278, 423] on div "6 - Exercises" at bounding box center [317, 437] width 348 height 53
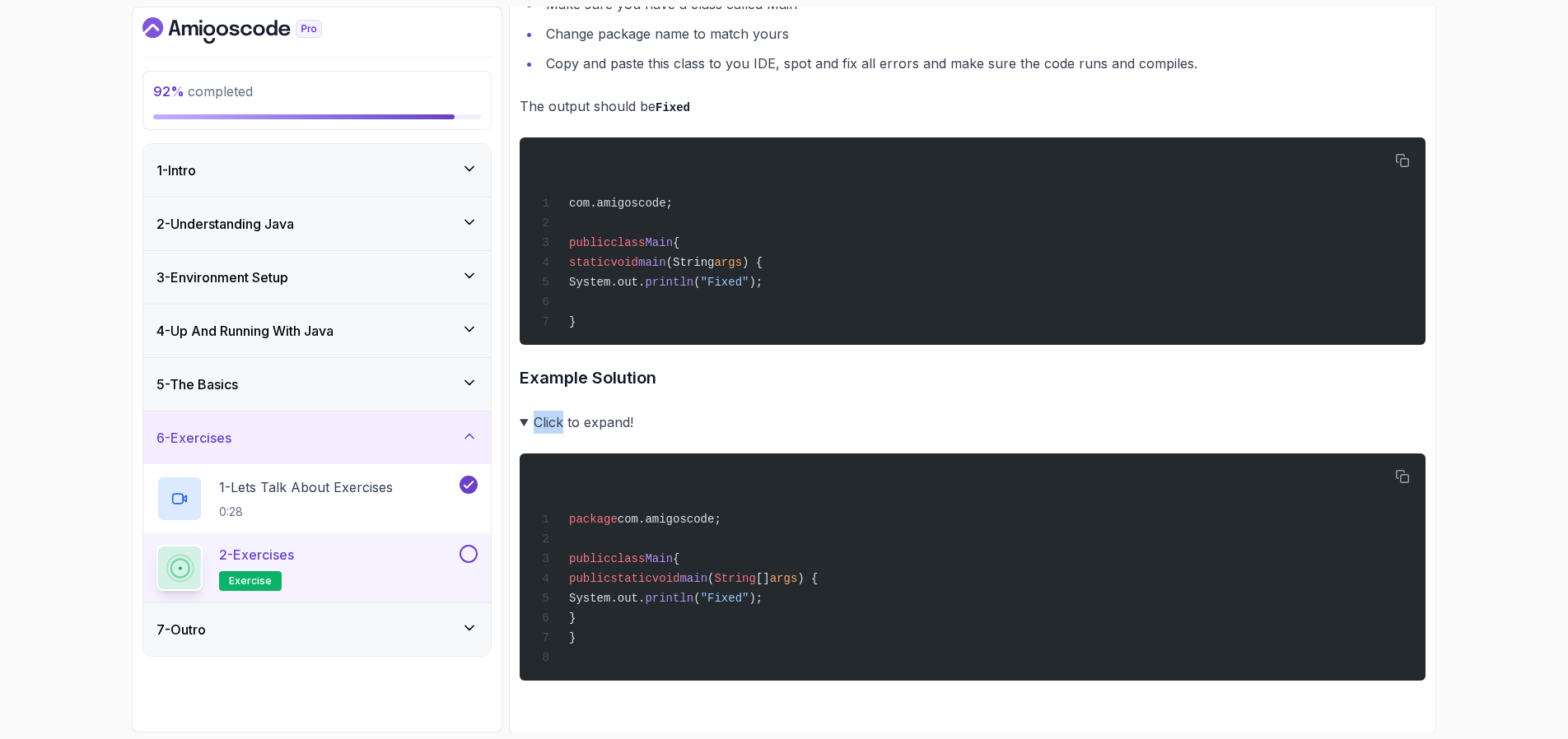
click at [377, 556] on div "2 - Exercises exercise" at bounding box center [306, 568] width 300 height 46
click at [461, 555] on button at bounding box center [468, 553] width 18 height 18
click at [470, 554] on button at bounding box center [468, 553] width 18 height 18
click at [1128, 549] on div "package com.amigoscode; public class Main { public static void main ( String []…" at bounding box center [972, 567] width 879 height 208
click at [1550, 523] on div "94 % completed 1 - Intro 2 - Understanding Java 3 - Environment Setup 4 - Up An…" at bounding box center [784, 370] width 1568 height 739
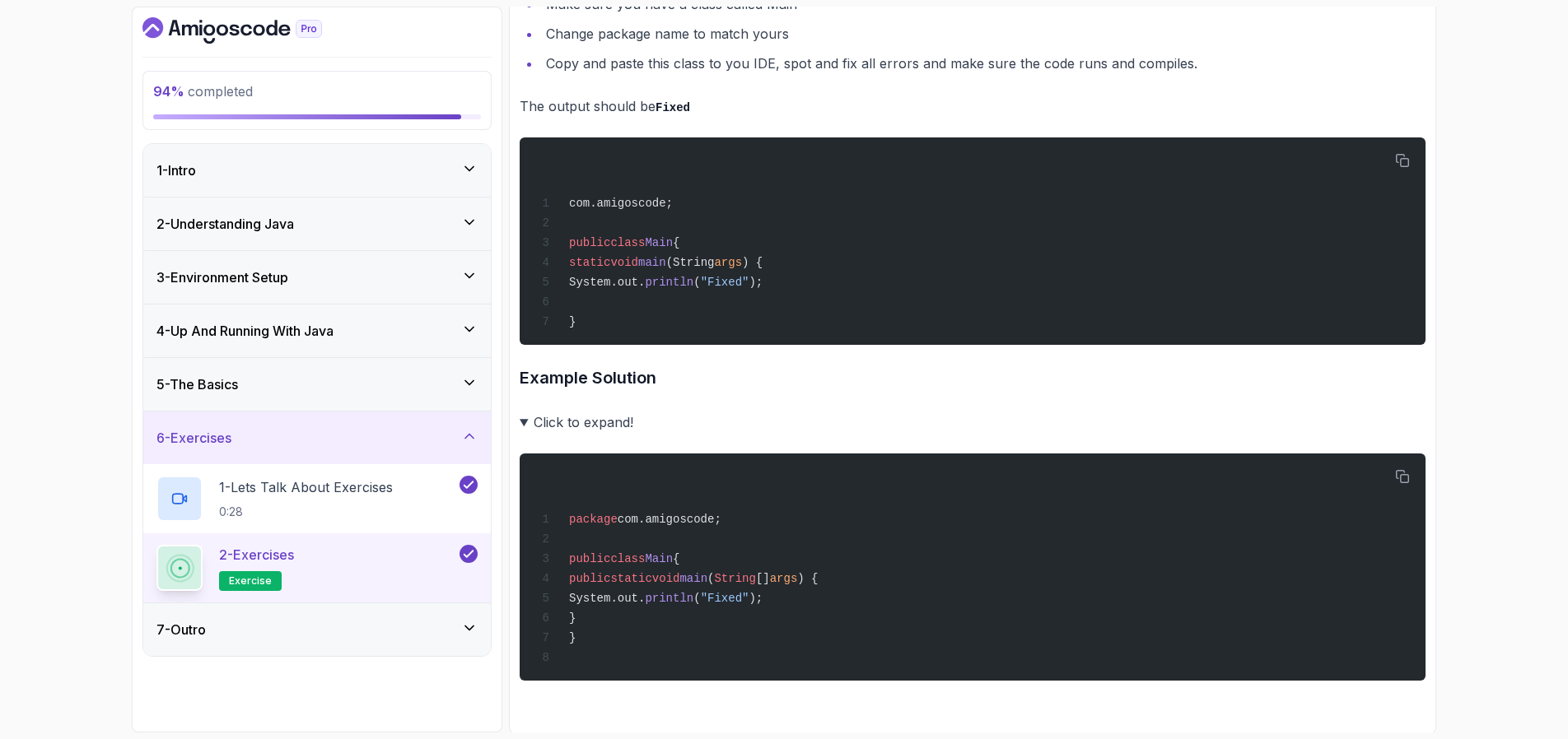
click at [1547, 526] on div "94 % completed 1 - Intro 2 - Understanding Java 3 - Environment Setup 4 - Up An…" at bounding box center [784, 370] width 1568 height 739
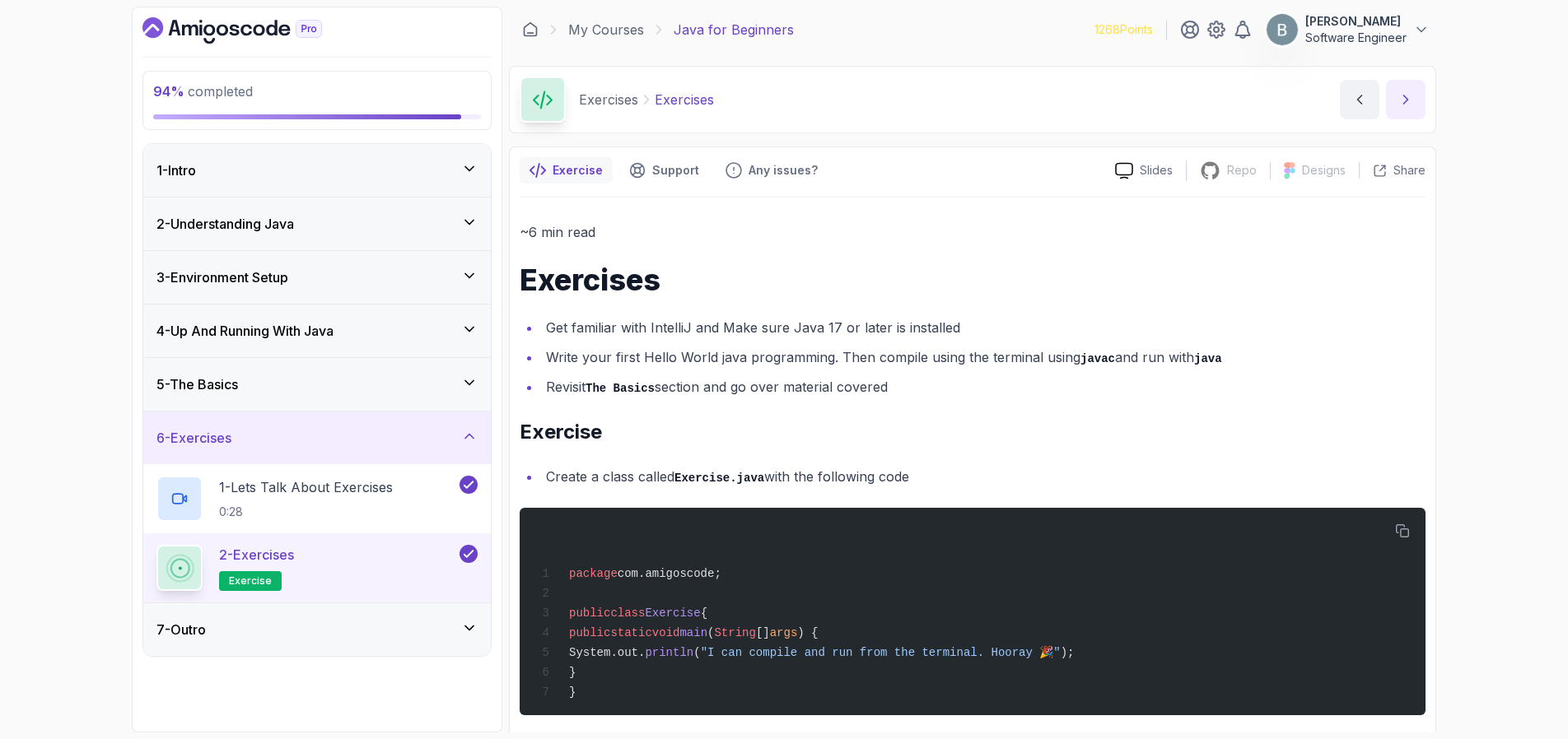
click at [1408, 106] on icon "next content" at bounding box center [1405, 99] width 16 height 16
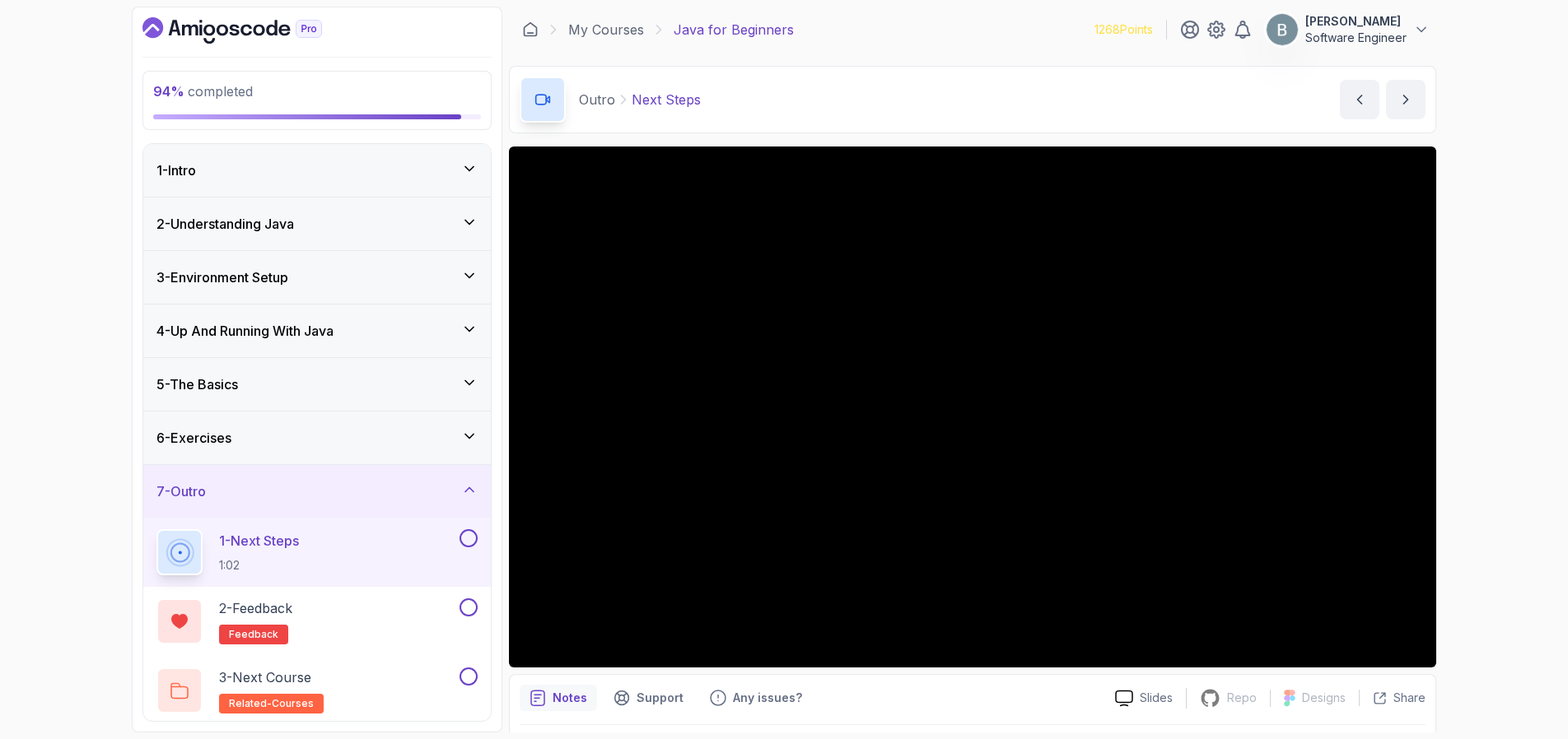
scroll to position [4, 0]
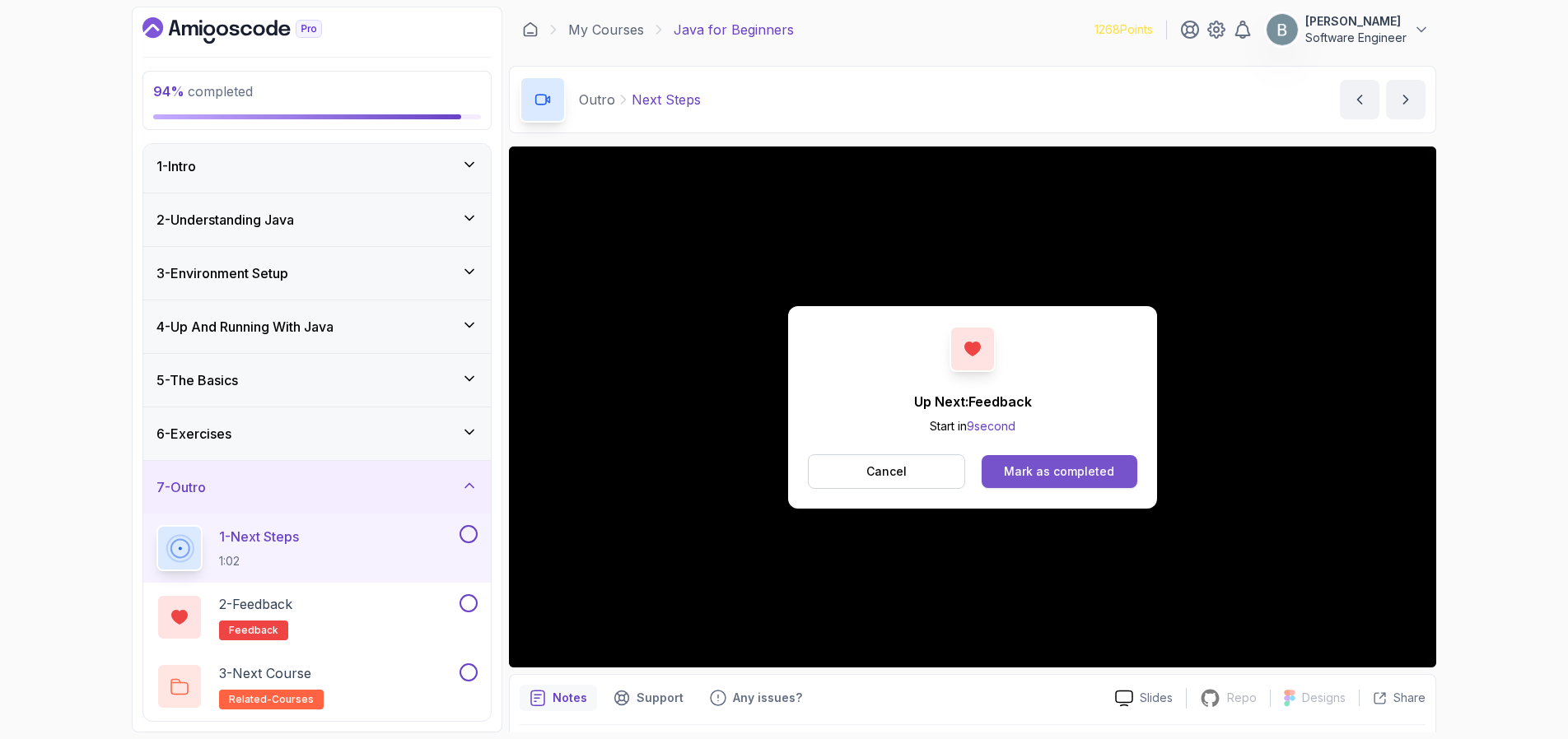
click at [1045, 473] on div "Mark as completed" at bounding box center [1058, 471] width 110 height 16
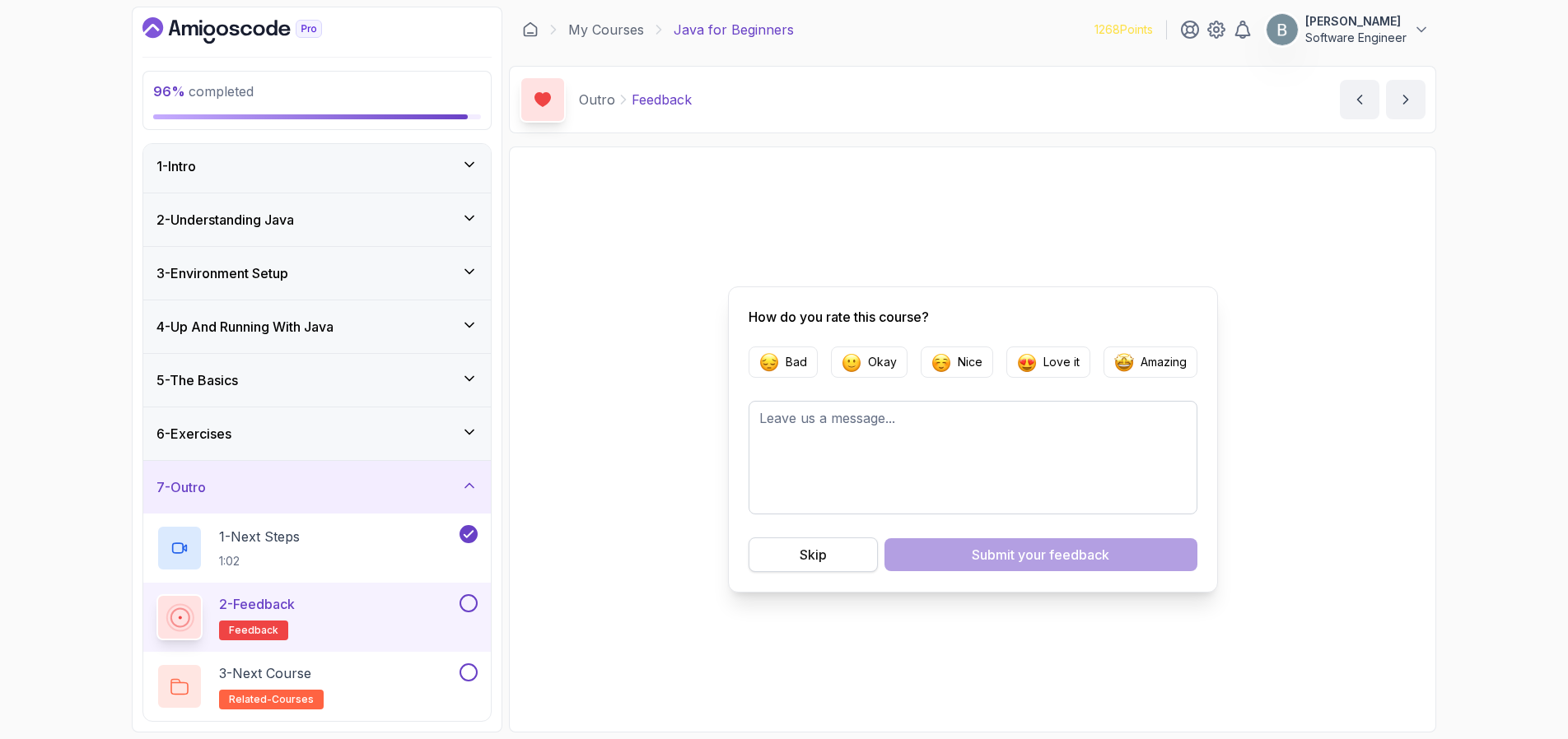
click at [829, 550] on button "Skip" at bounding box center [813, 555] width 129 height 34
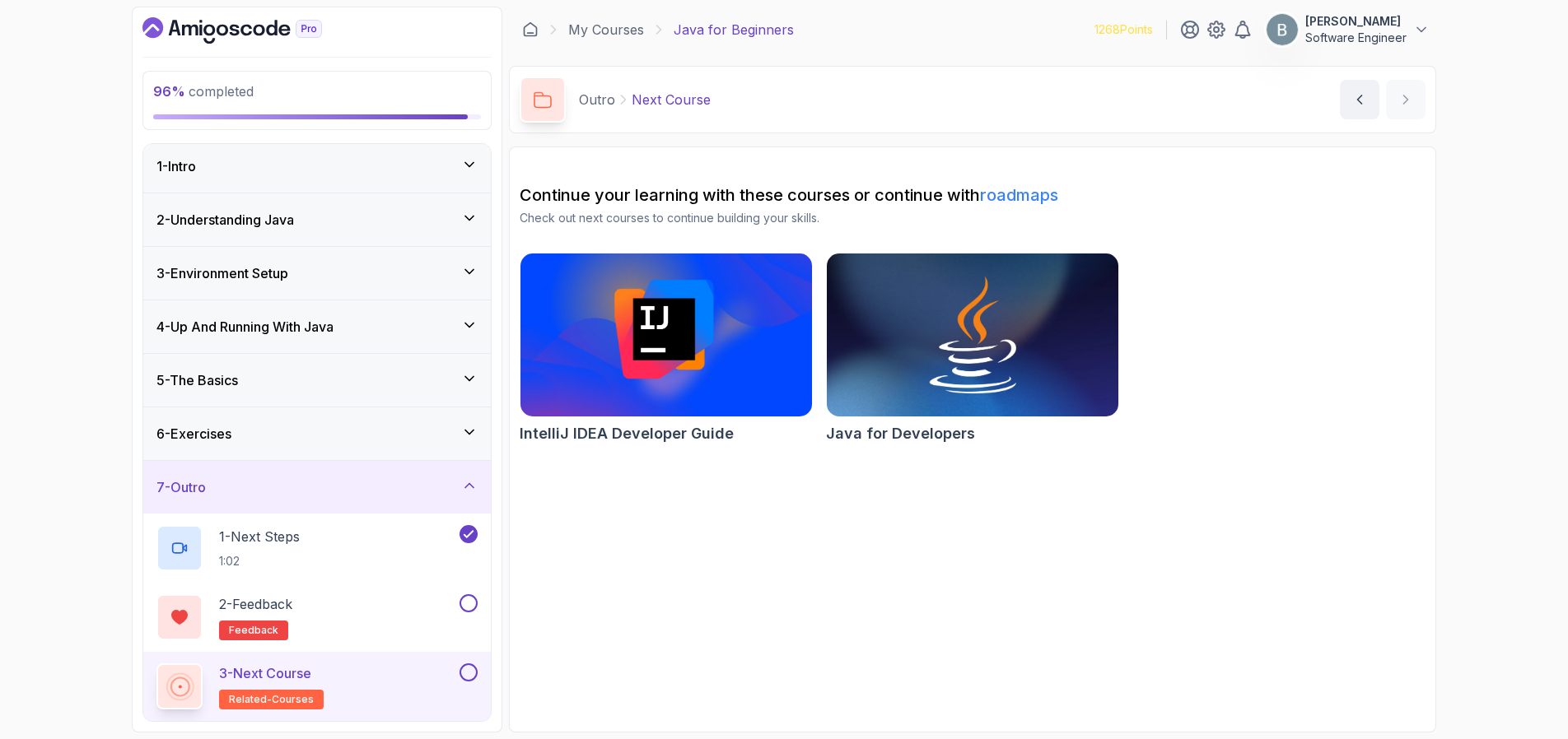
click at [1041, 196] on link "roadmaps" at bounding box center [1019, 194] width 79 height 20
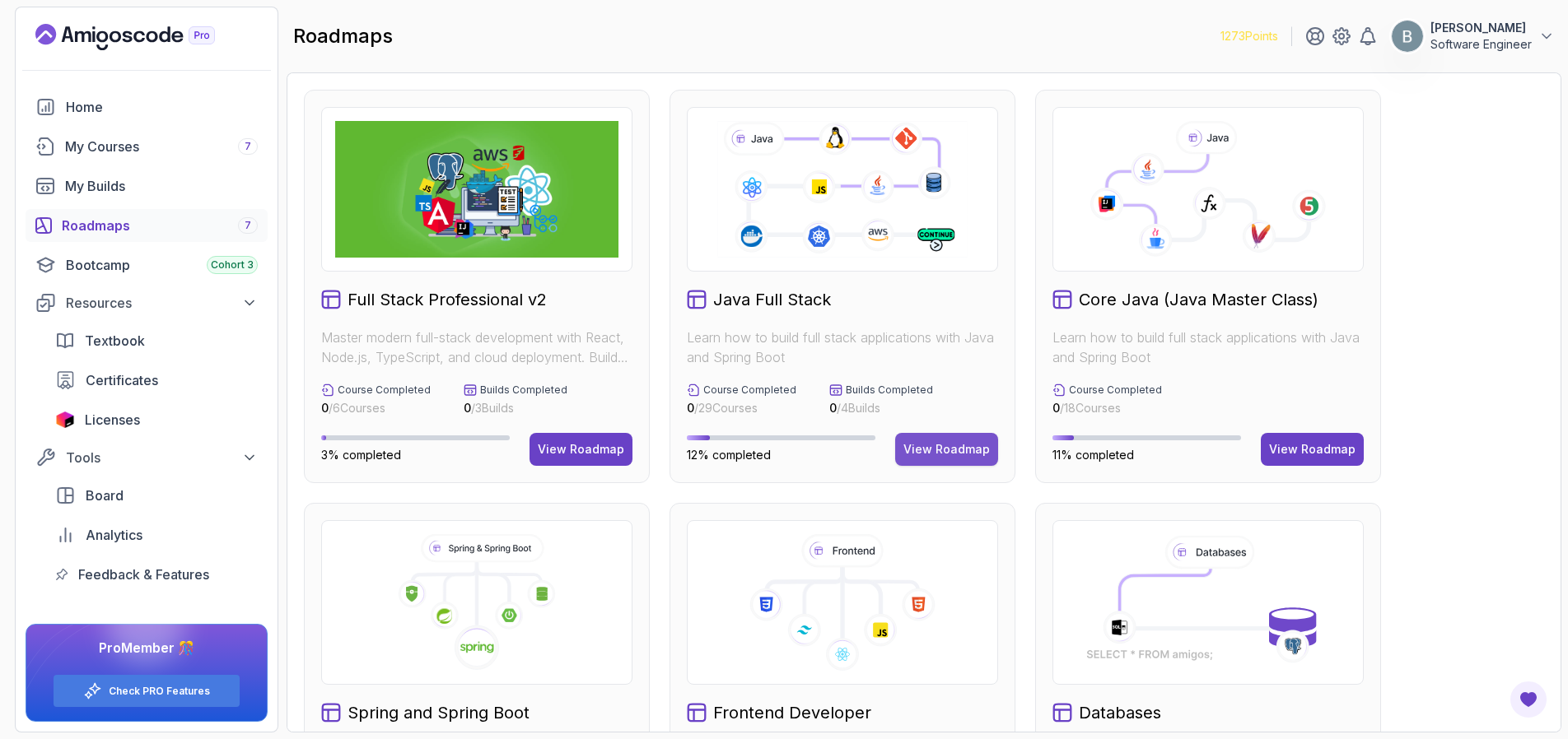
click at [936, 446] on div "View Roadmap" at bounding box center [946, 449] width 86 height 16
click at [577, 455] on div "View Roadmap" at bounding box center [581, 449] width 86 height 16
click at [1308, 454] on div "View Roadmap" at bounding box center [1312, 449] width 86 height 16
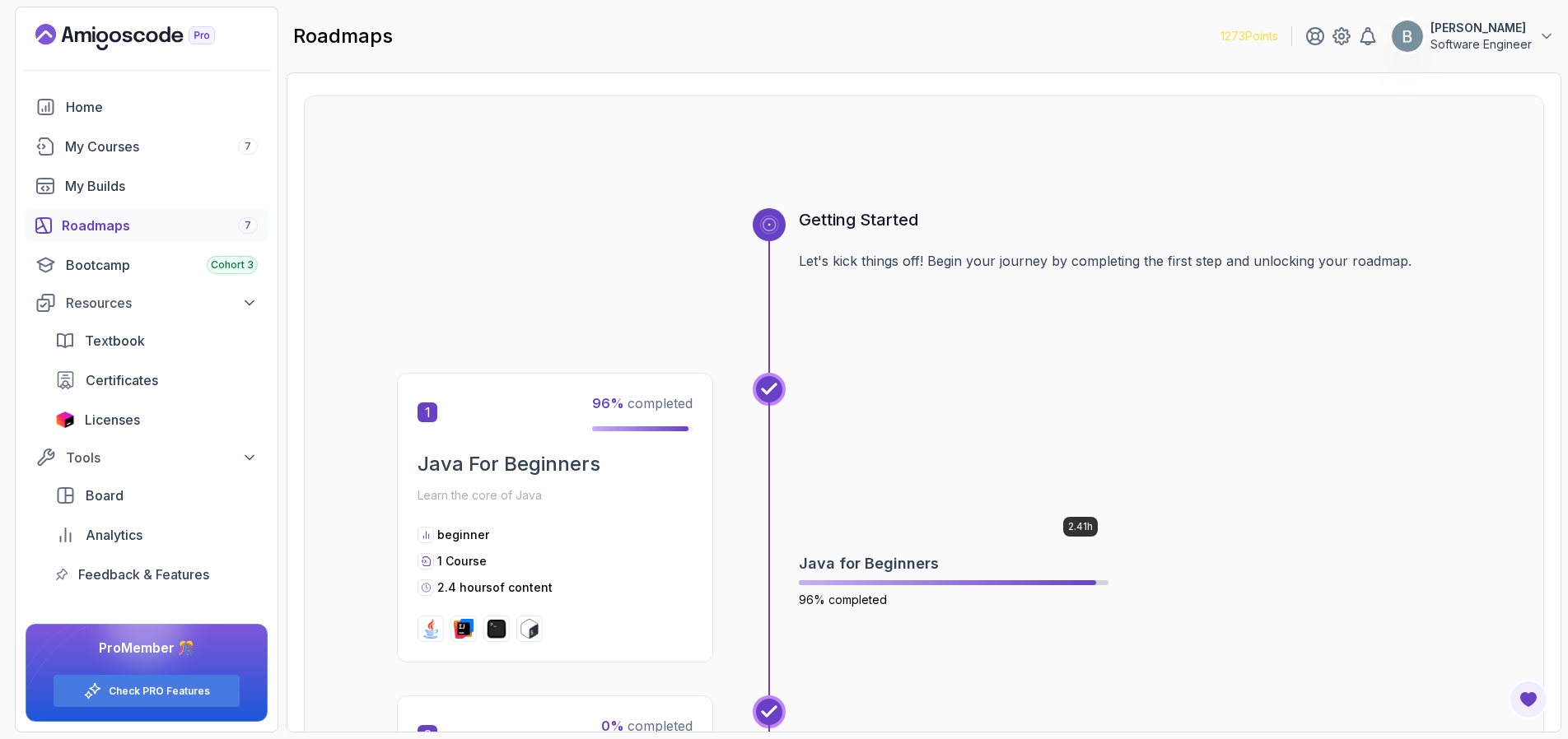
scroll to position [97, 0]
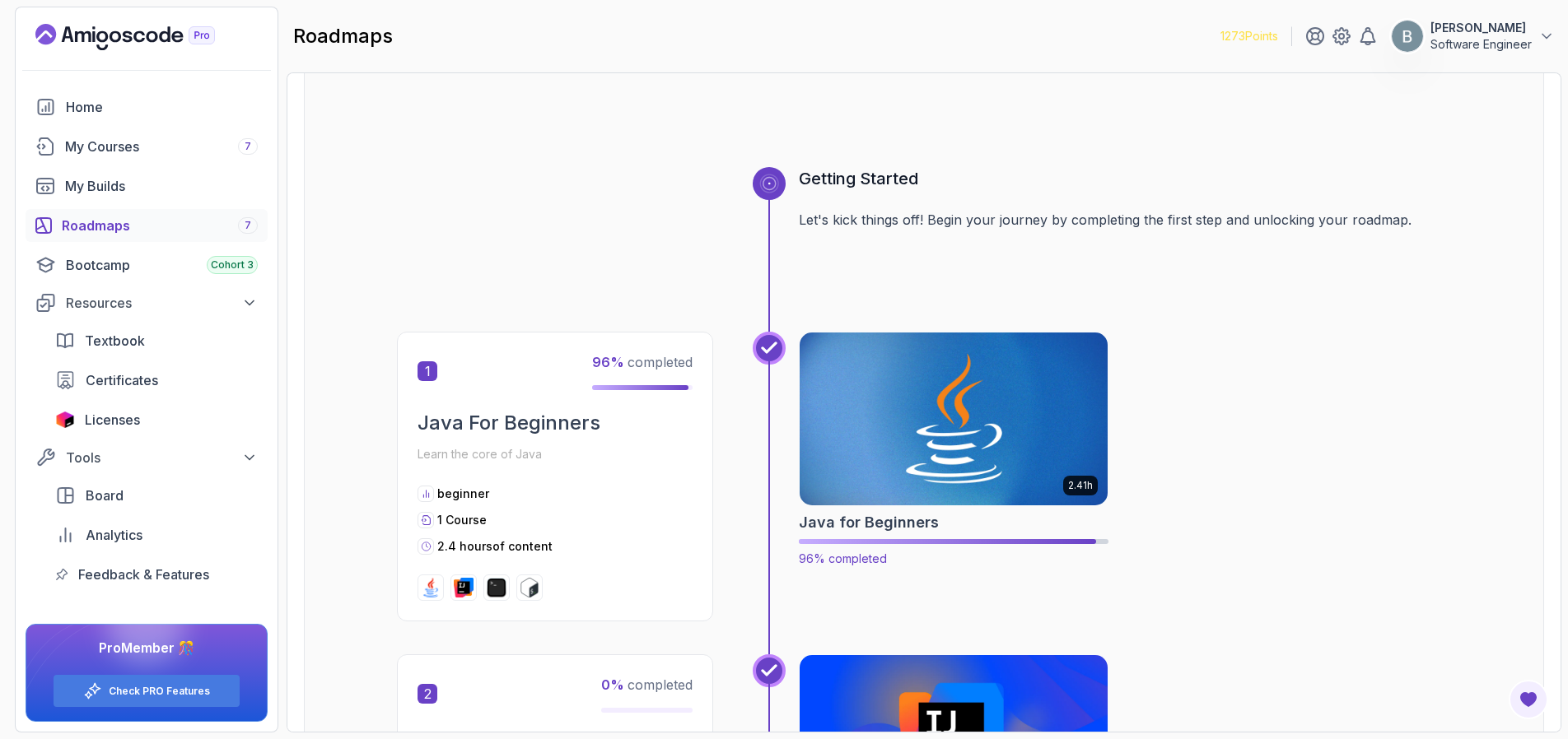
click at [1028, 427] on img at bounding box center [954, 418] width 324 height 181
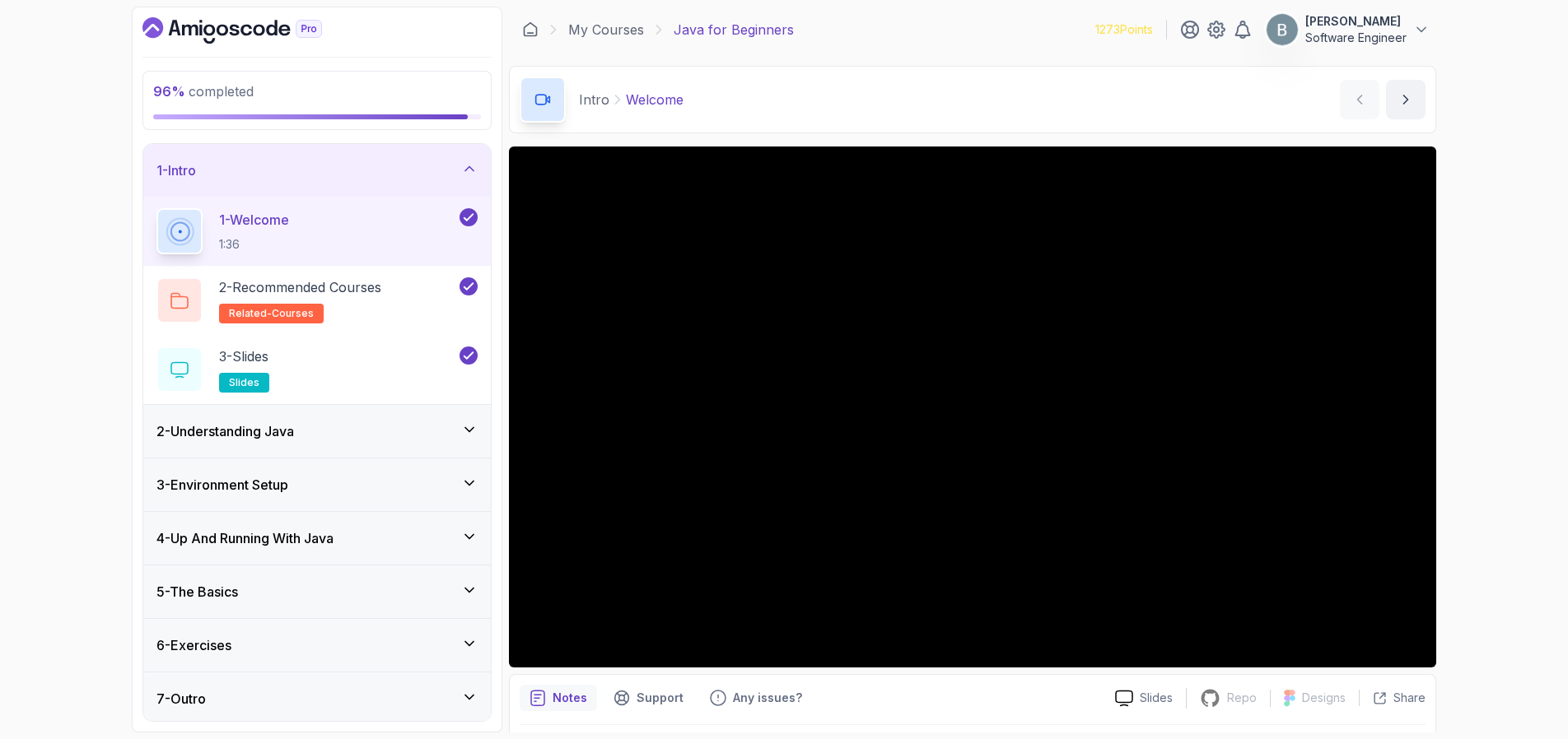
click at [466, 170] on icon at bounding box center [469, 169] width 9 height 4
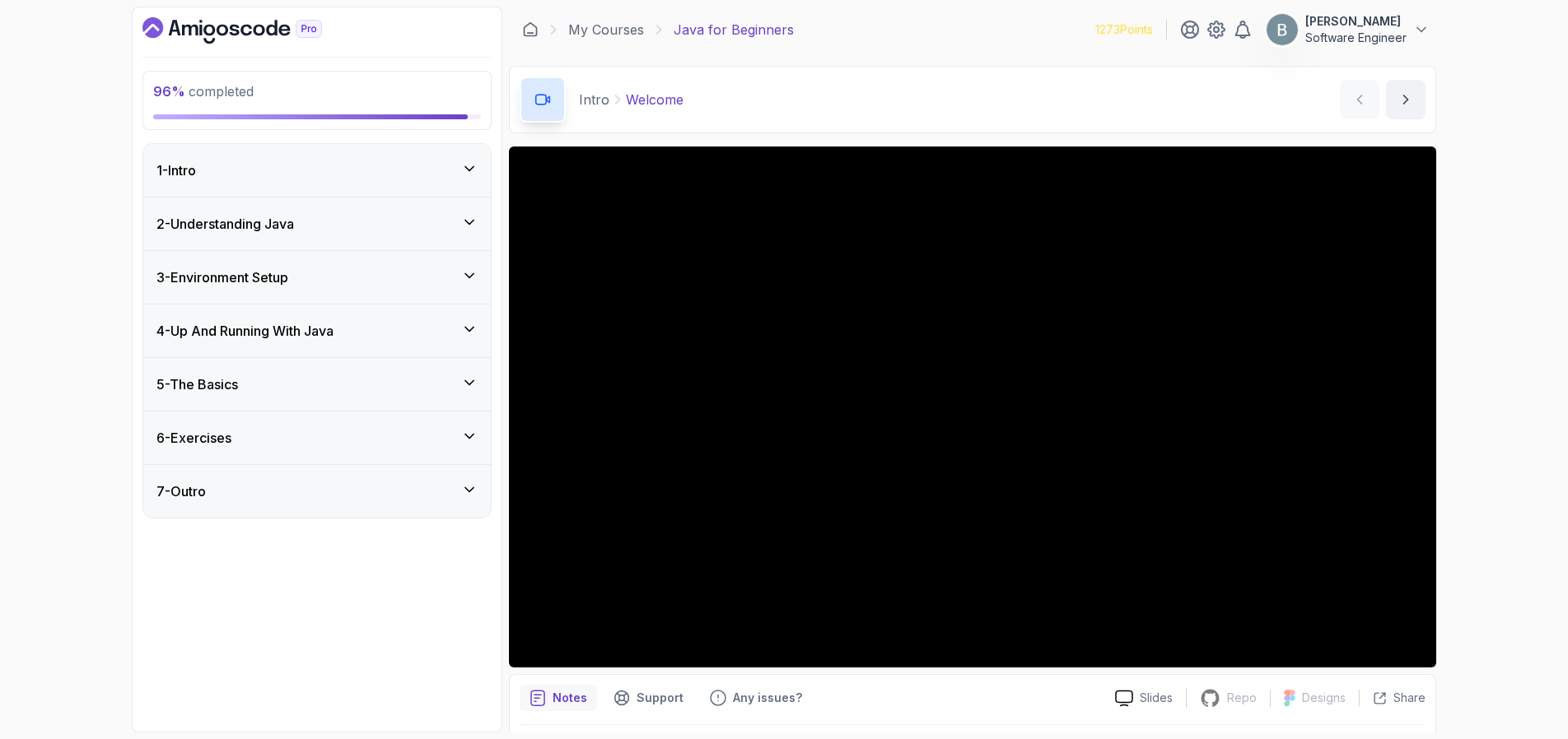
click at [375, 440] on div "6 - Exercises" at bounding box center [316, 437] width 321 height 20
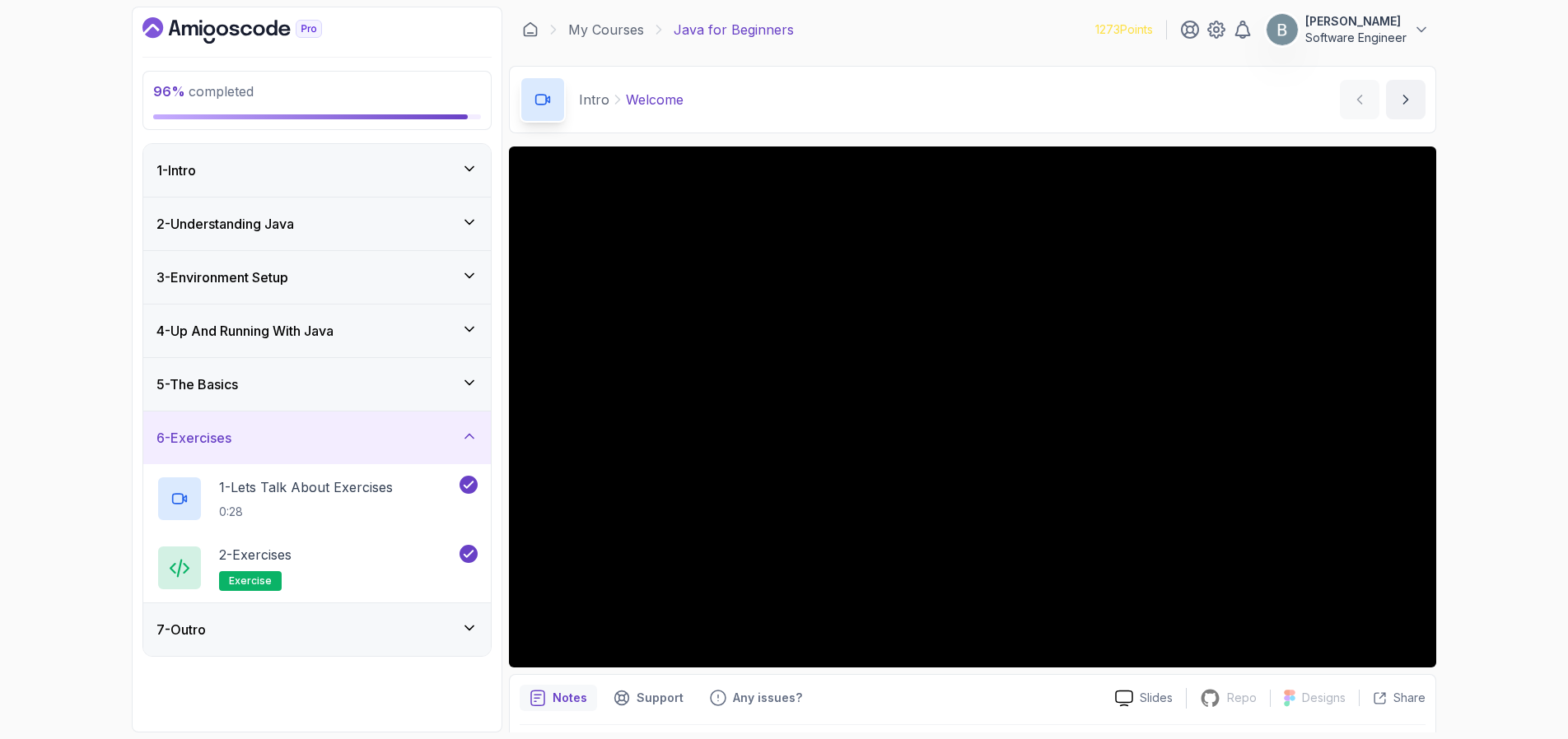
click at [356, 621] on div "7 - Outro" at bounding box center [316, 630] width 321 height 20
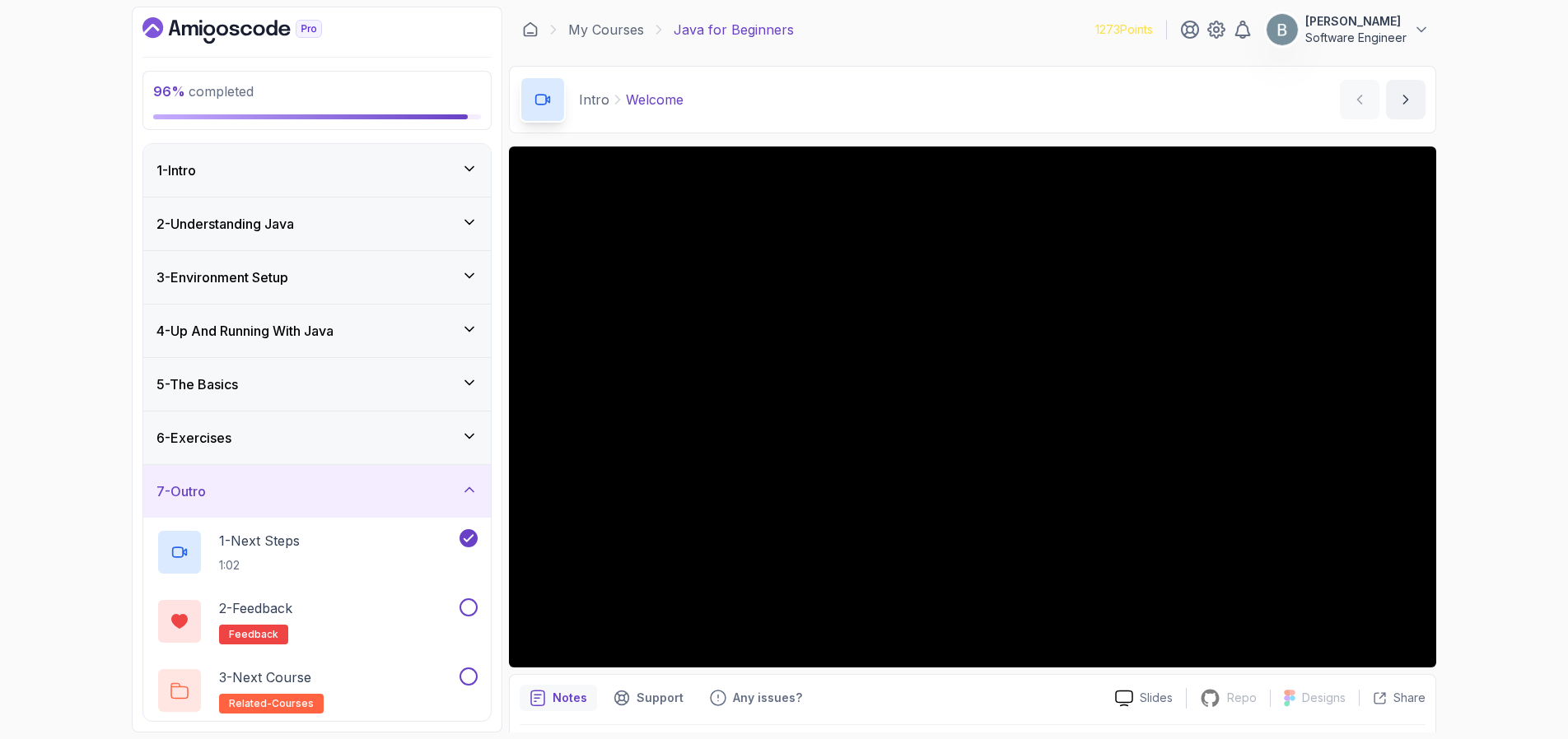
scroll to position [4, 0]
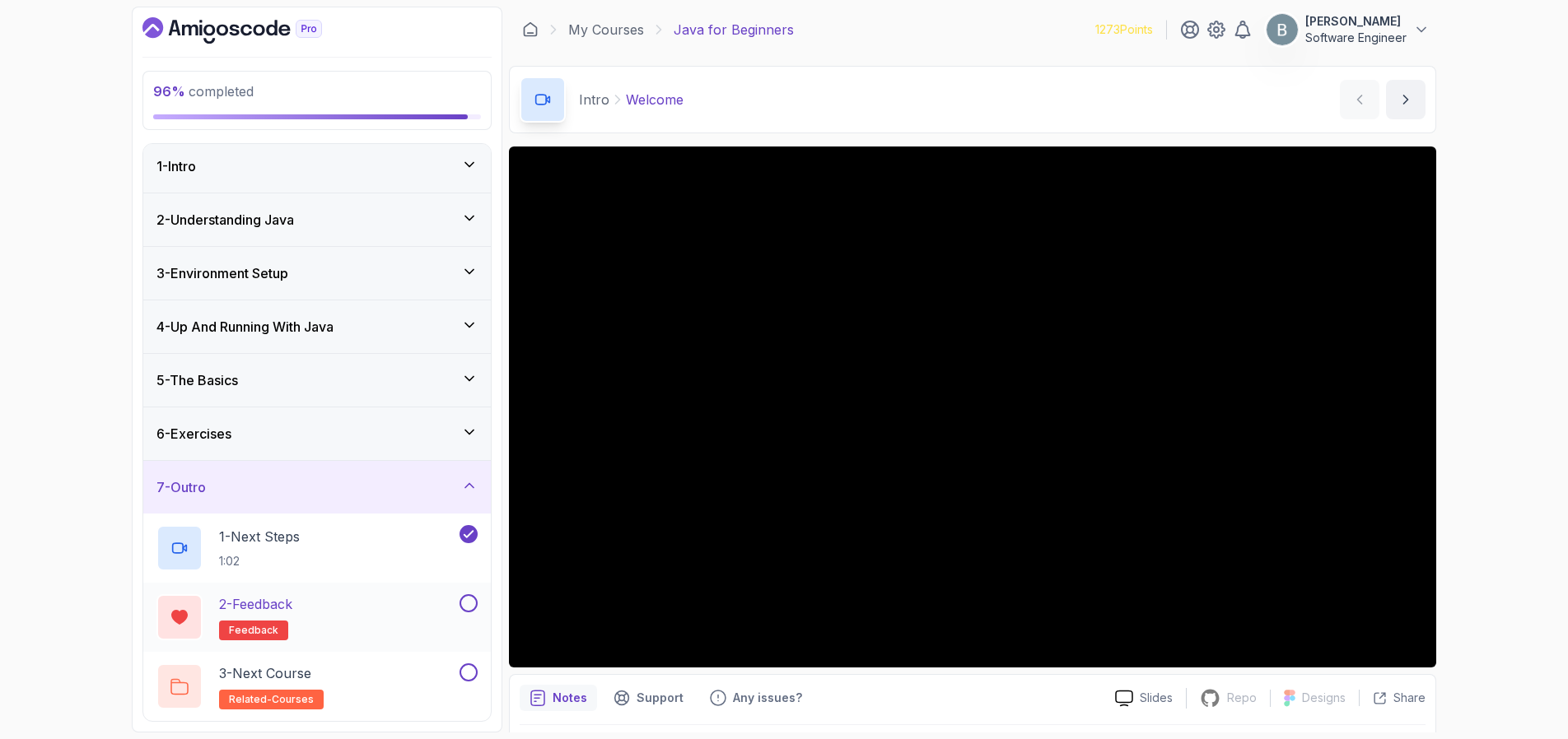
click at [341, 616] on div "2 - Feedback feedback" at bounding box center [306, 617] width 300 height 46
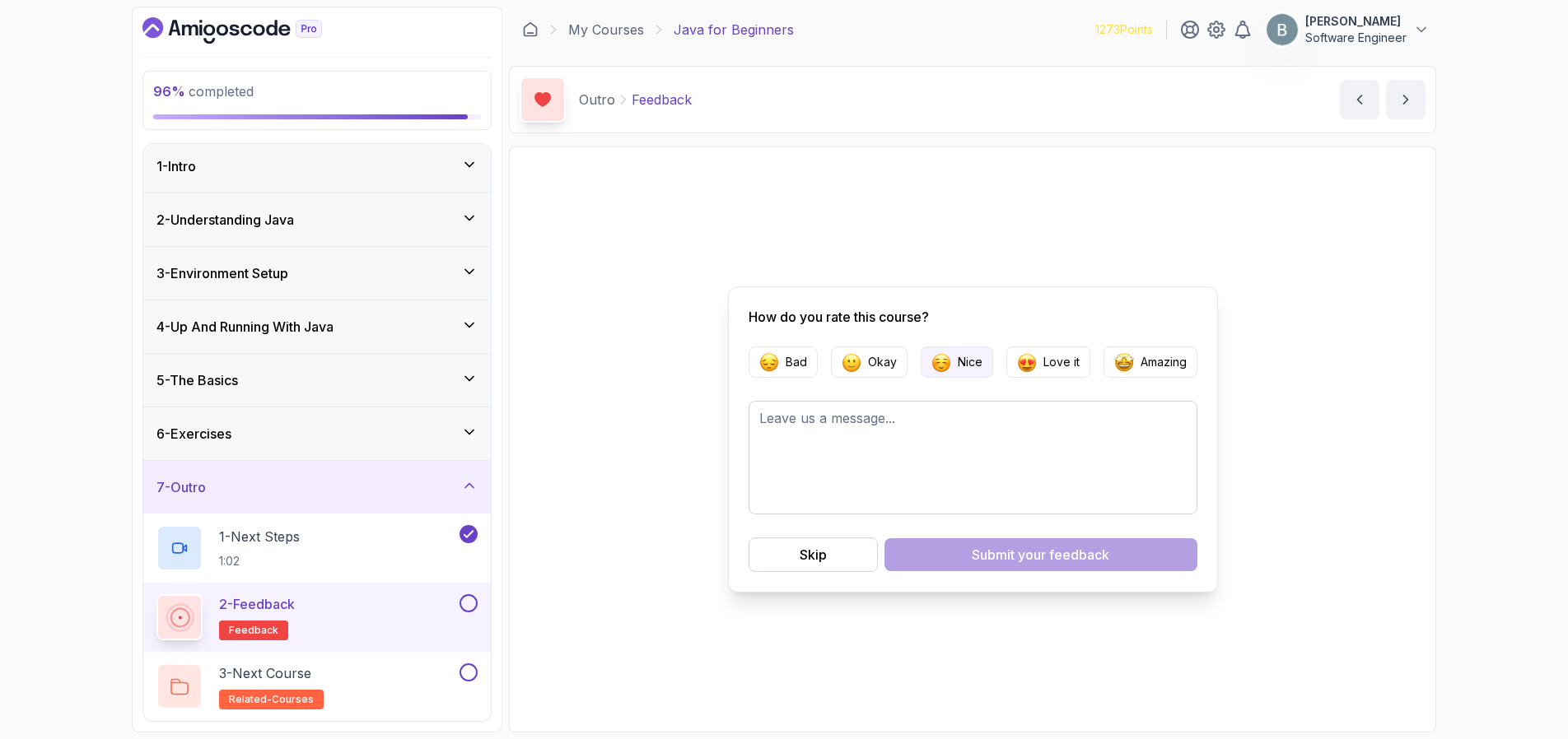
click at [953, 370] on button "Nice" at bounding box center [957, 362] width 73 height 32
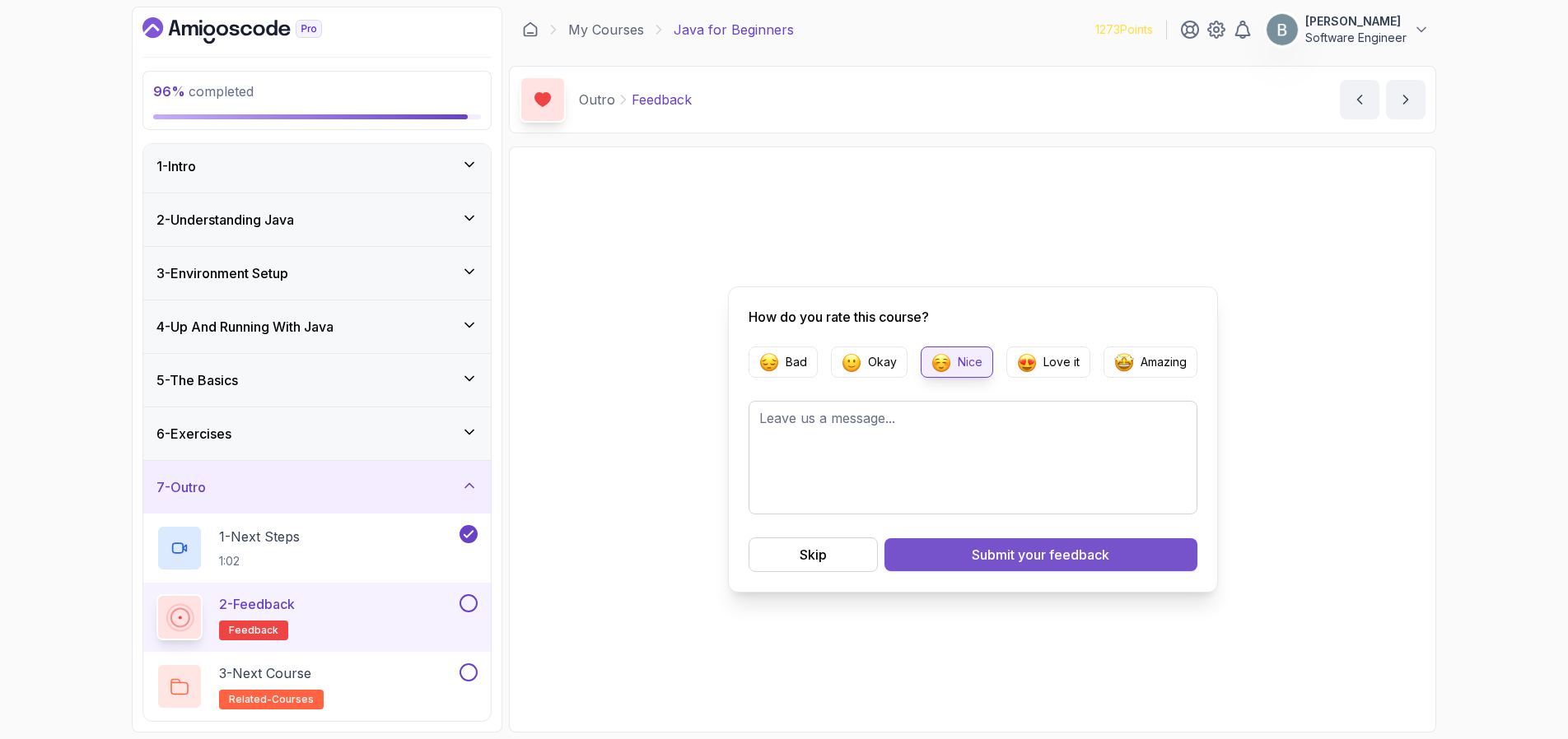
click at [943, 562] on button "Submit your feedback" at bounding box center [1041, 554] width 313 height 33
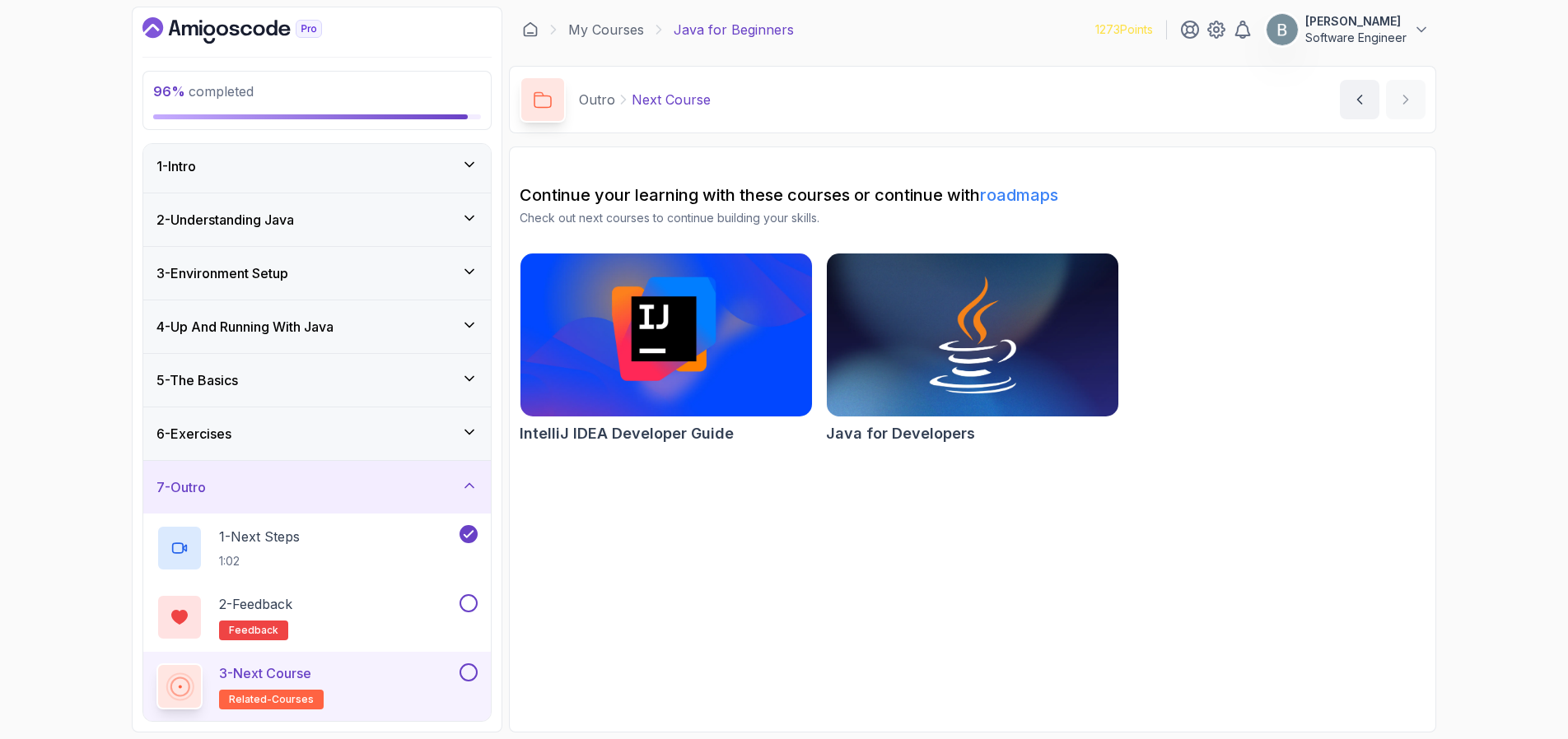
click at [600, 338] on img at bounding box center [667, 335] width 307 height 171
click at [1023, 204] on link "roadmaps" at bounding box center [1019, 194] width 79 height 20
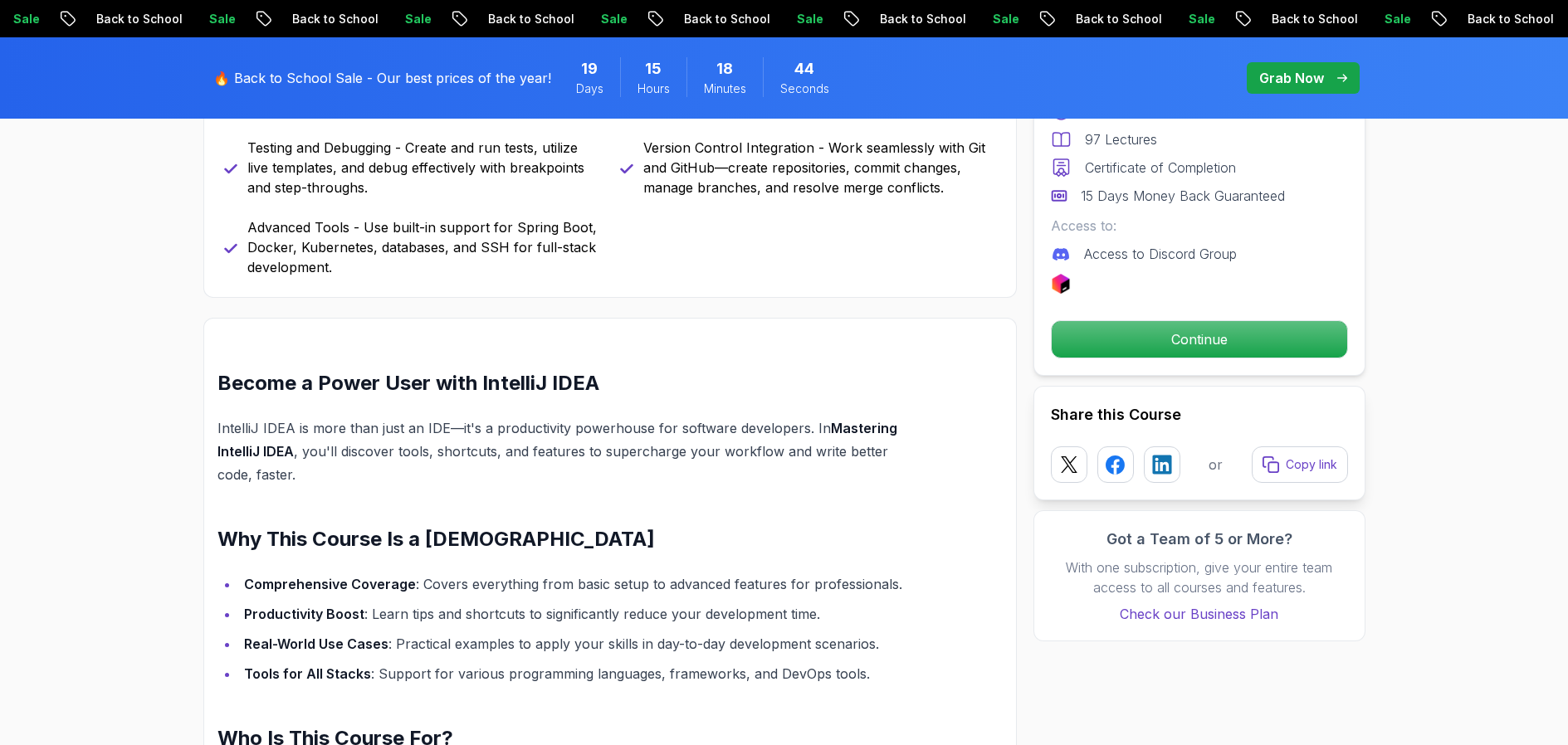
scroll to position [1299, 0]
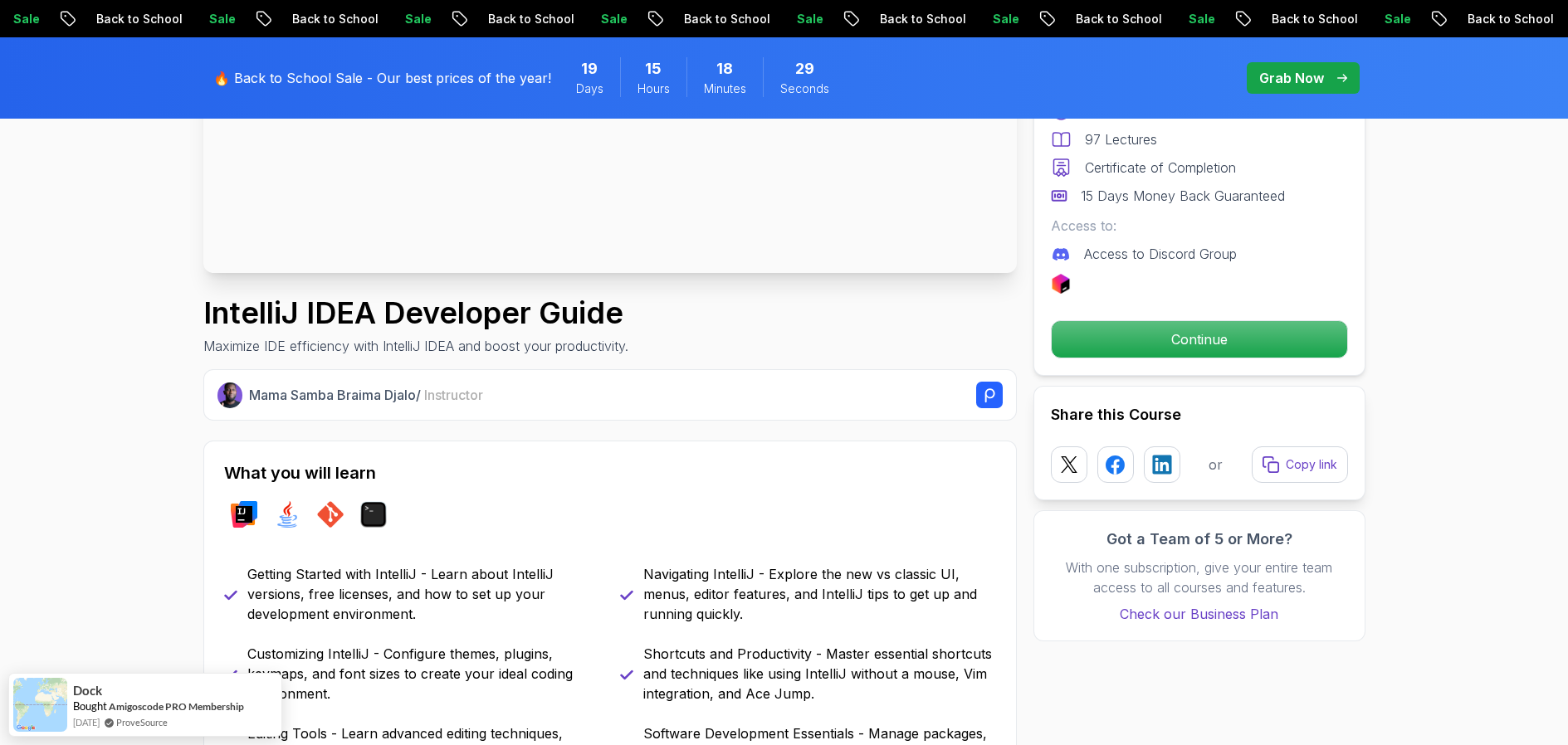
scroll to position [0, 0]
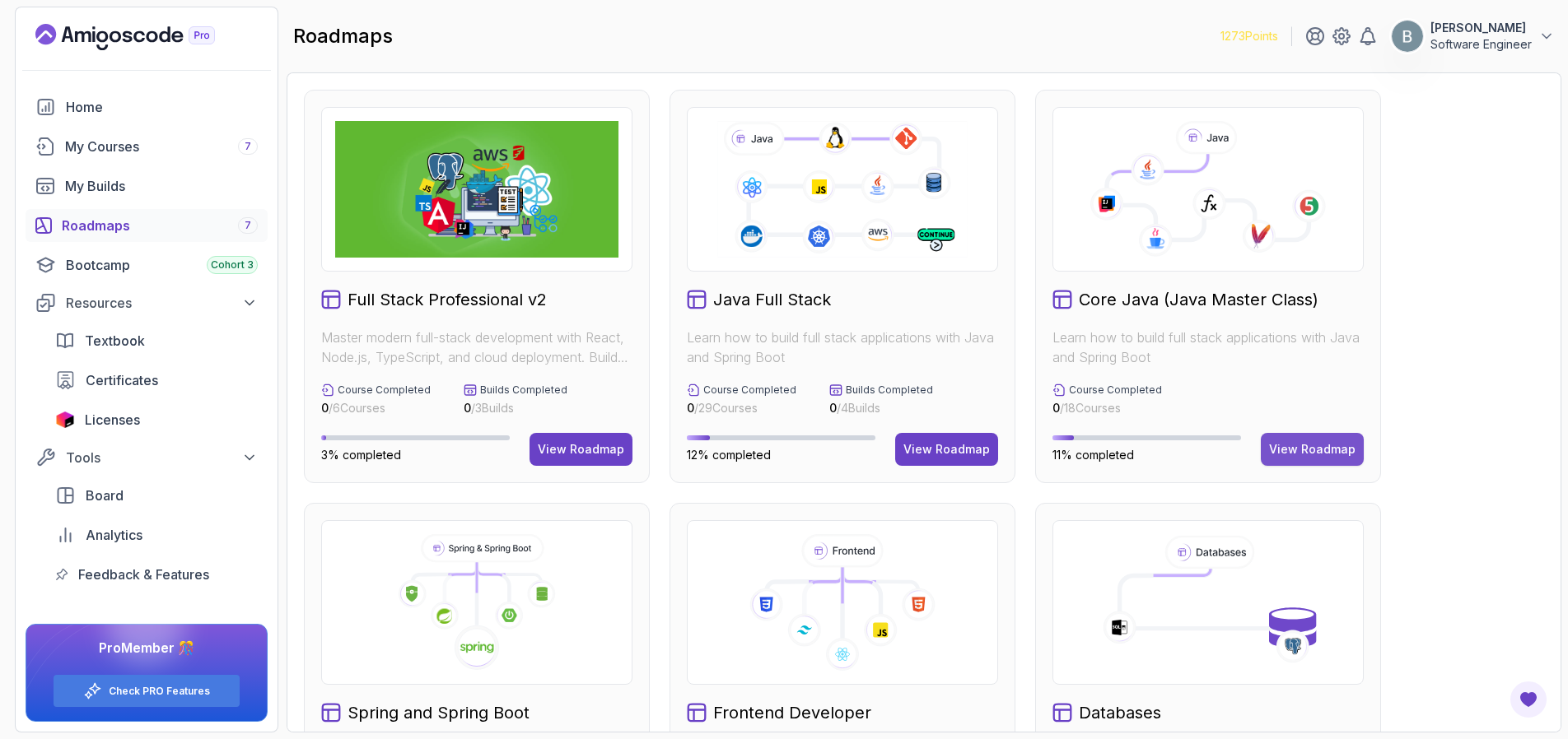
click at [1303, 451] on div "View Roadmap" at bounding box center [1312, 449] width 86 height 16
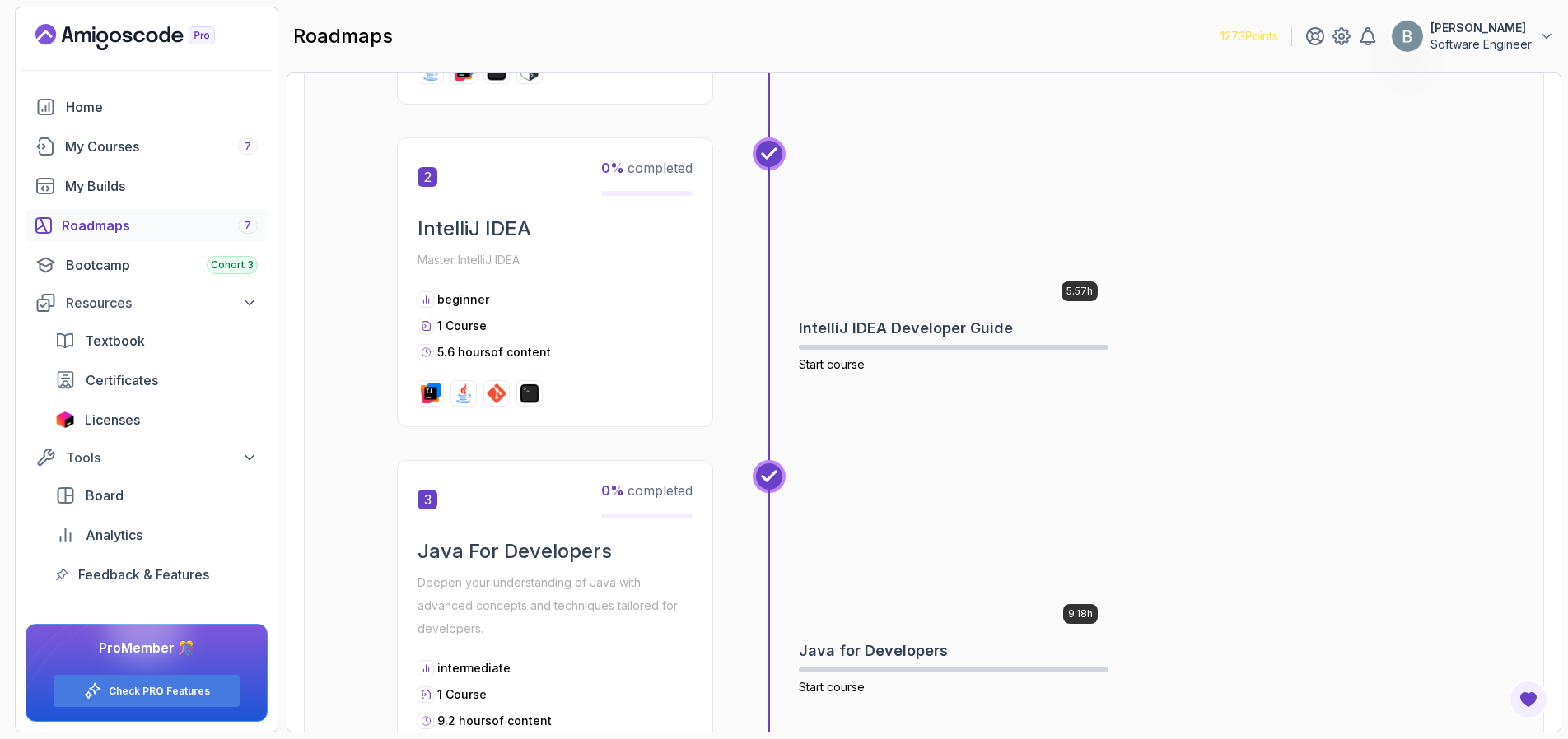
scroll to position [613, 0]
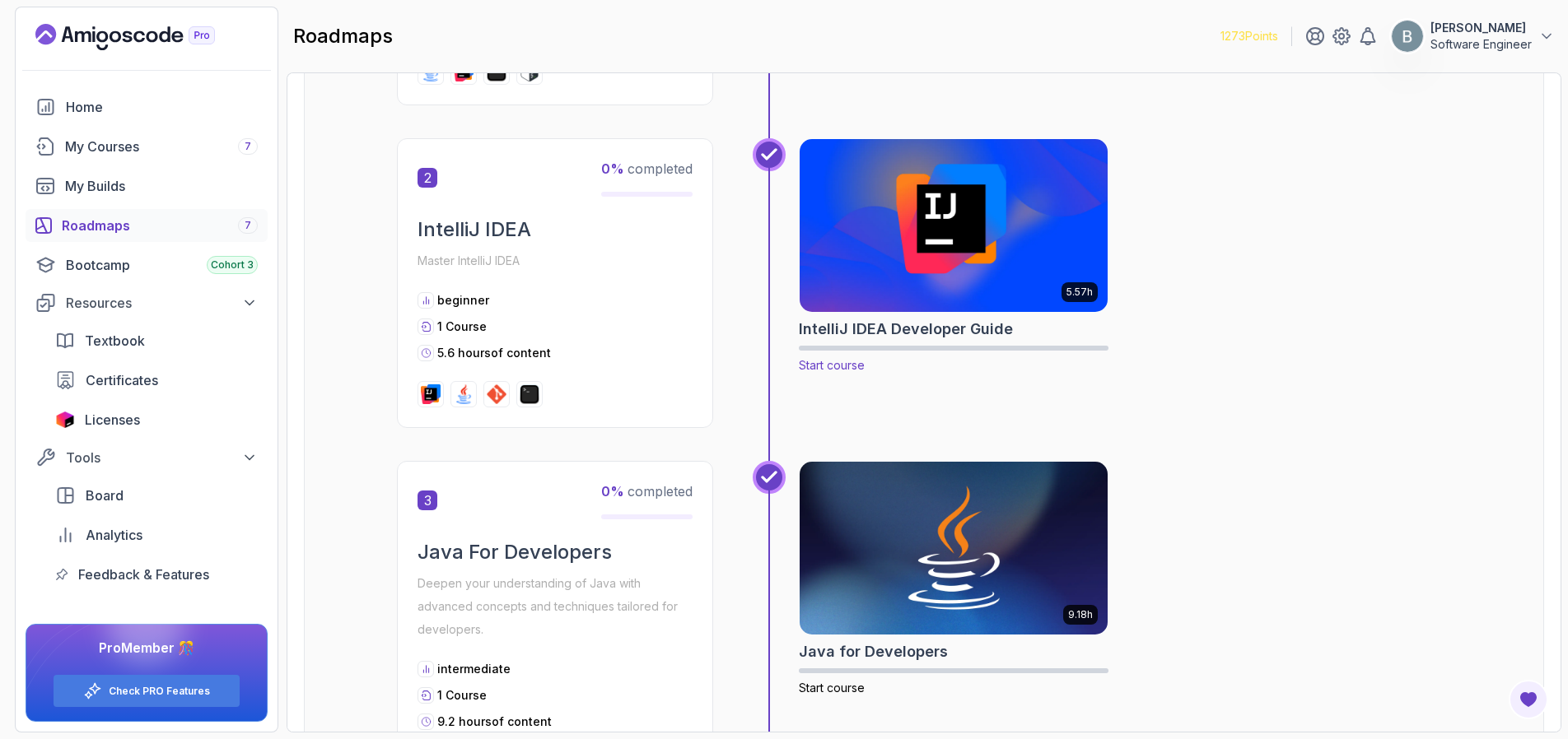
click at [998, 203] on img at bounding box center [954, 225] width 324 height 181
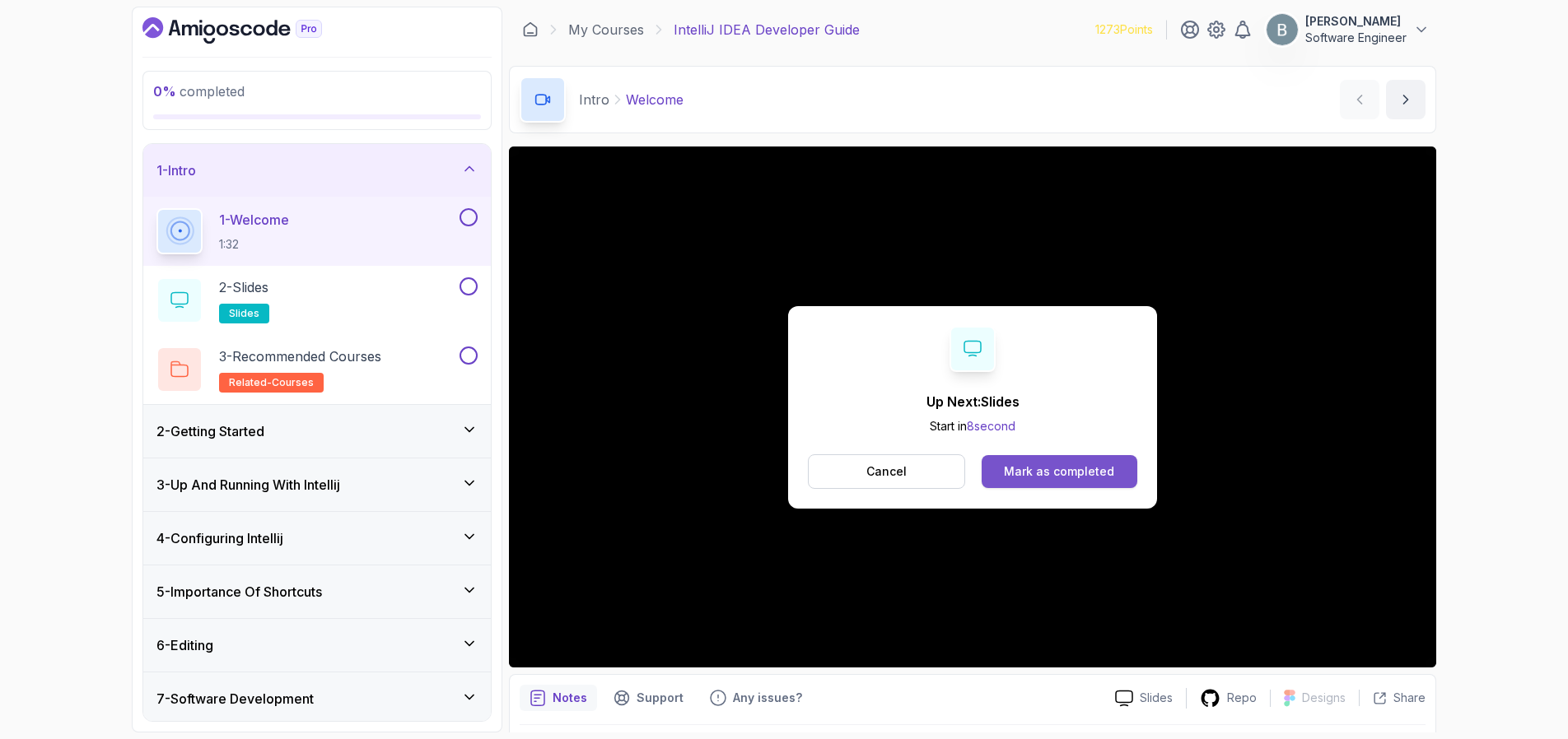
click at [1068, 473] on div "Mark as completed" at bounding box center [1058, 471] width 110 height 16
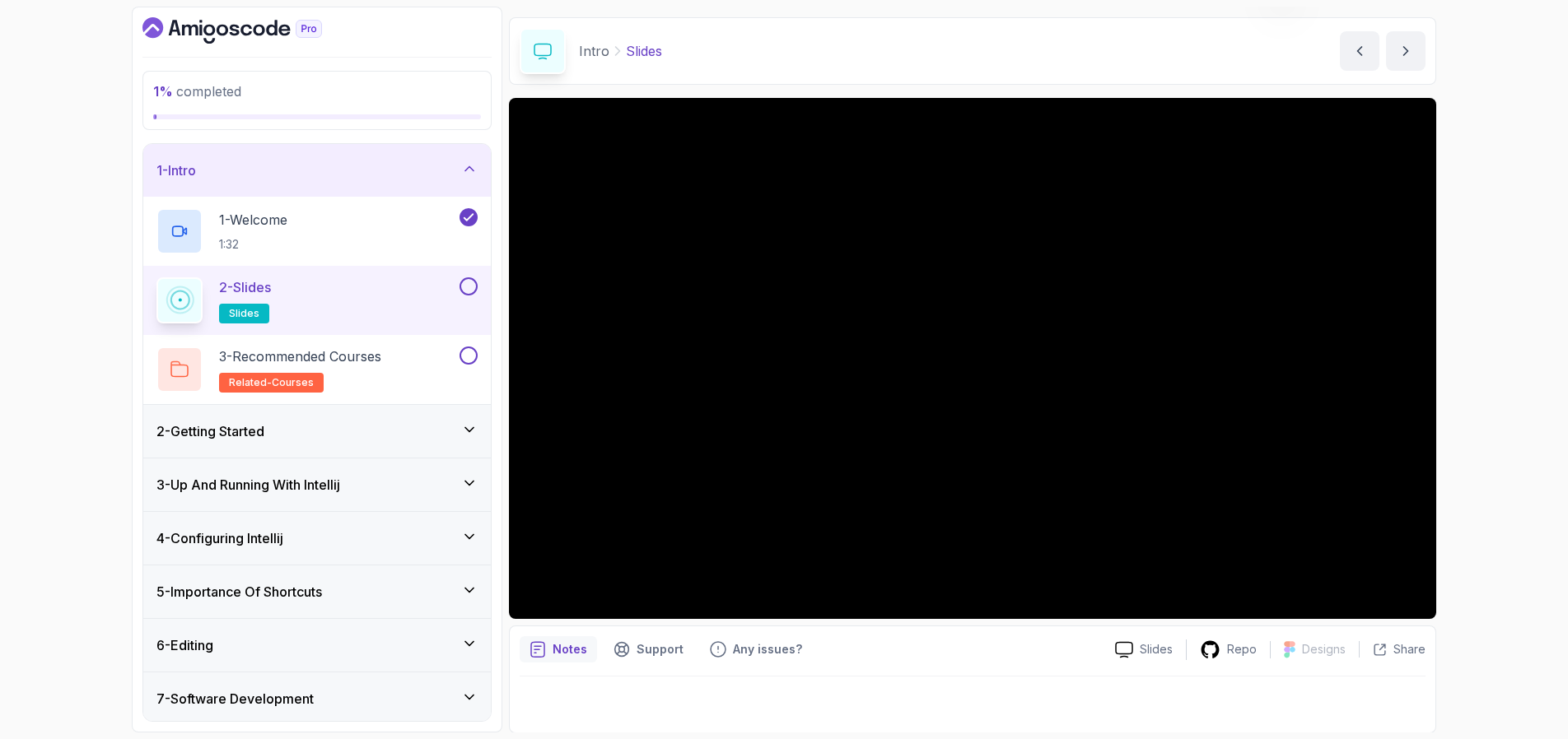
scroll to position [50, 0]
click at [1416, 44] on button "next content" at bounding box center [1405, 50] width 39 height 39
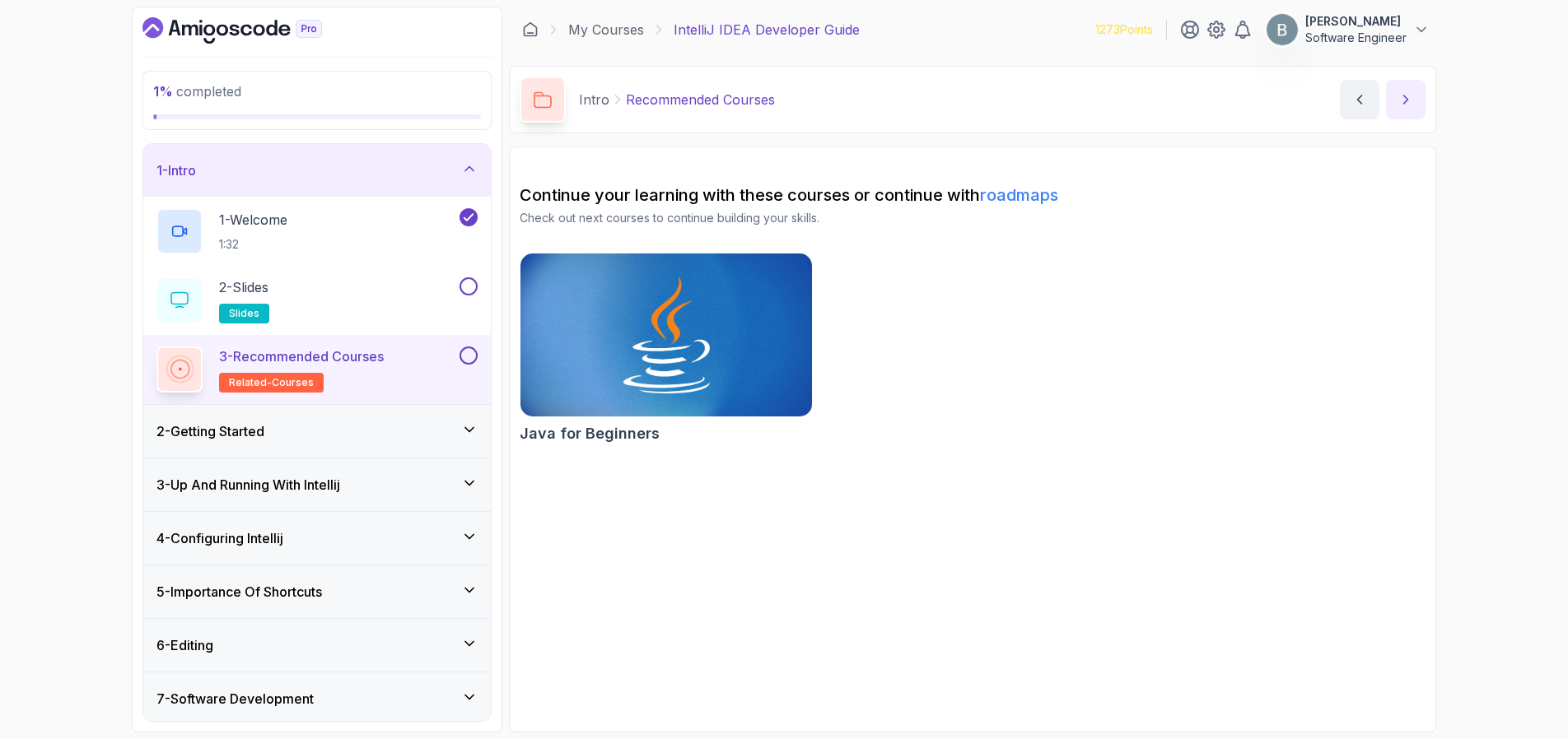
click at [1412, 101] on icon "next content" at bounding box center [1405, 99] width 16 height 16
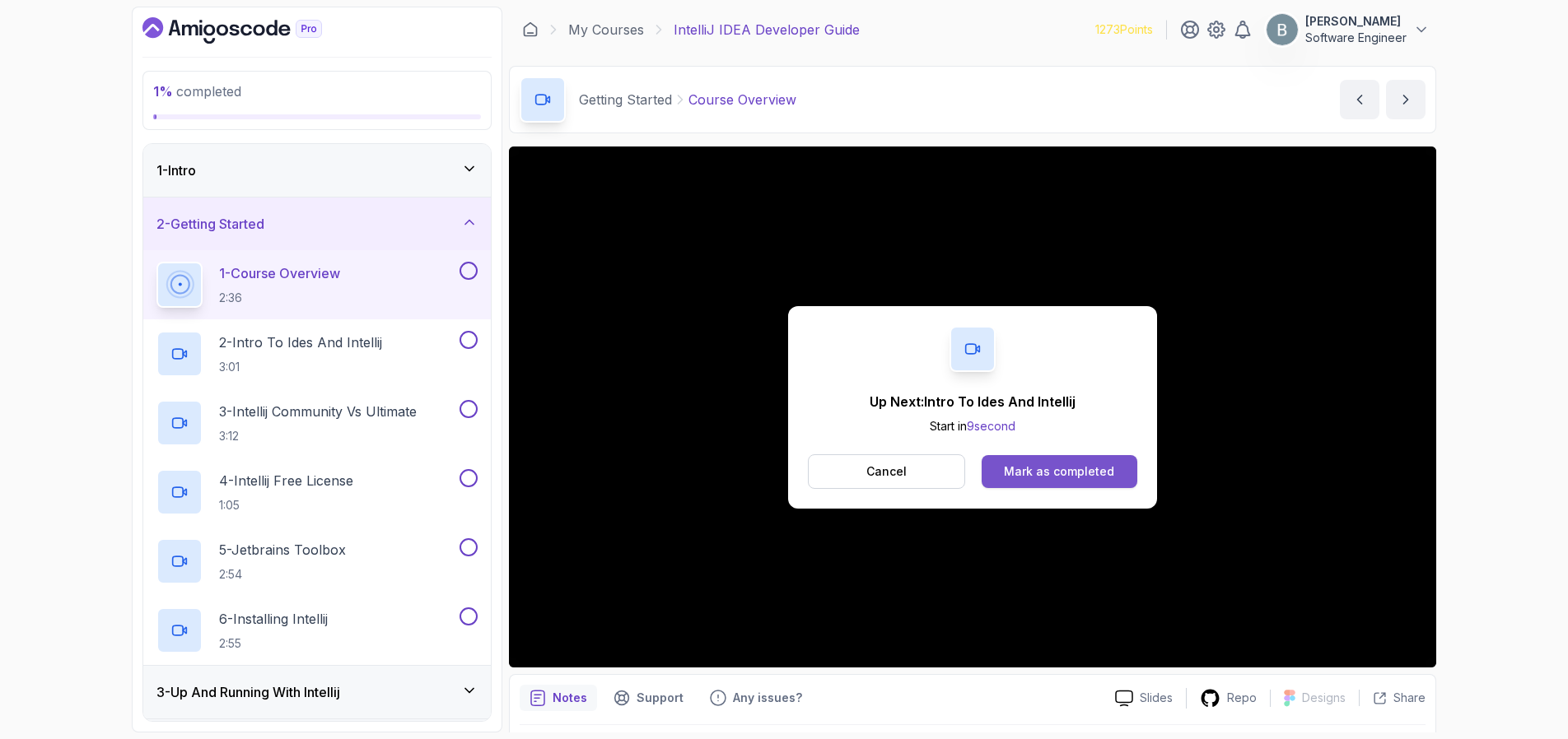
click at [1057, 485] on button "Mark as completed" at bounding box center [1059, 472] width 156 height 33
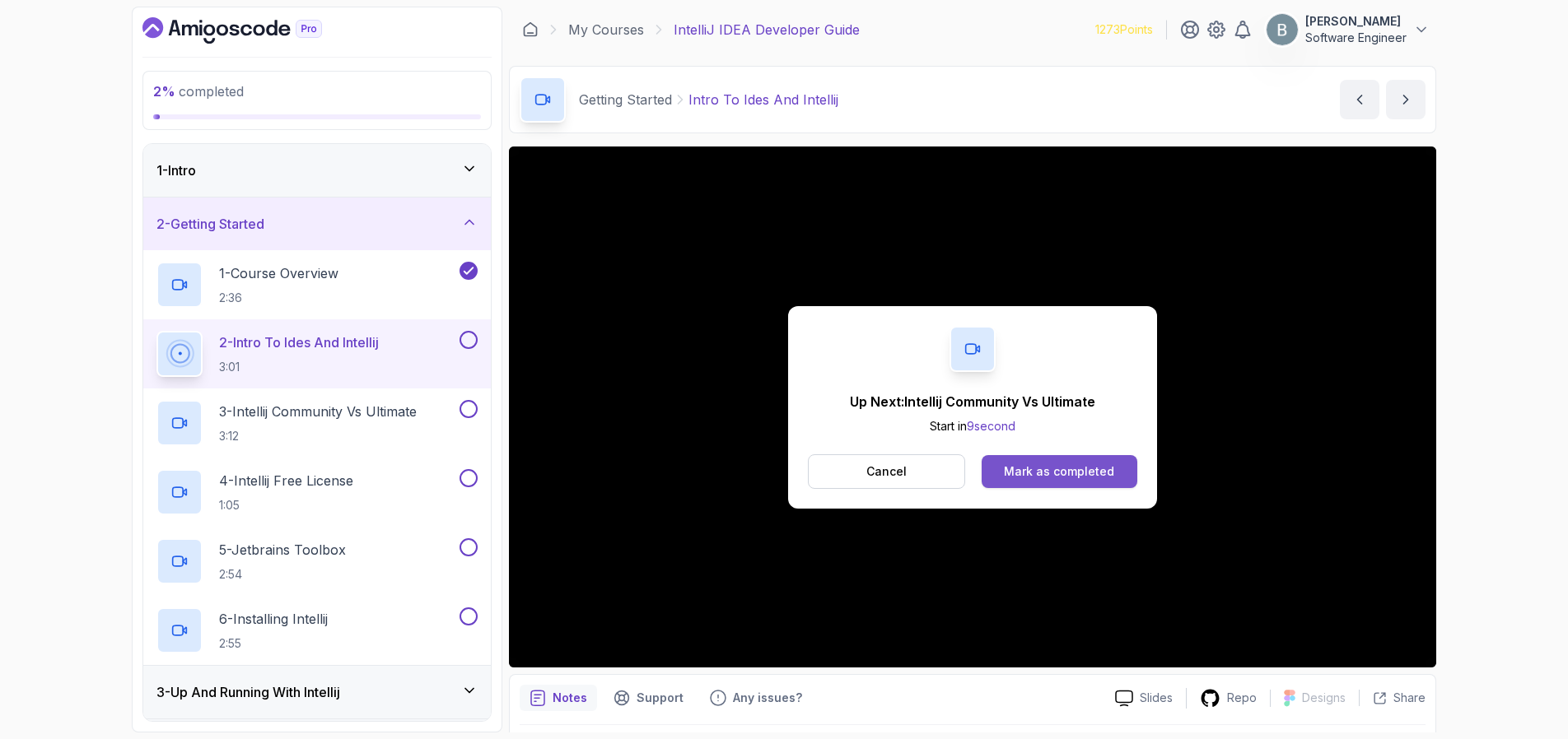
click at [1071, 477] on div "Mark as completed" at bounding box center [1058, 471] width 110 height 16
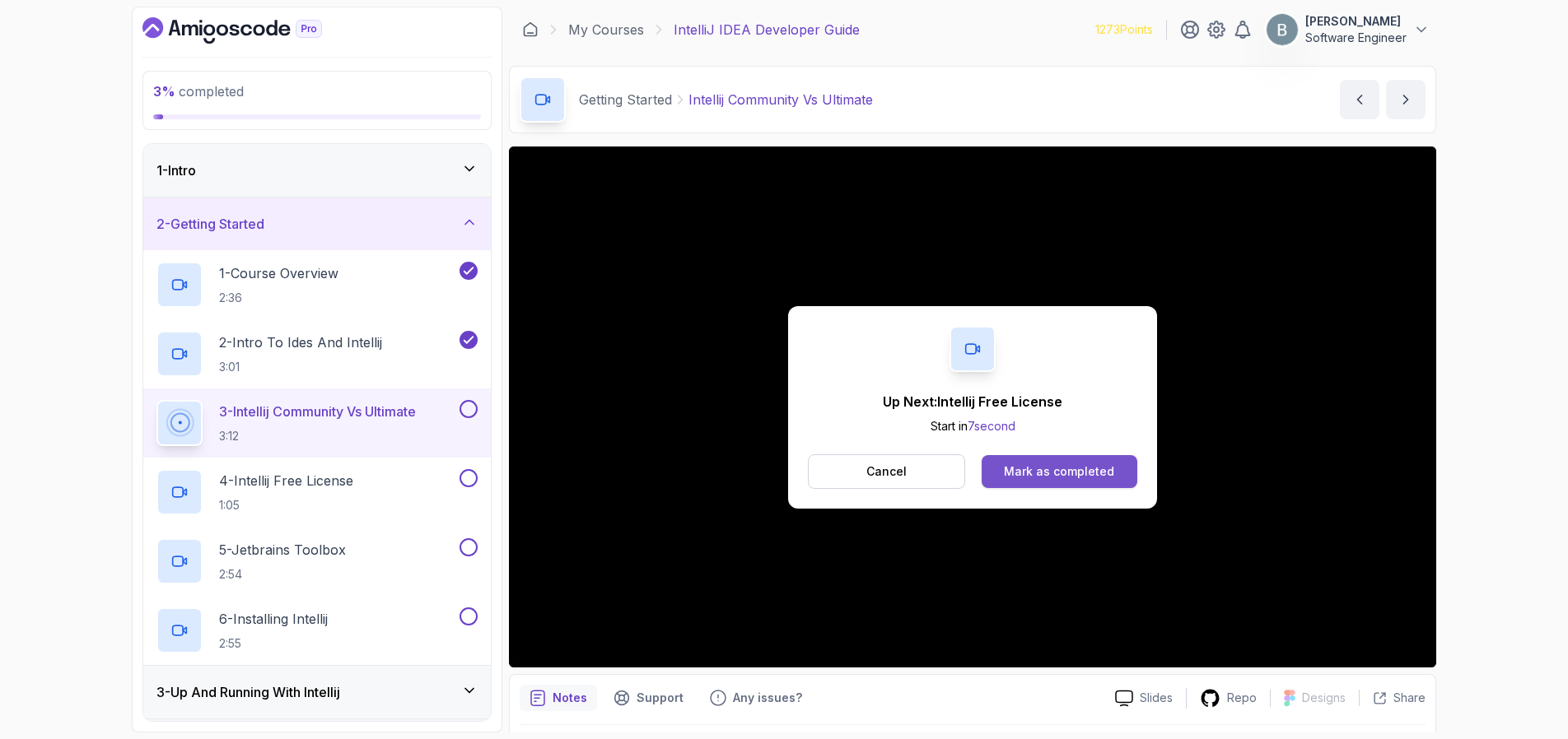
click at [1086, 476] on div "Mark as completed" at bounding box center [1058, 471] width 110 height 16
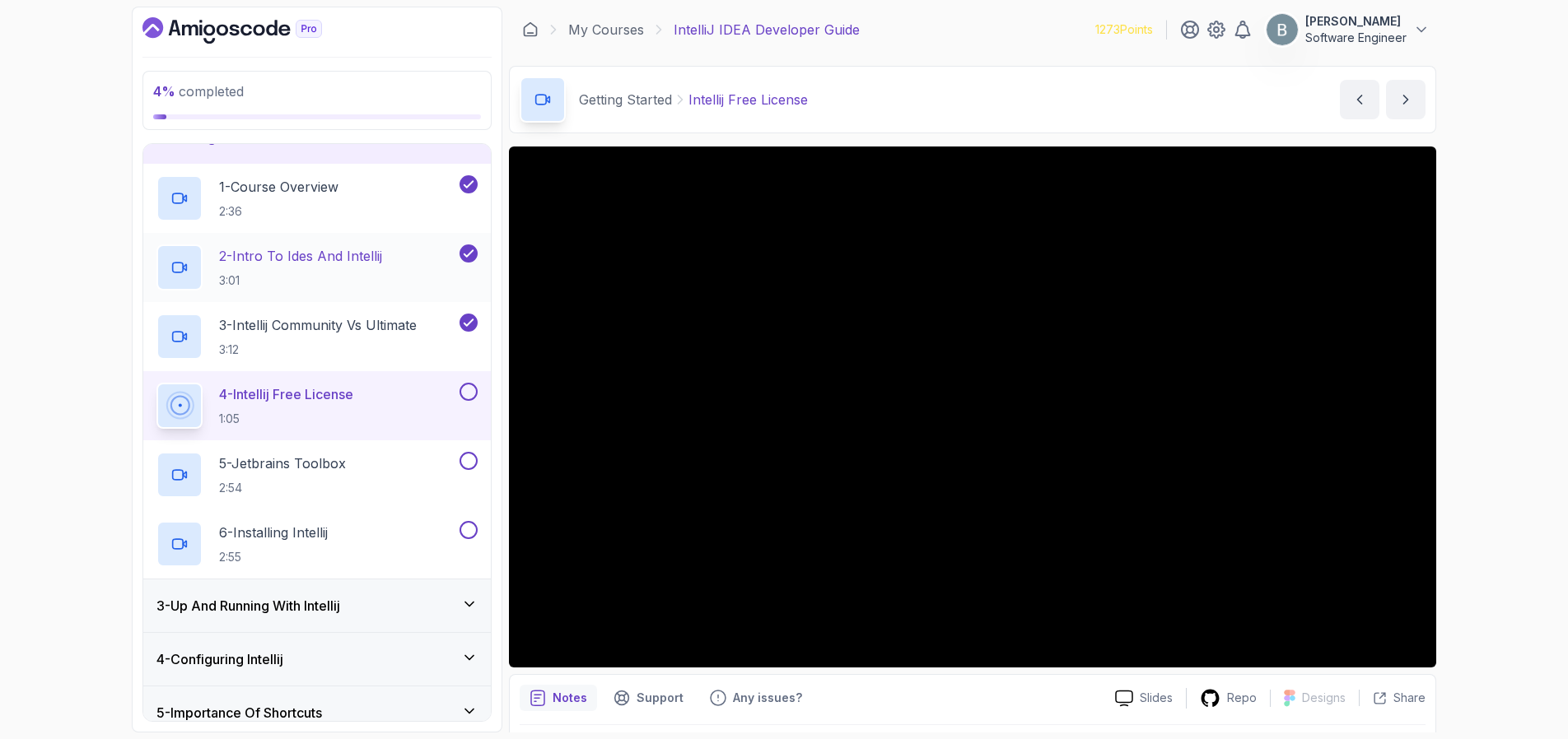
scroll to position [87, 0]
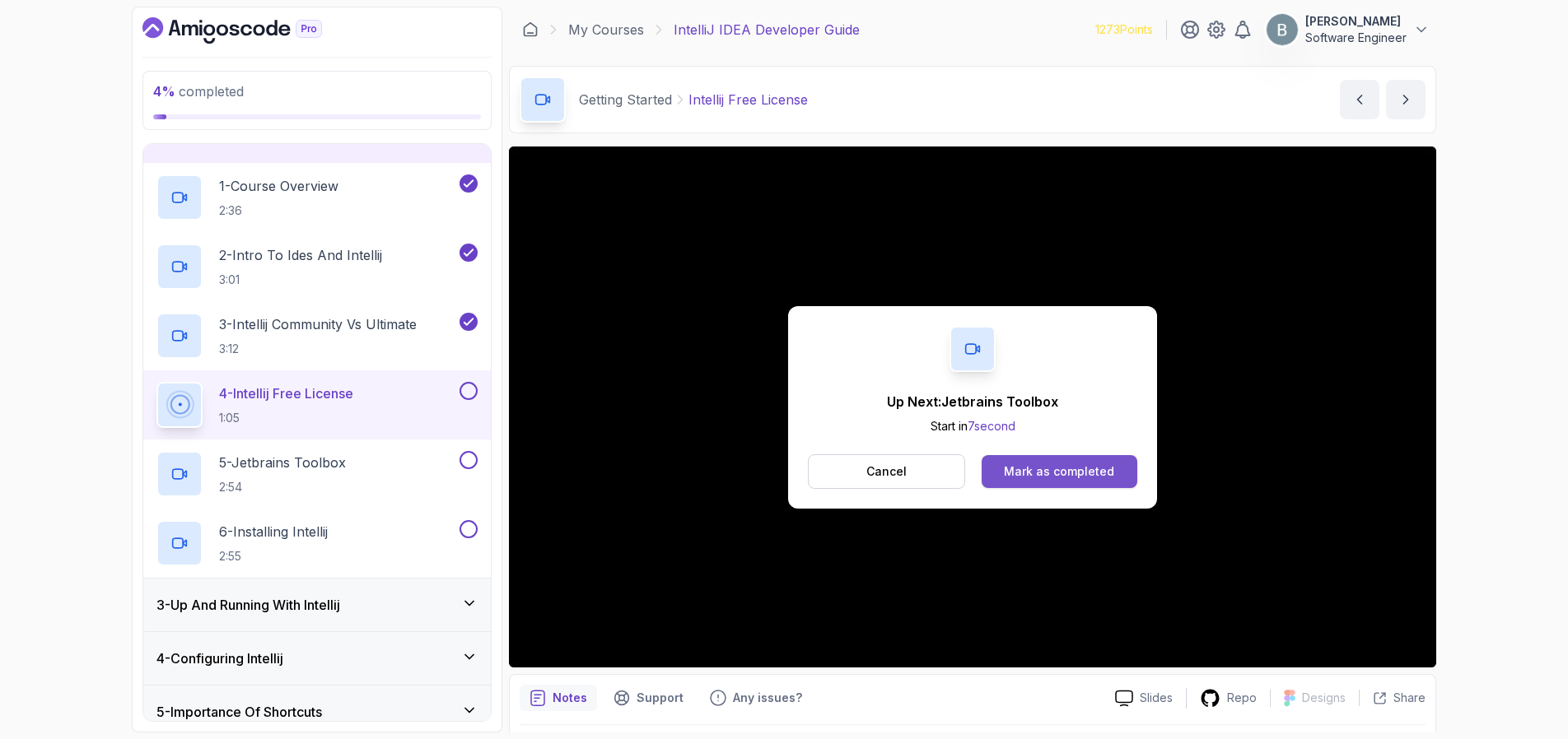
click at [1063, 473] on div "Mark as completed" at bounding box center [1058, 471] width 110 height 16
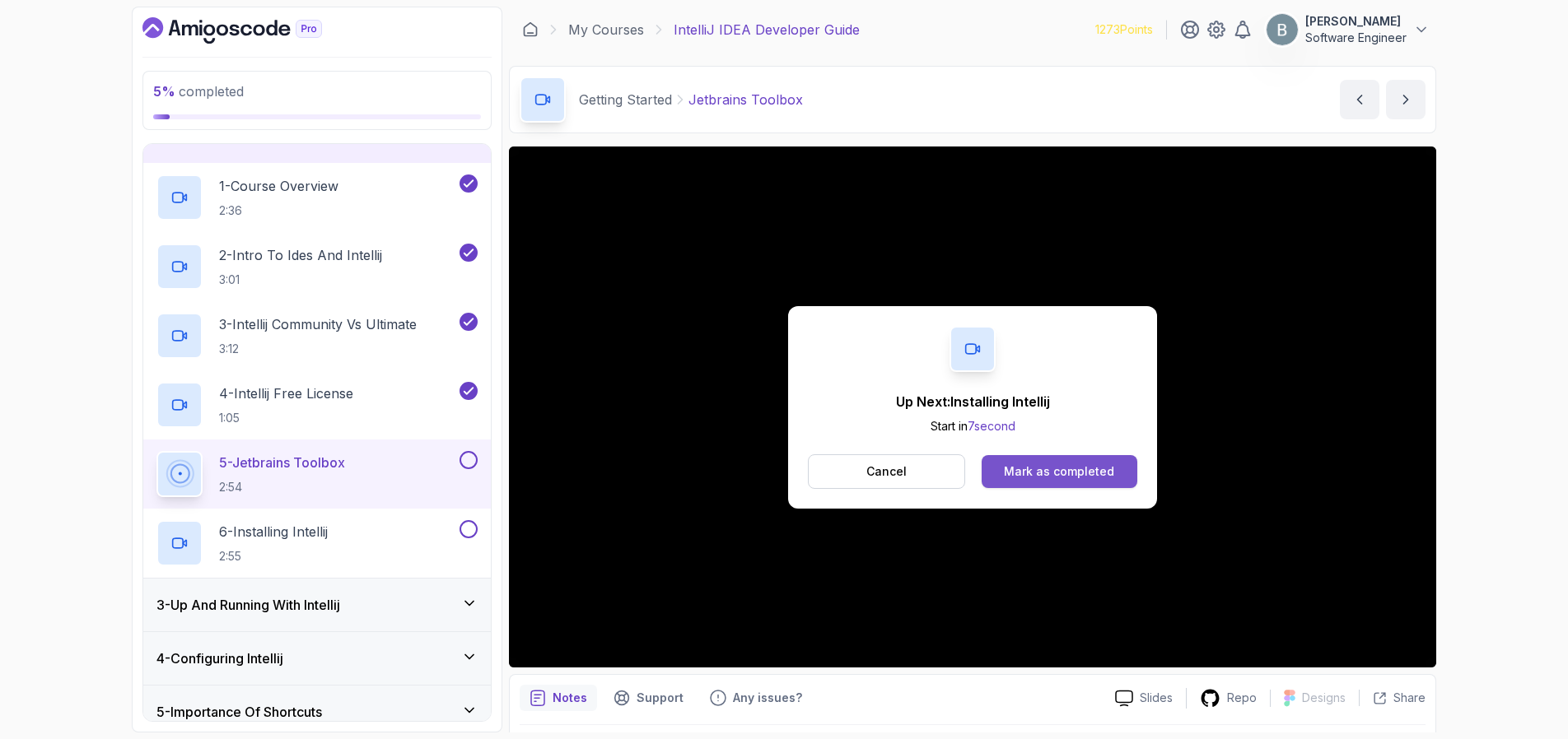
click at [1028, 472] on div "Mark as completed" at bounding box center [1058, 471] width 110 height 16
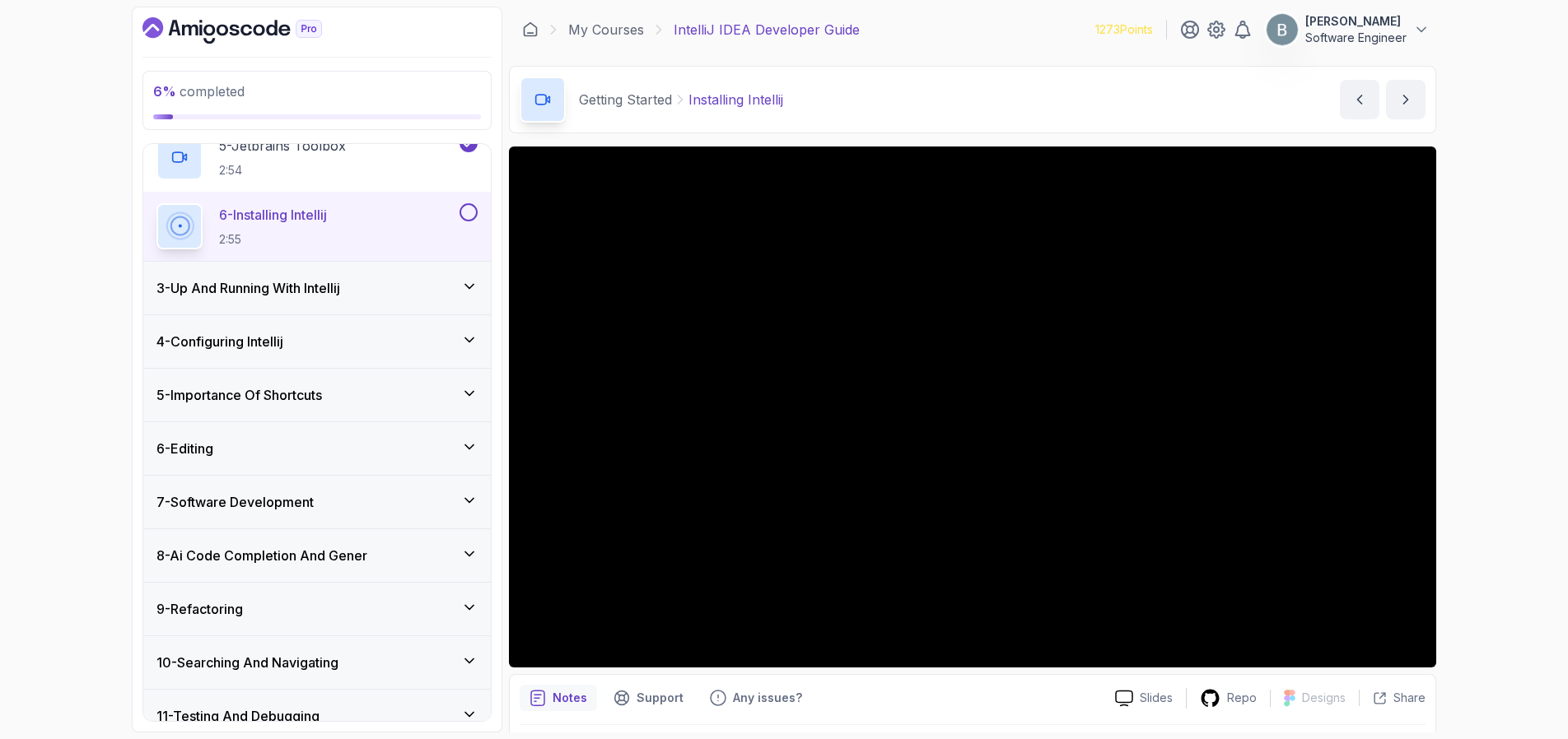
scroll to position [291, 0]
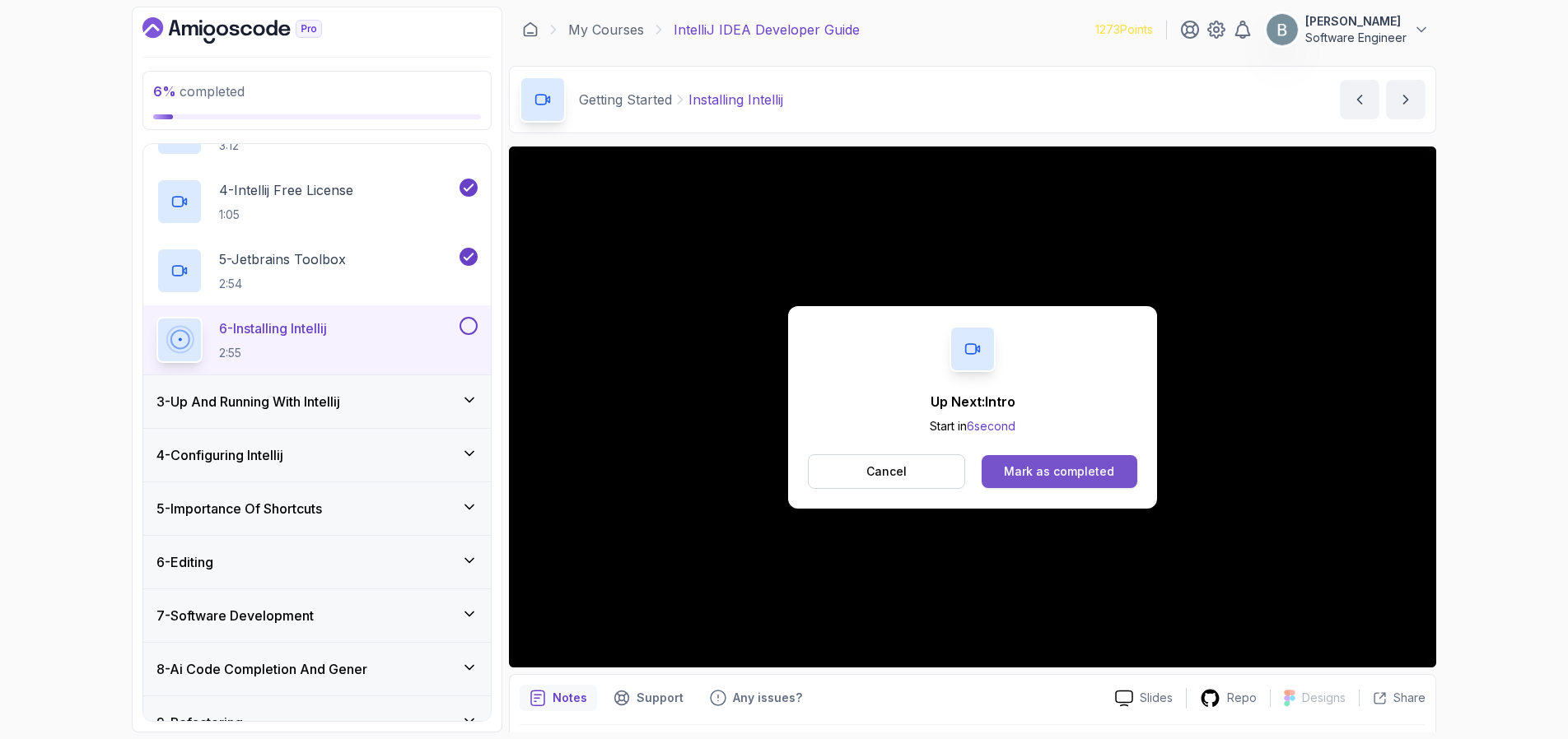
click at [1042, 473] on div "Mark as completed" at bounding box center [1058, 471] width 110 height 16
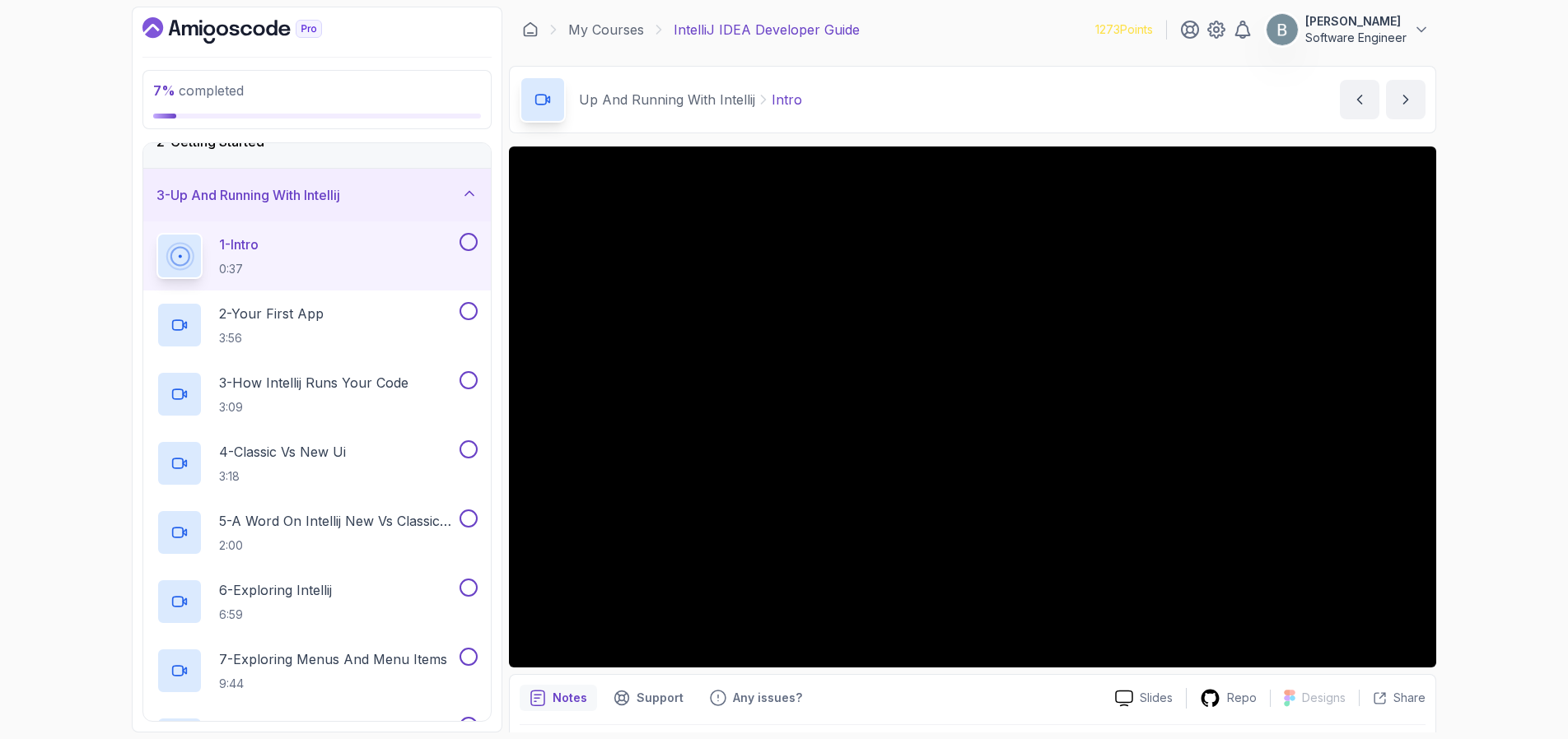
scroll to position [58, 0]
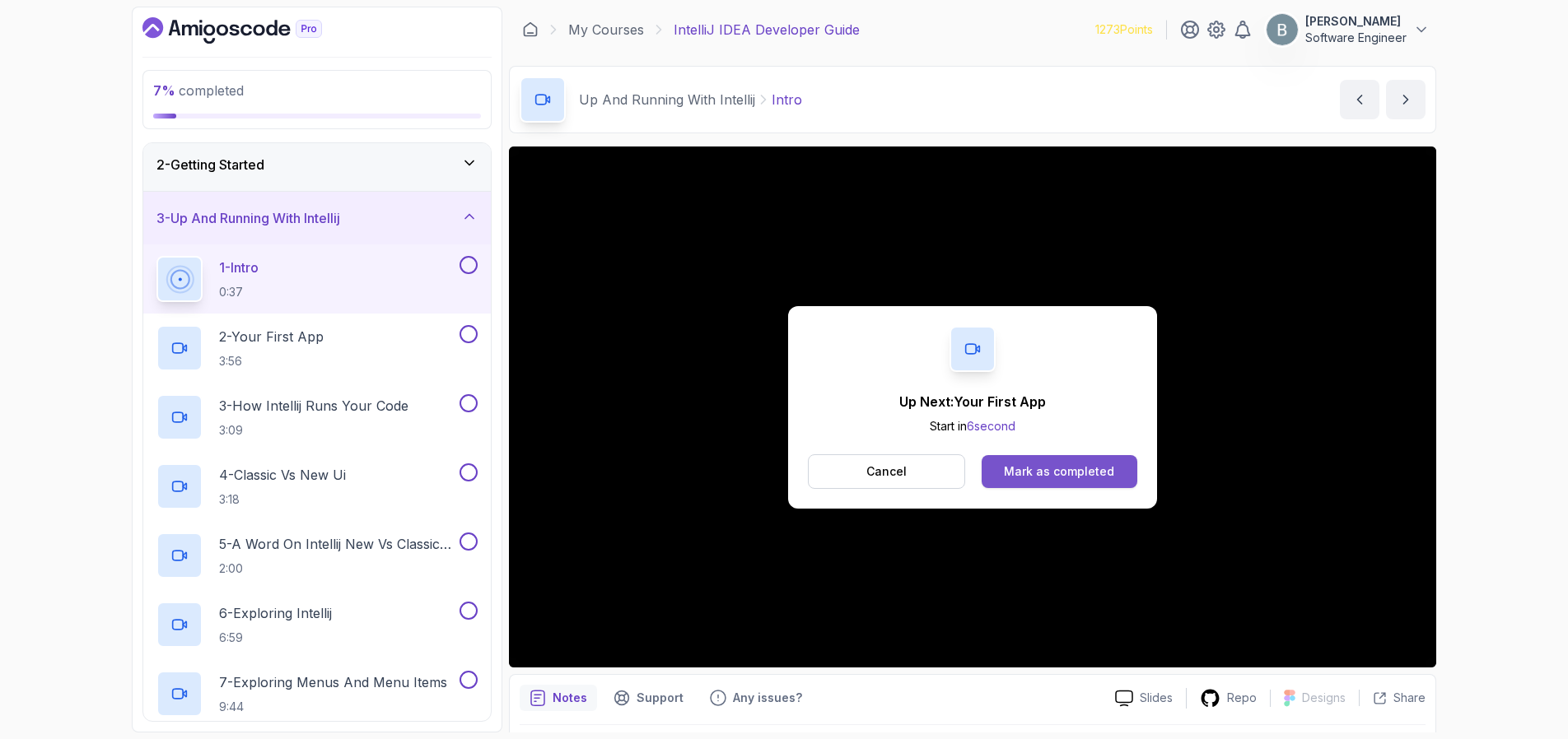
click at [1061, 478] on div "Mark as completed" at bounding box center [1058, 471] width 110 height 16
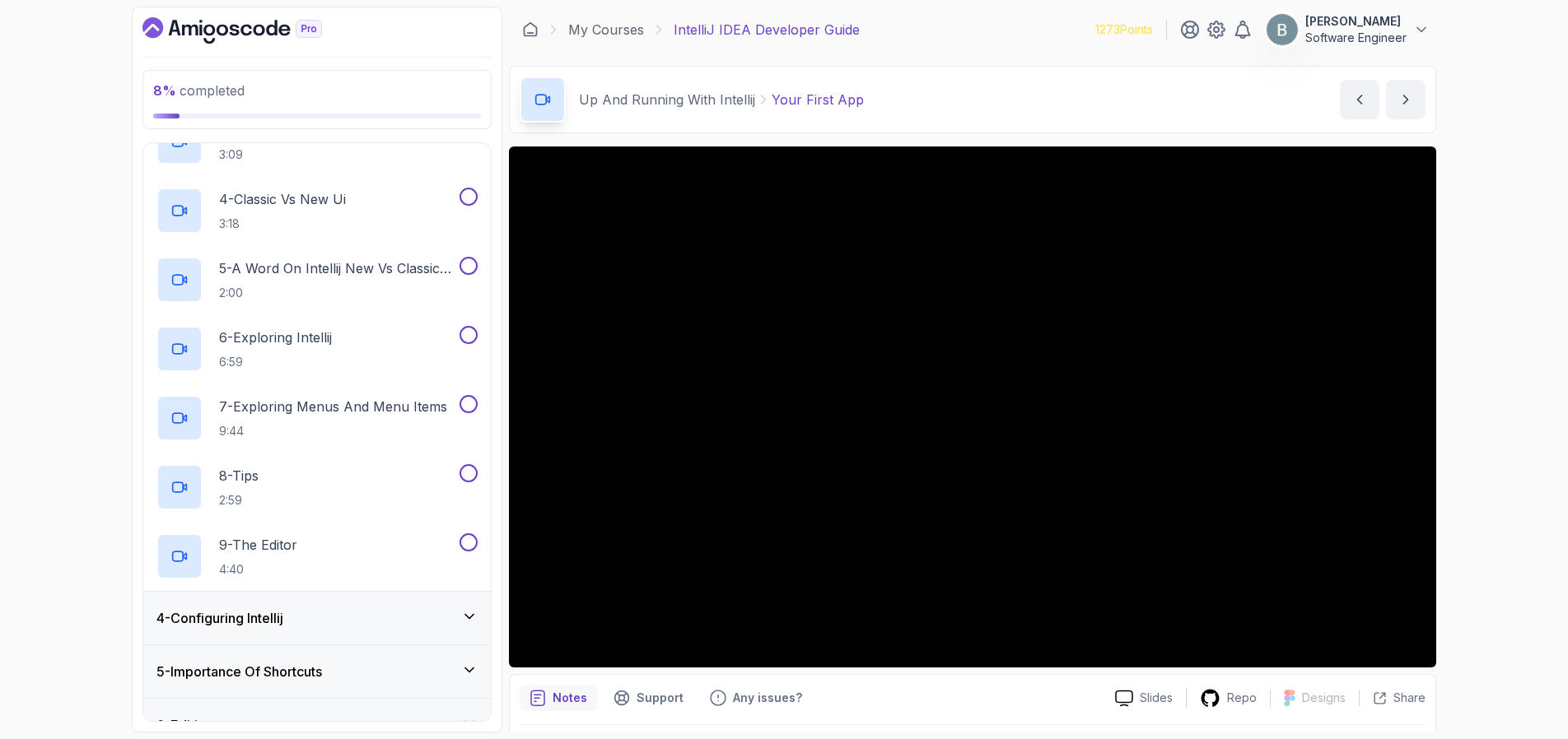
scroll to position [363, 0]
